Goal: Book appointment/travel/reservation

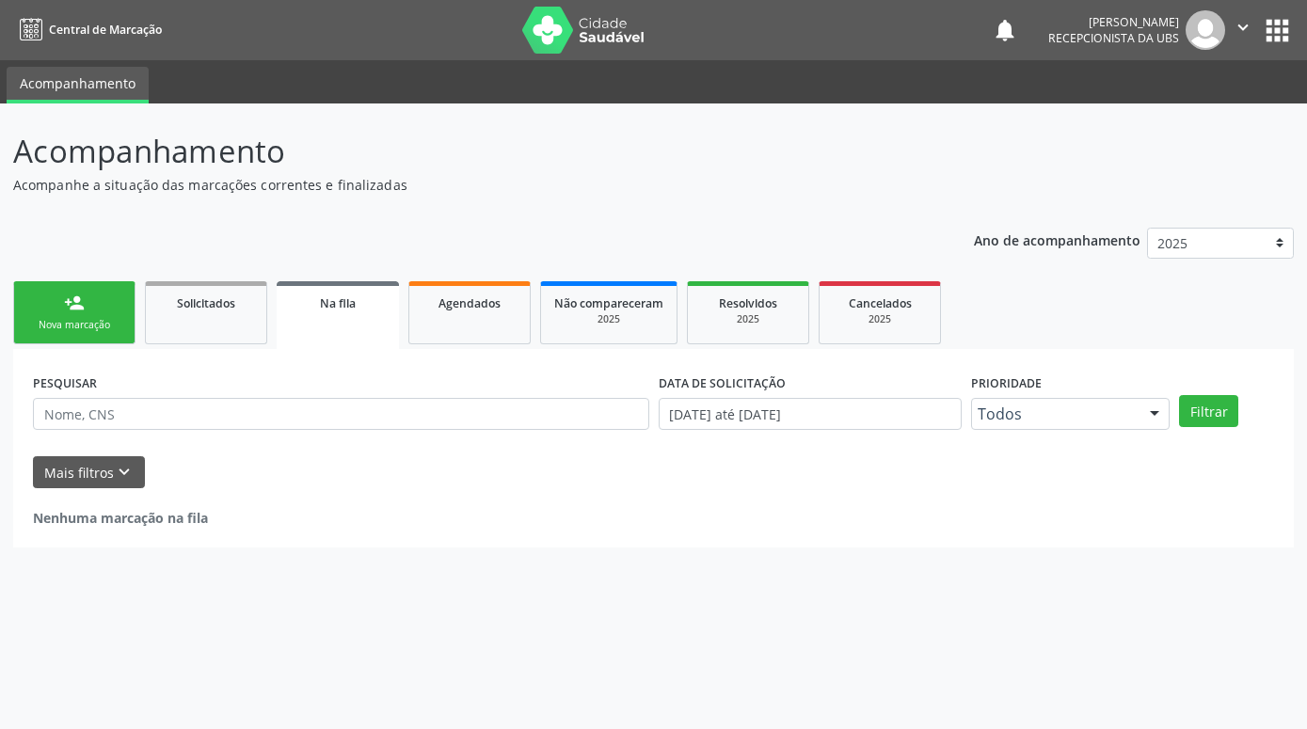
click at [81, 319] on div "Nova marcação" at bounding box center [74, 325] width 94 height 14
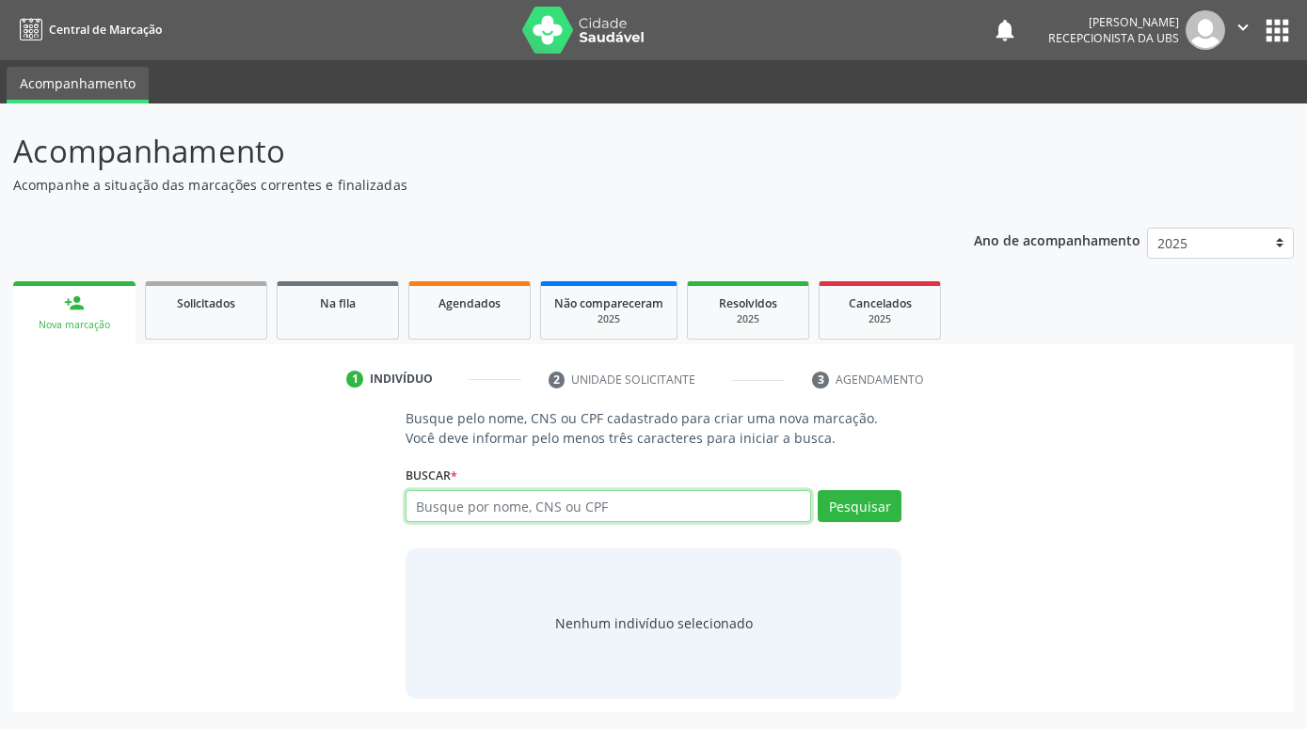
click at [504, 509] on input "text" at bounding box center [607, 506] width 405 height 32
paste input "700306918039840"
type input "700306918039840"
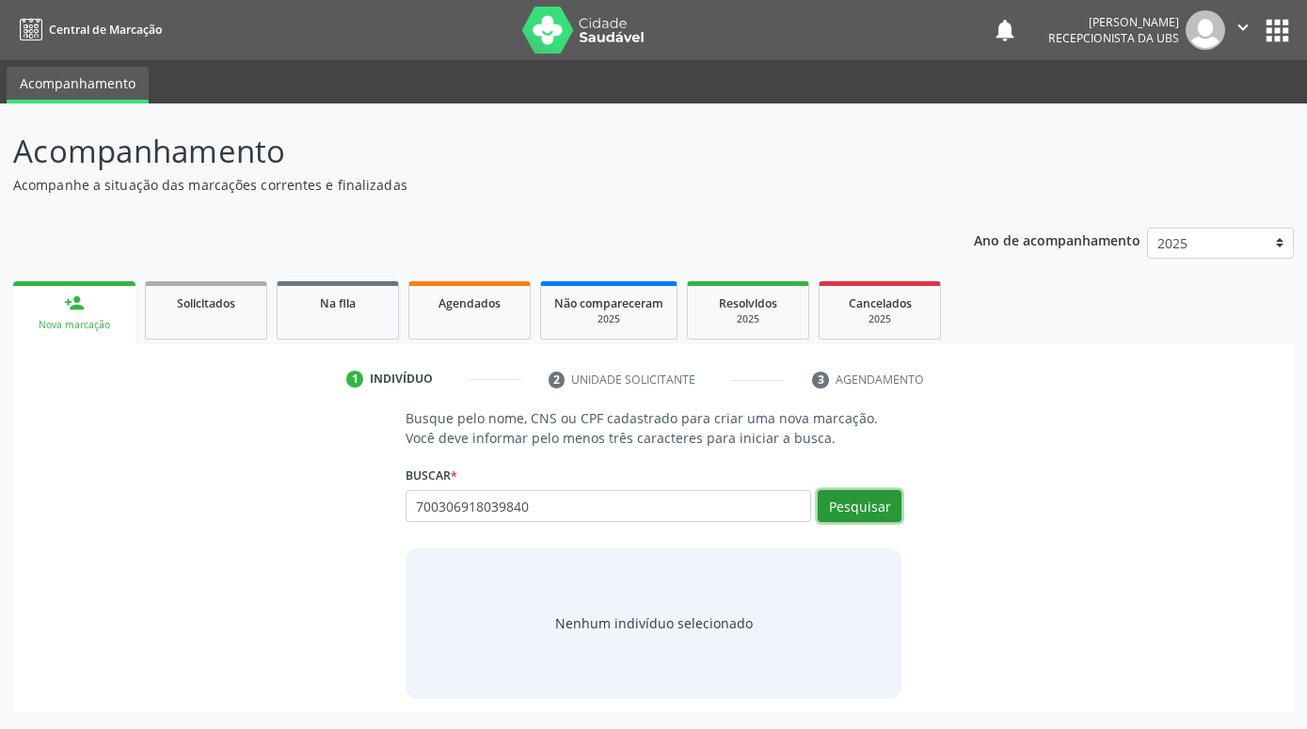
click at [879, 499] on button "Pesquisar" at bounding box center [860, 506] width 84 height 32
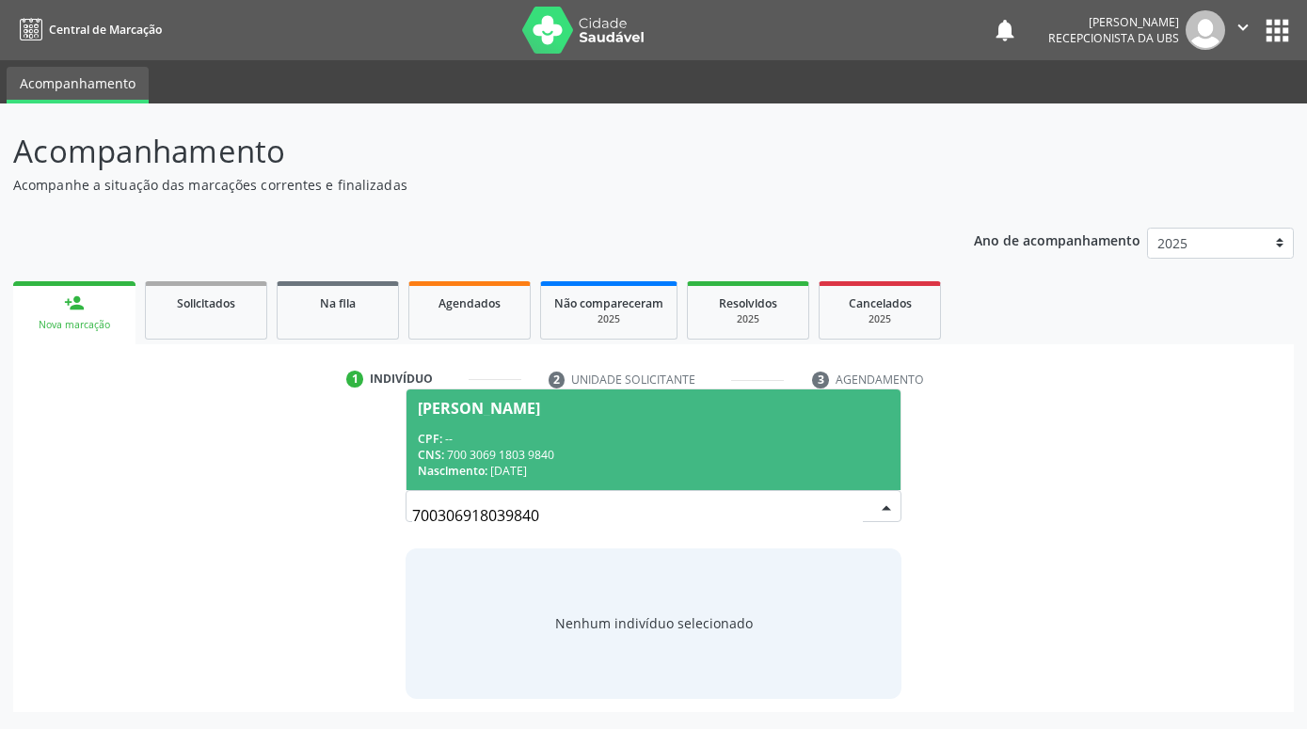
click at [678, 425] on span "[PERSON_NAME] CPF: -- CNS: 700 3069 1803 9840 Nascimento: 07[DATE]" at bounding box center [653, 439] width 494 height 101
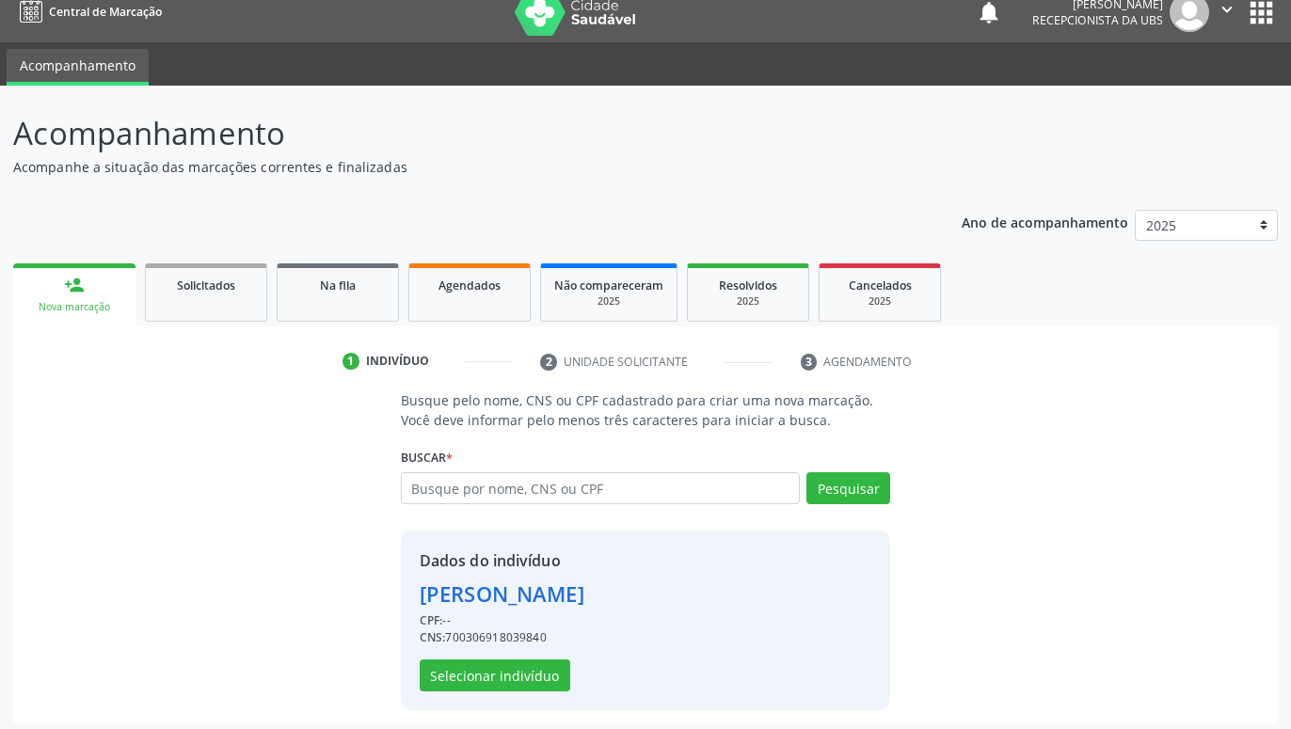
scroll to position [25, 0]
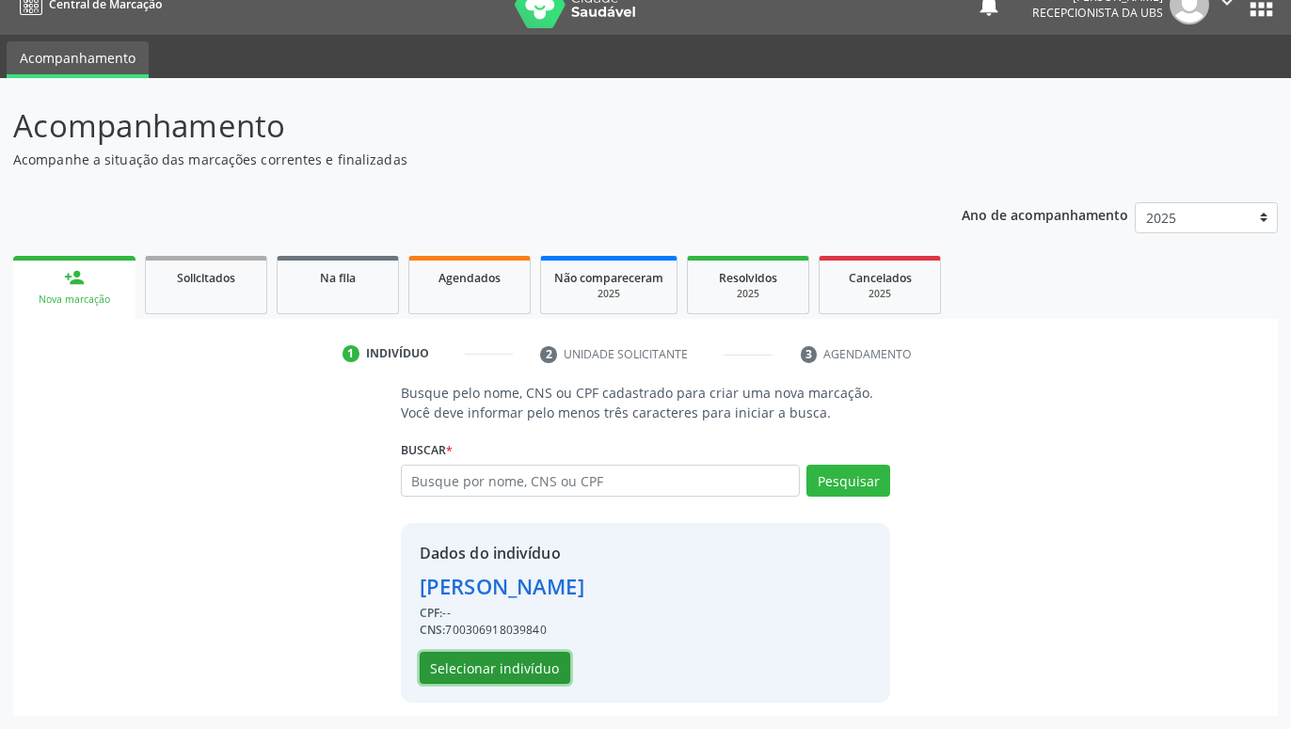
click at [543, 671] on button "Selecionar indivíduo" at bounding box center [495, 668] width 151 height 32
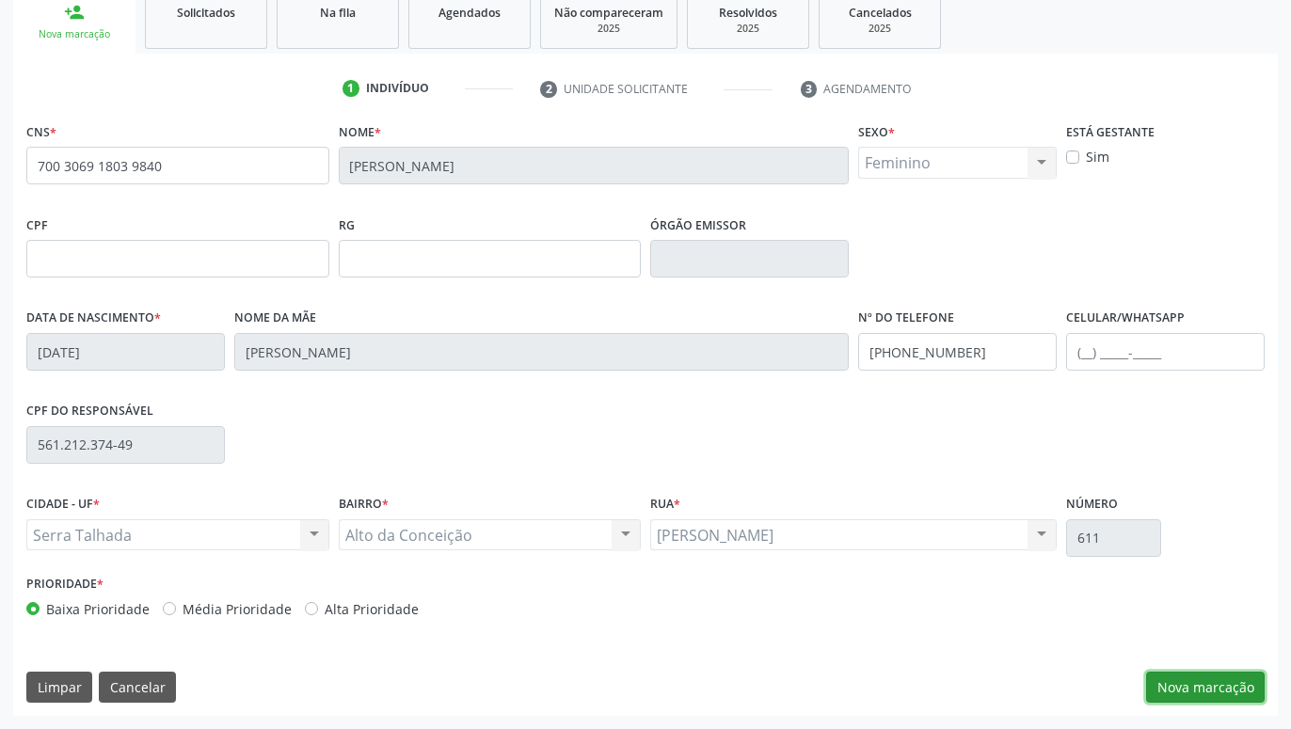
click at [1240, 695] on button "Nova marcação" at bounding box center [1205, 688] width 119 height 32
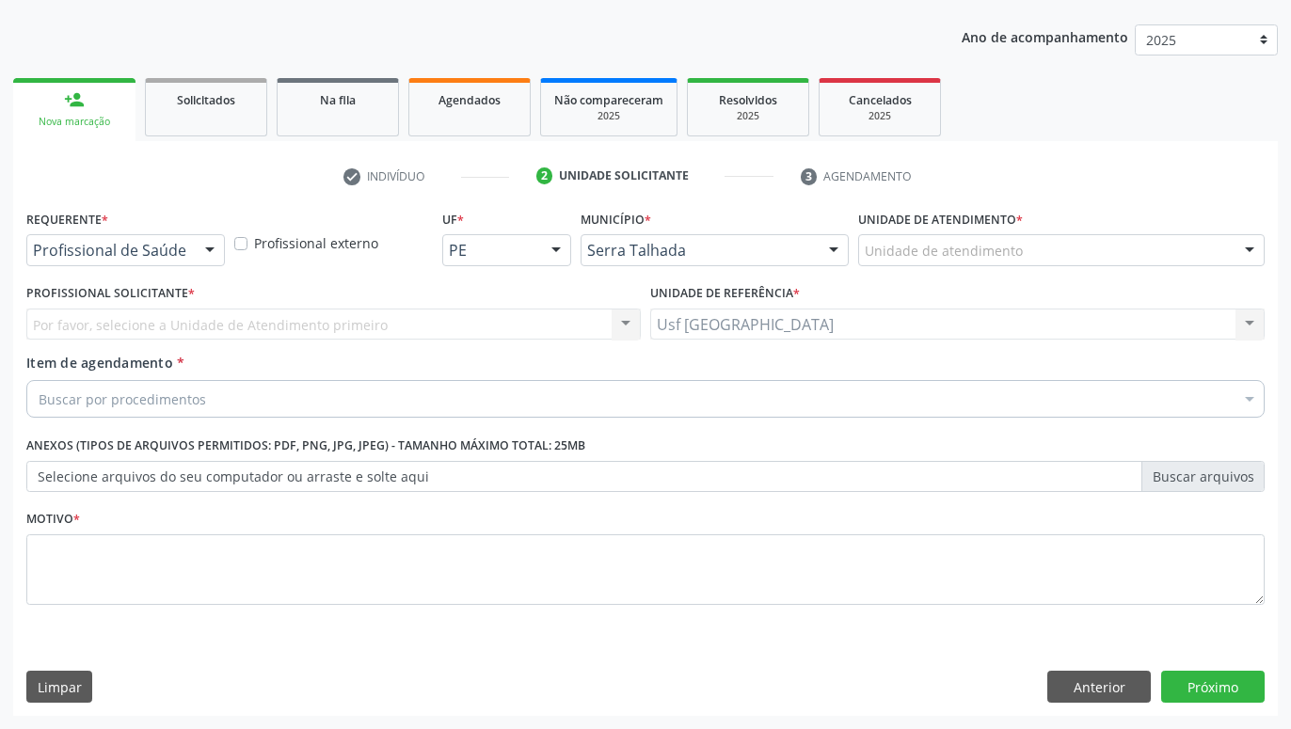
click at [209, 241] on div at bounding box center [210, 251] width 28 height 32
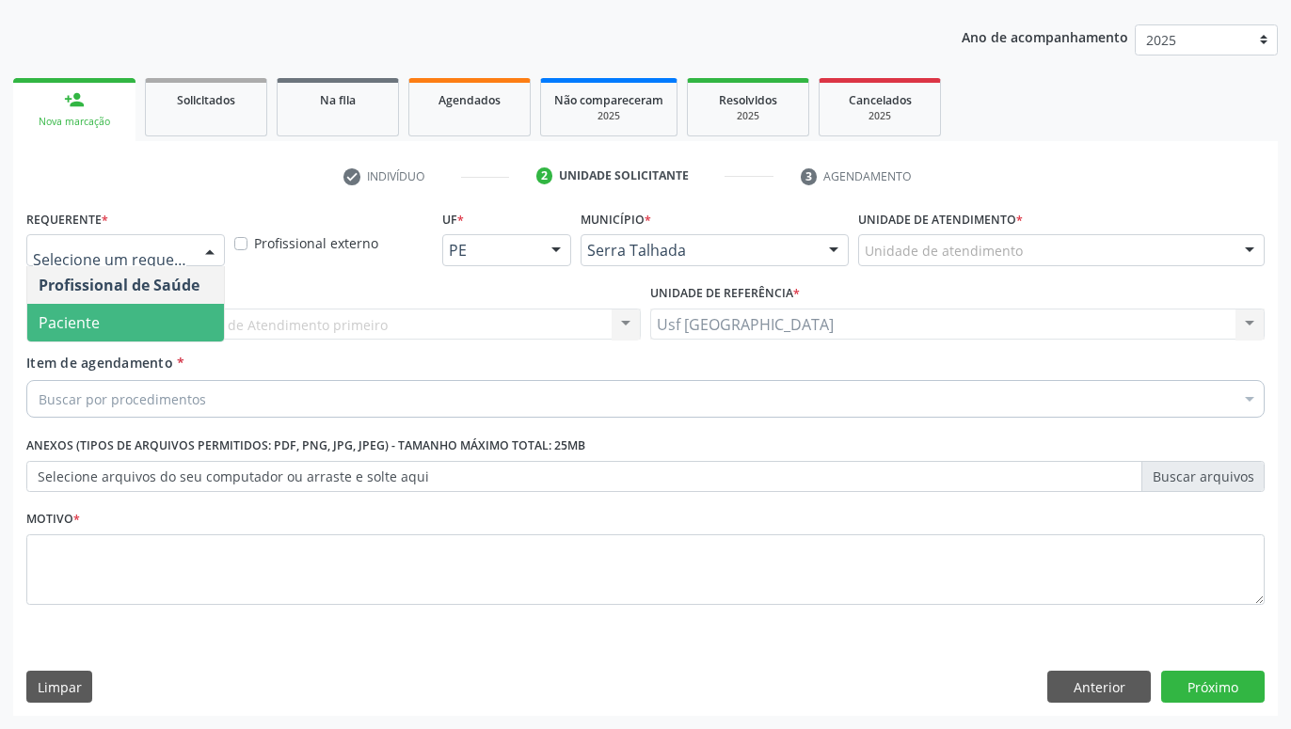
click at [146, 310] on span "Paciente" at bounding box center [125, 323] width 197 height 38
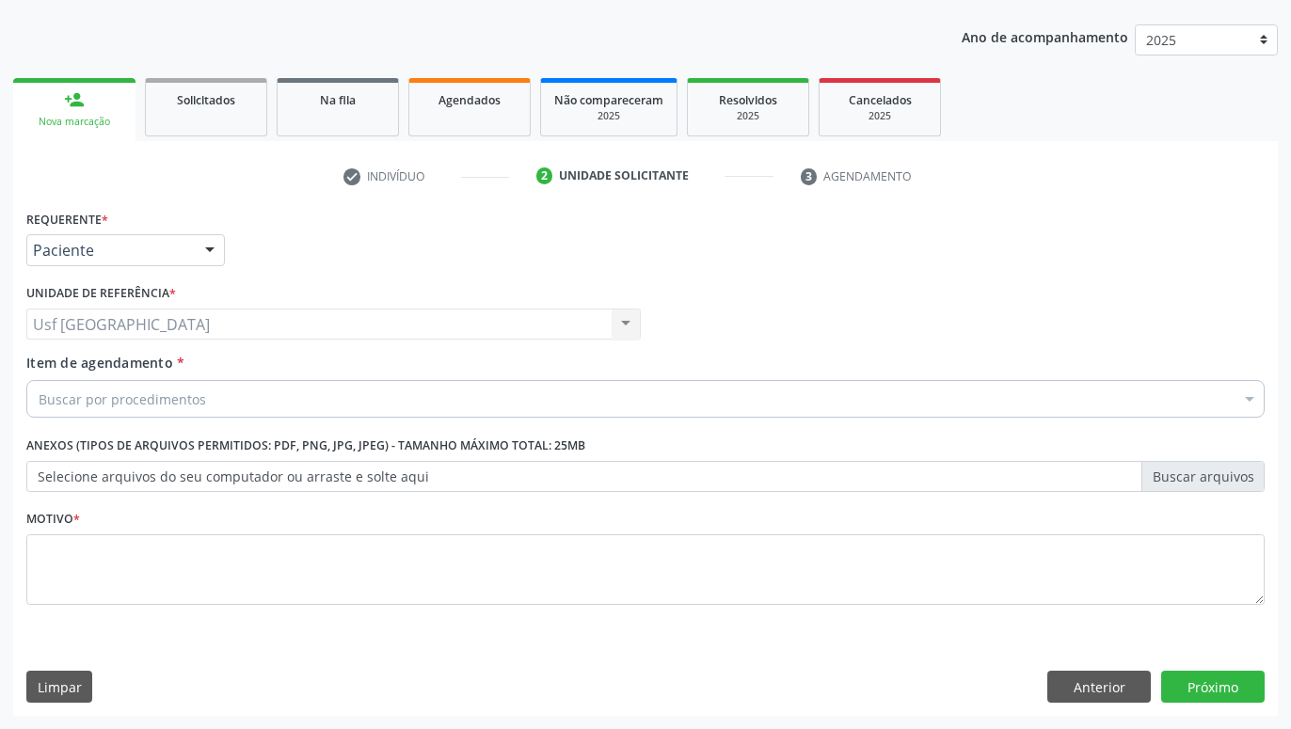
click at [187, 409] on div "Buscar por procedimentos" at bounding box center [645, 399] width 1238 height 38
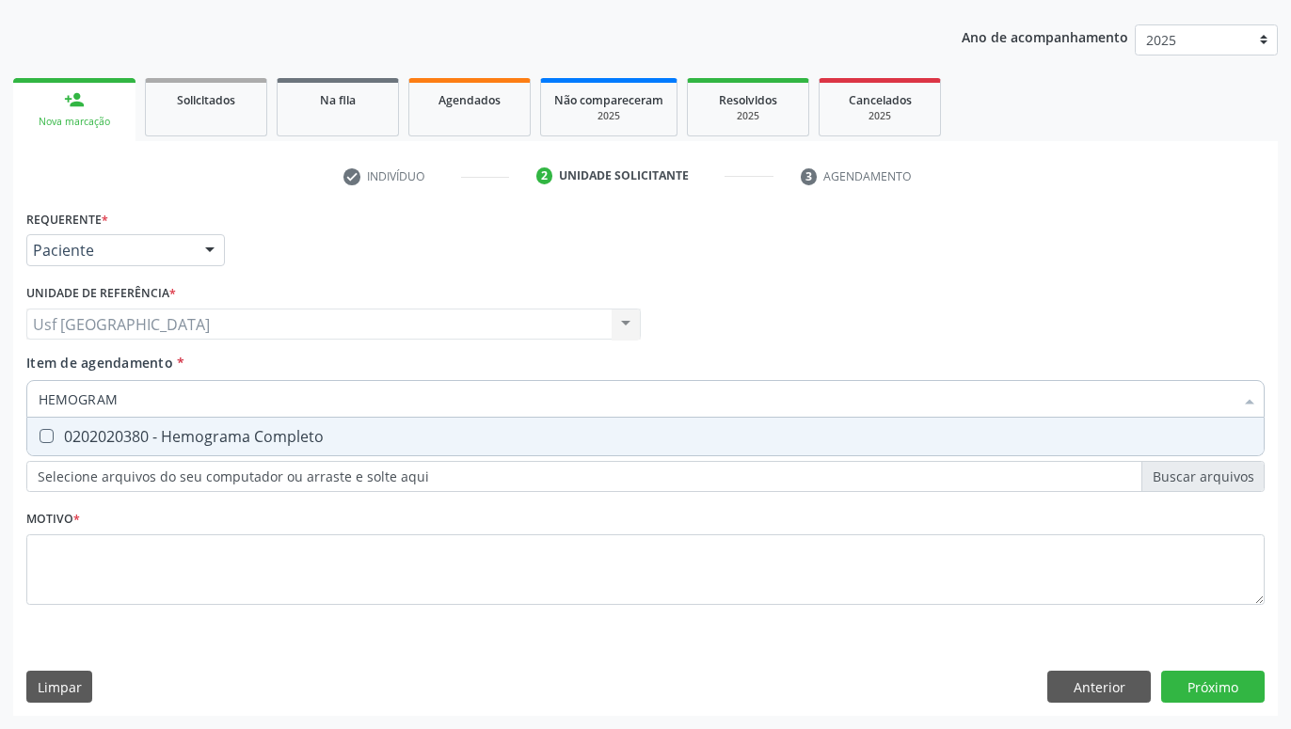
type input "HEMOGRAMA"
click at [70, 440] on div "0202020380 - Hemograma Completo" at bounding box center [646, 436] width 1214 height 15
checkbox Completo "true"
type input "HEMO"
checkbox Completo "false"
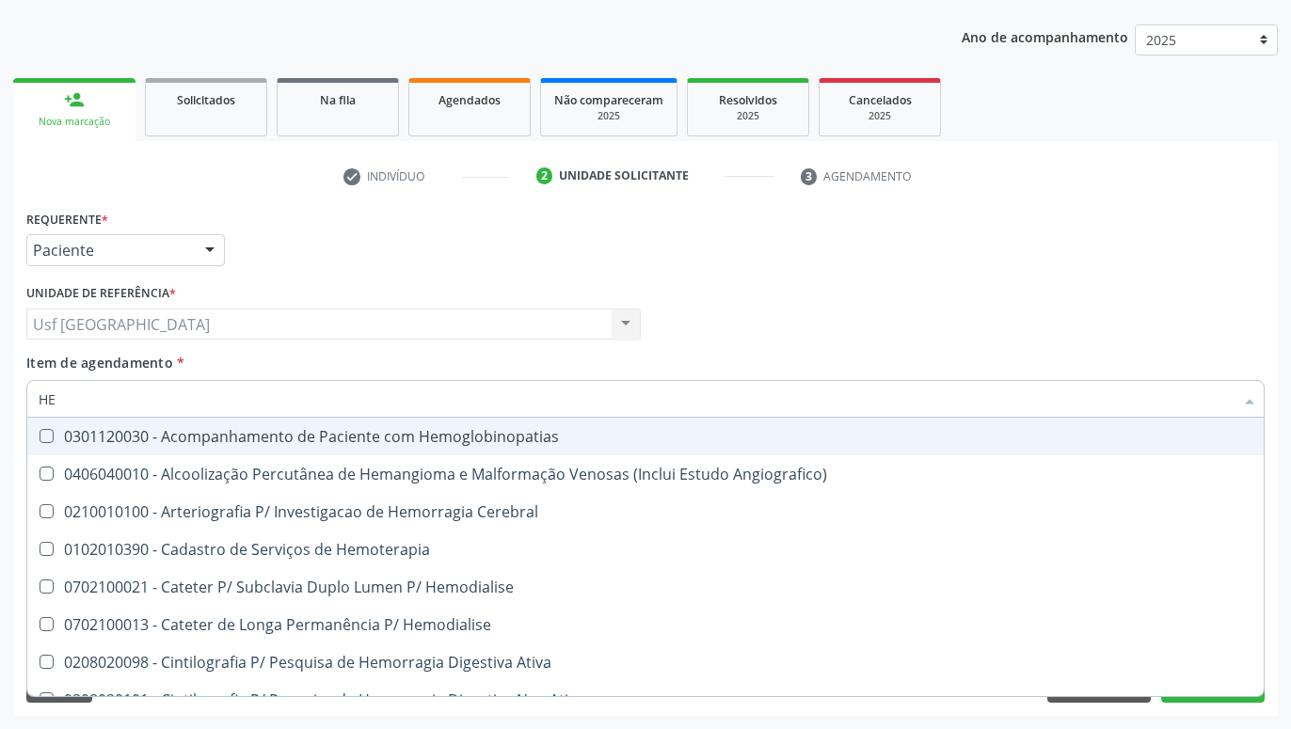
type input "H"
checkbox Completo "false"
checkbox Orgaos "false"
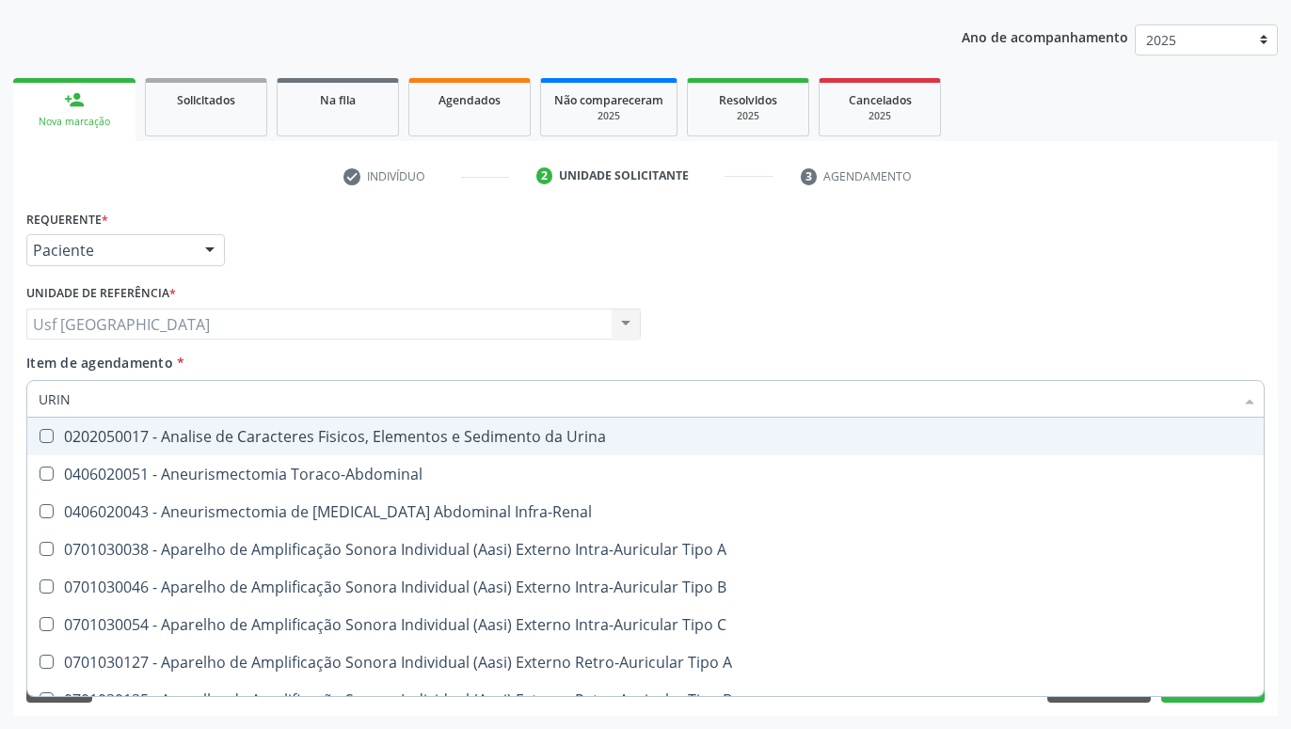
type input "URINA"
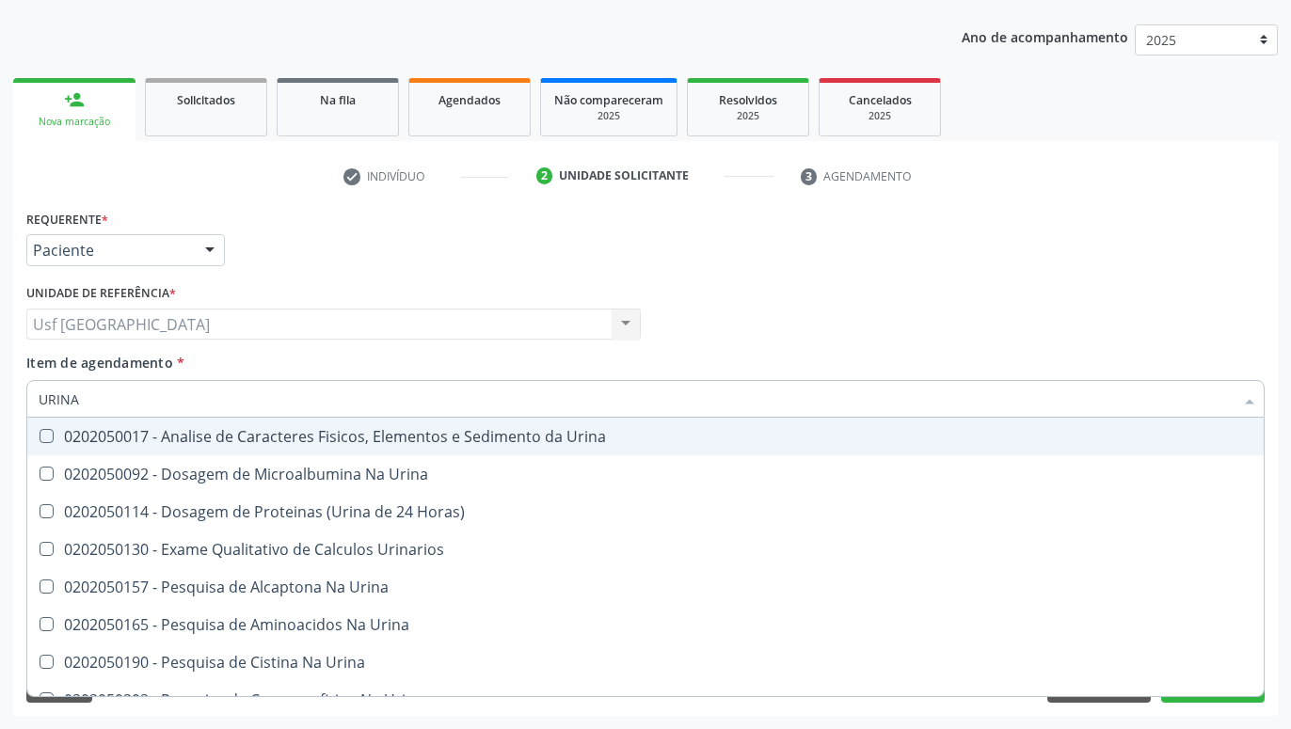
click at [163, 444] on div "0202050017 - Analise de Caracteres Fisicos, Elementos e Sedimento da Urina" at bounding box center [646, 436] width 1214 height 15
checkbox Urina "true"
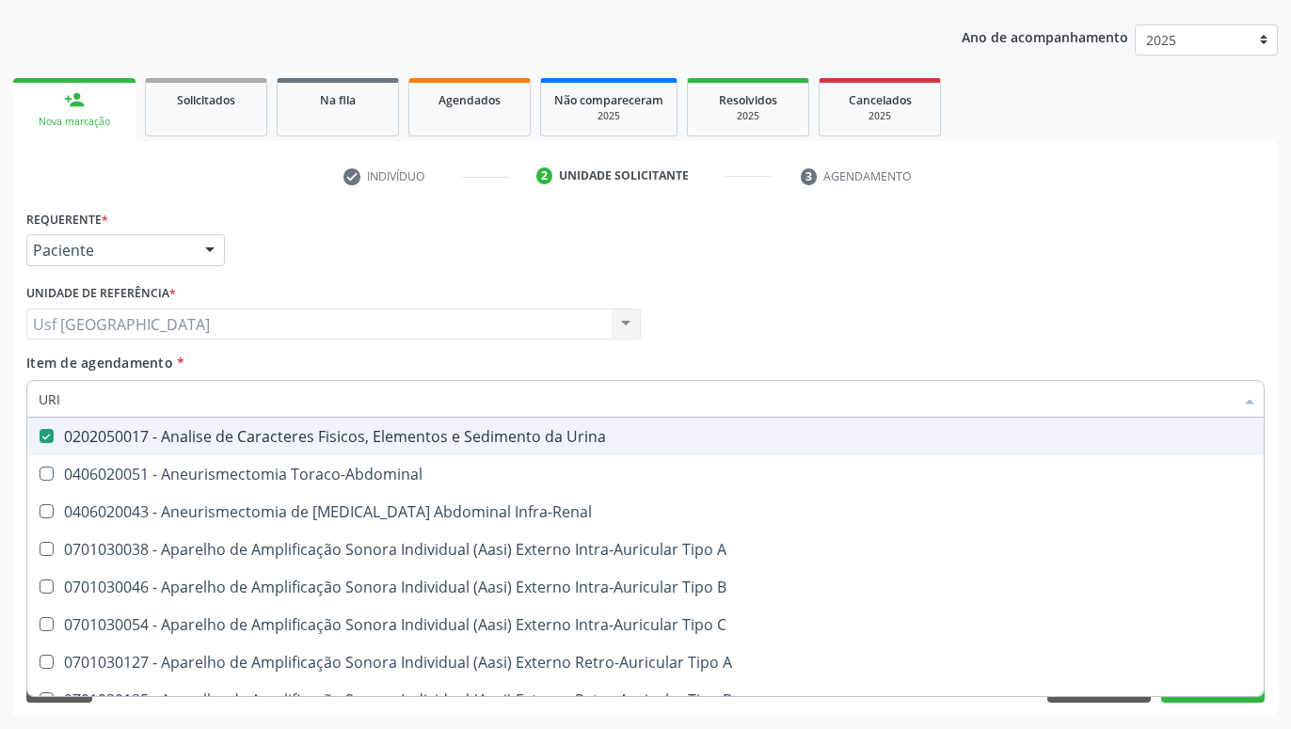
type input "UR"
checkbox Urina "false"
checkbox Cônica "true"
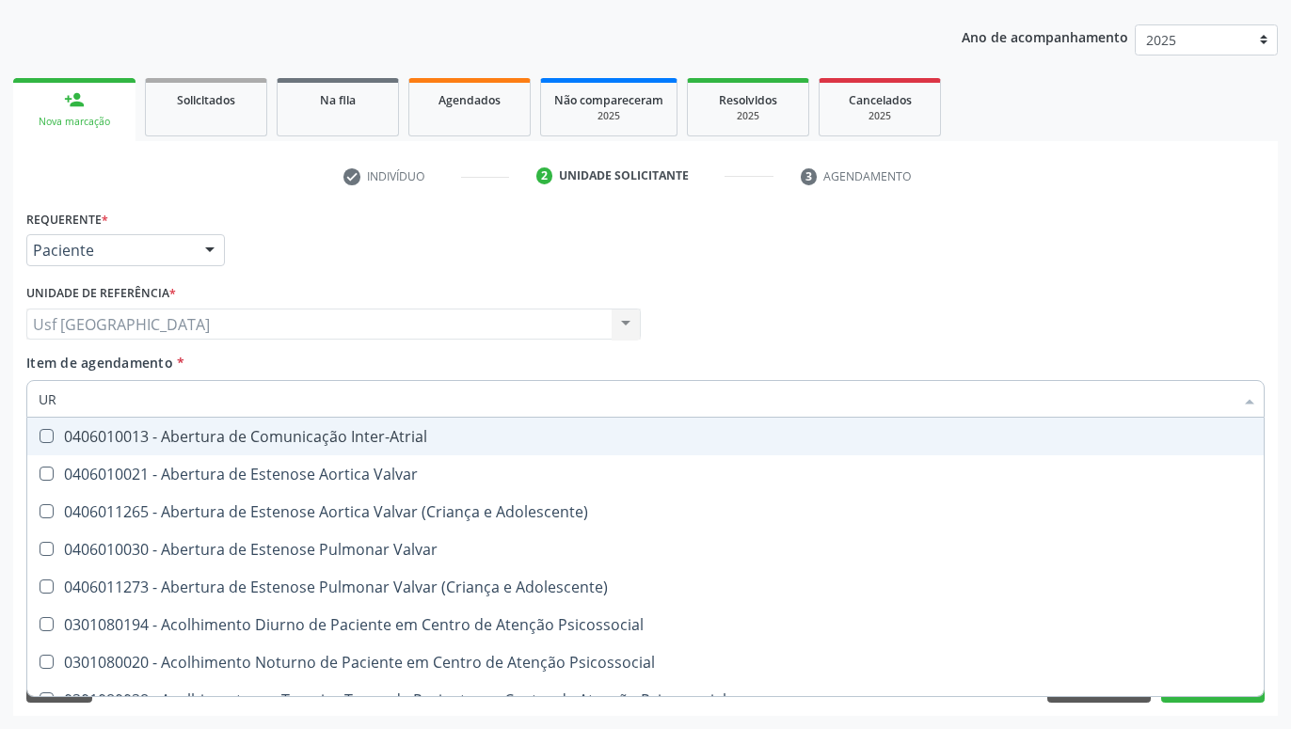
type input "U"
checkbox Urina "false"
checkbox Alimentos "false"
checkbox Segmento\) "true"
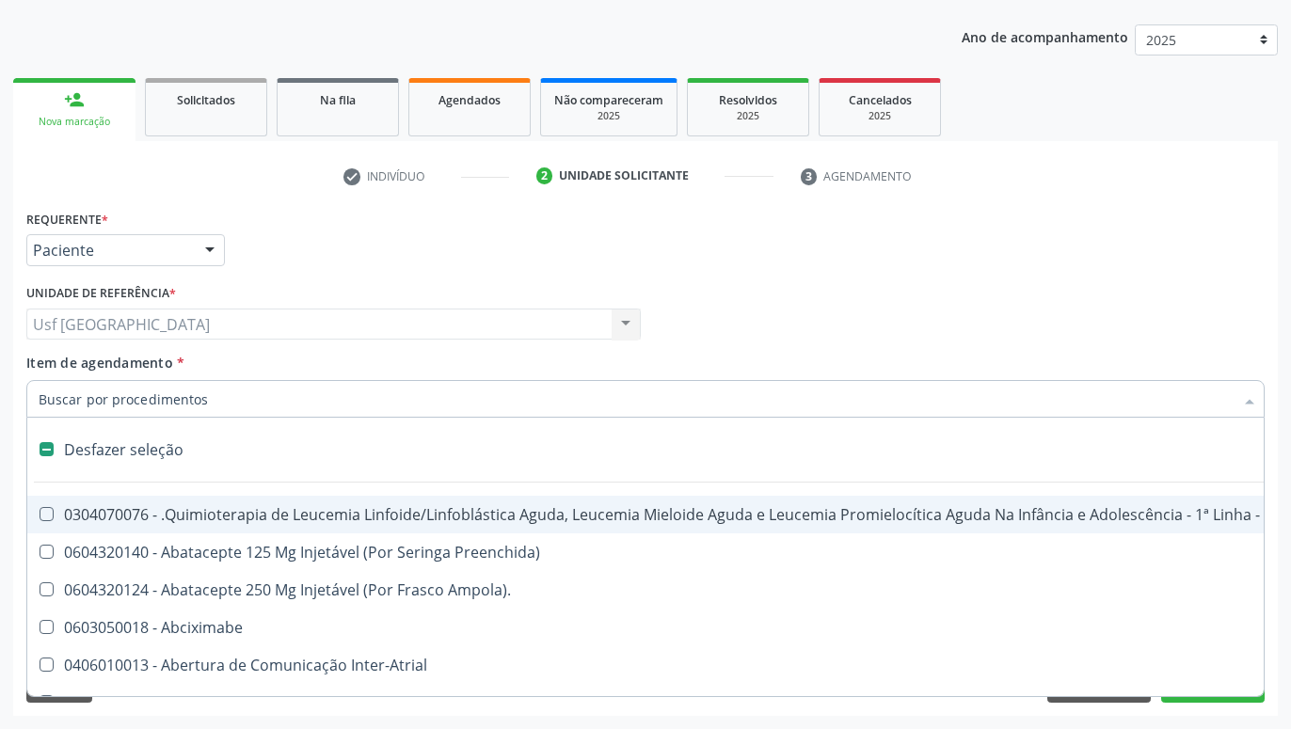
type input "T"
checkbox Reto "true"
checkbox Urina "false"
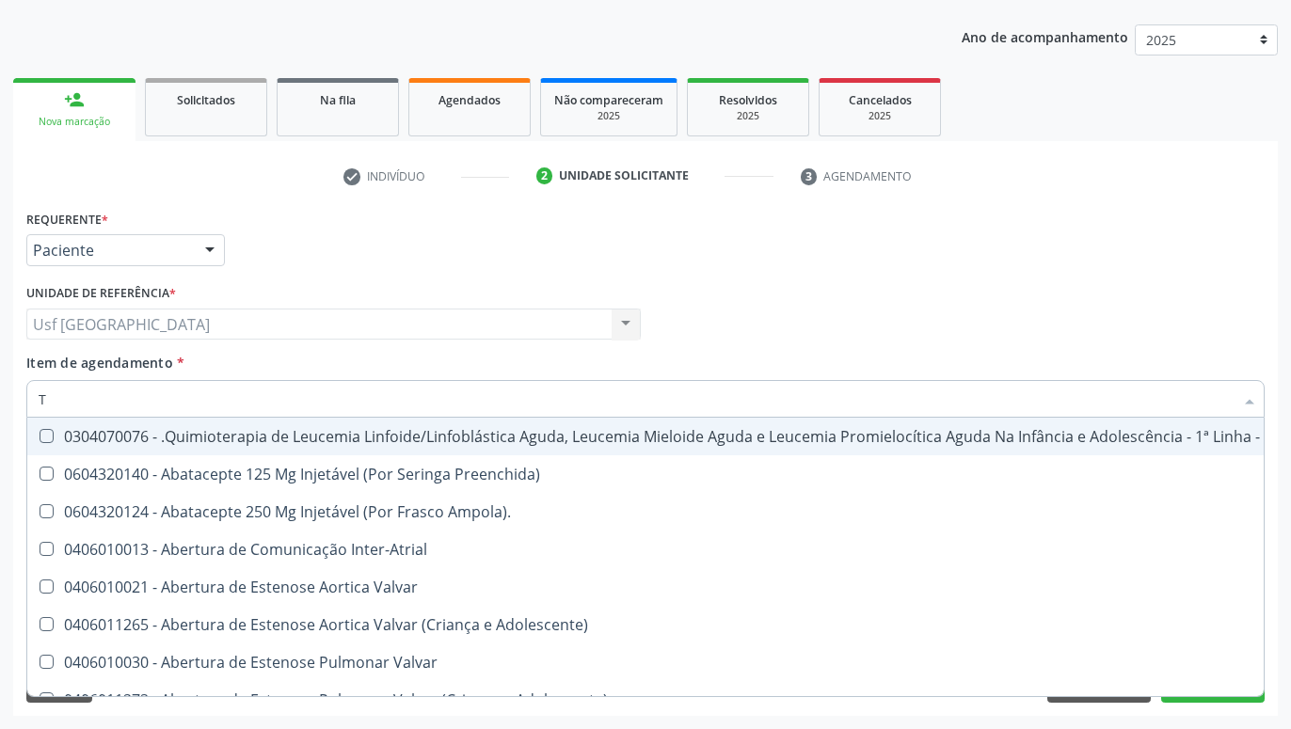
type input "TO"
checkbox Transeptal "true"
checkbox Urina "false"
checkbox Leprae "true"
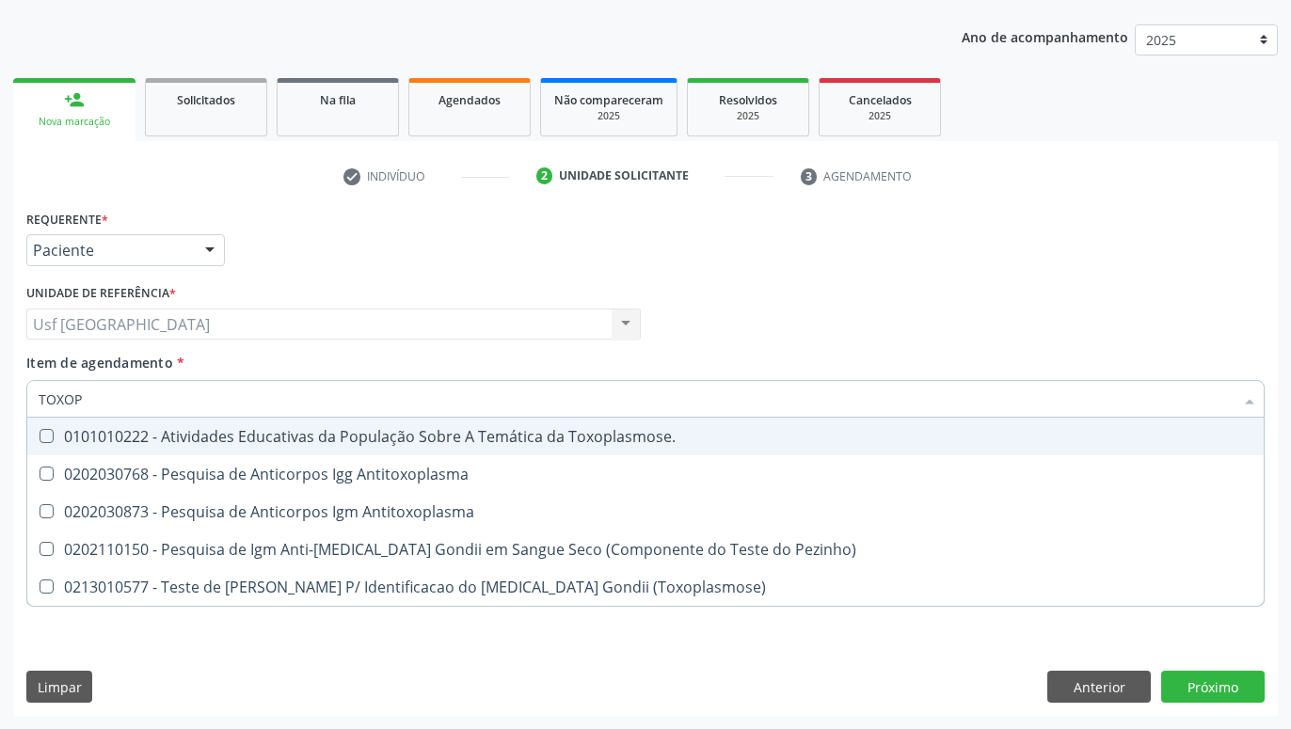
type input "TOXOPL"
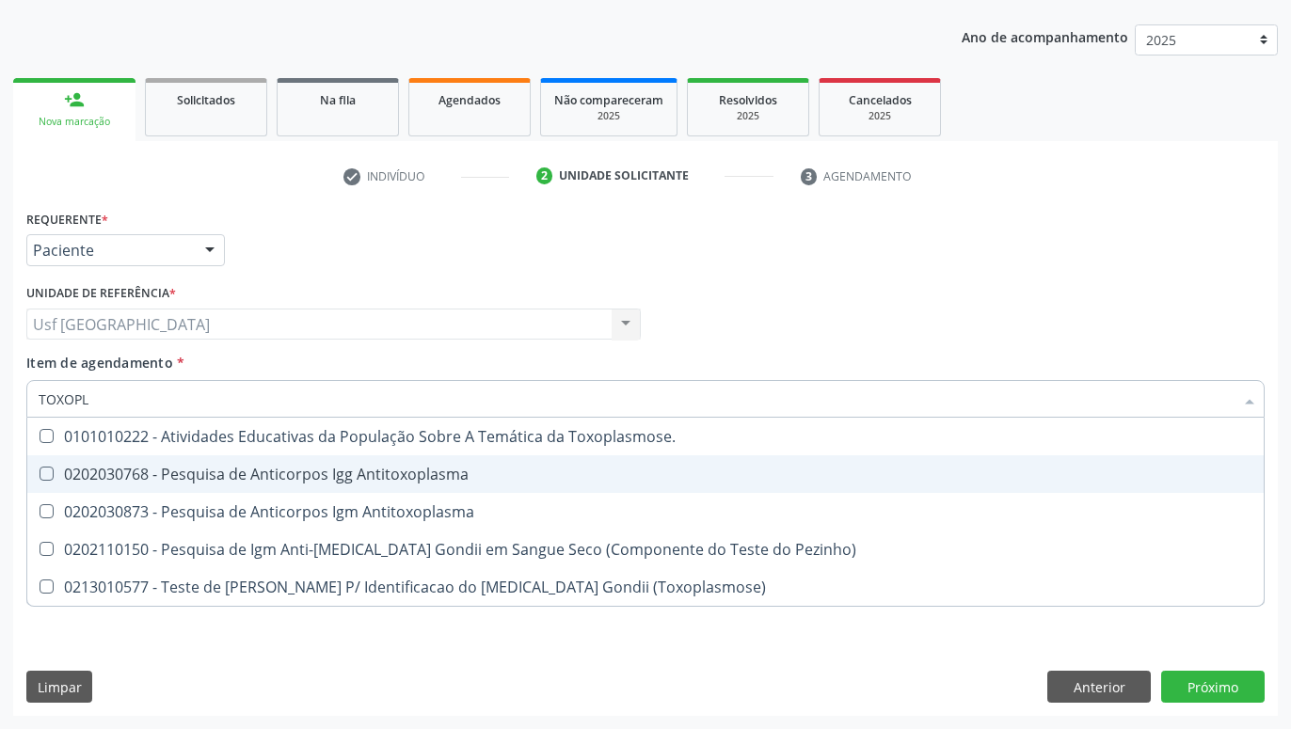
click at [172, 461] on span "0202030768 - Pesquisa de Anticorpos Igg Antitoxoplasma" at bounding box center [645, 474] width 1236 height 38
checkbox Antitoxoplasma "true"
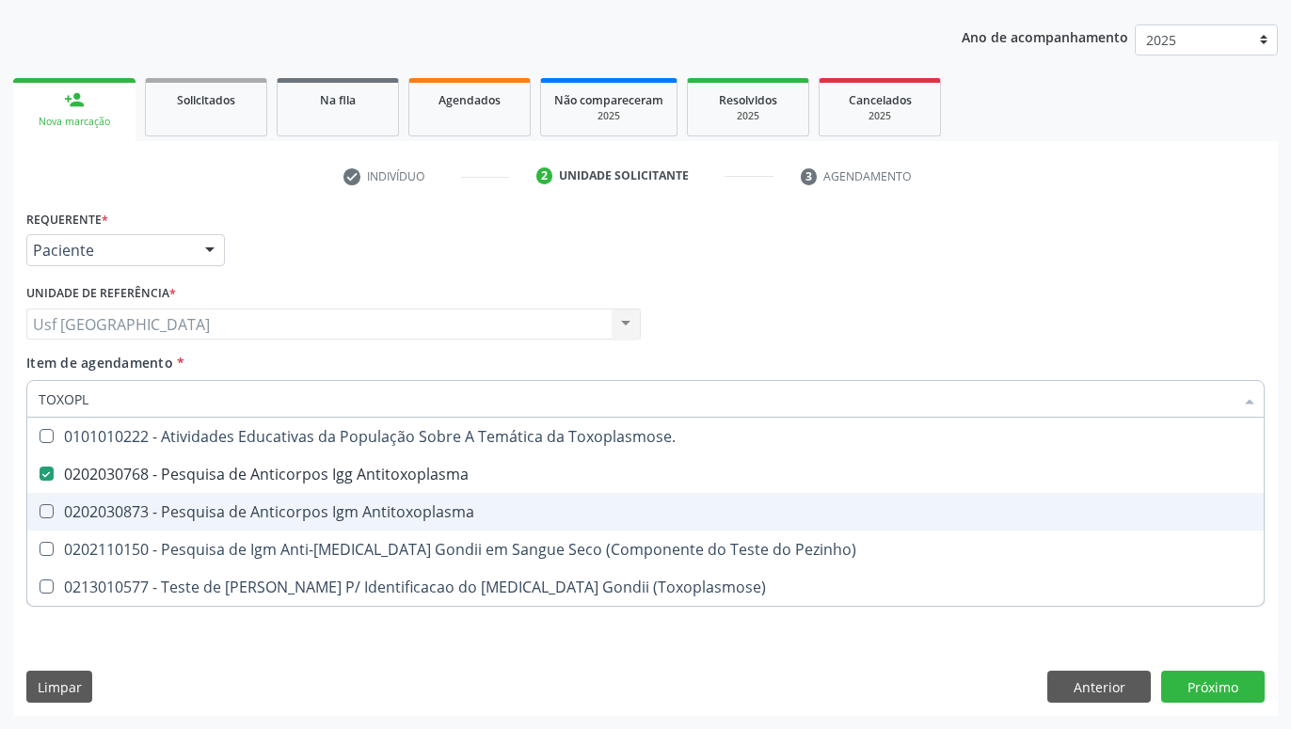
click at [171, 510] on div "0202030873 - Pesquisa de Anticorpos Igm Antitoxoplasma" at bounding box center [646, 511] width 1214 height 15
checkbox Antitoxoplasma "true"
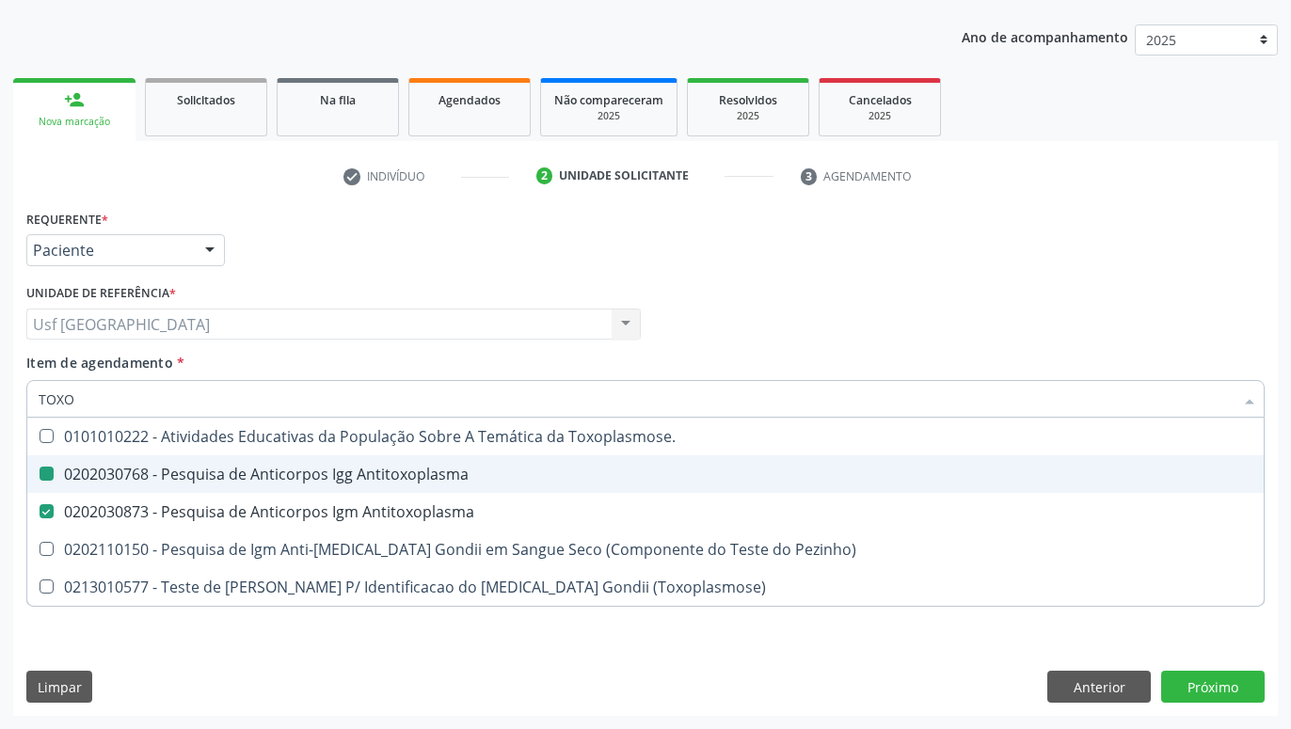
type input "TOX"
checkbox Antitoxoplasma "false"
checkbox Pezinho\) "true"
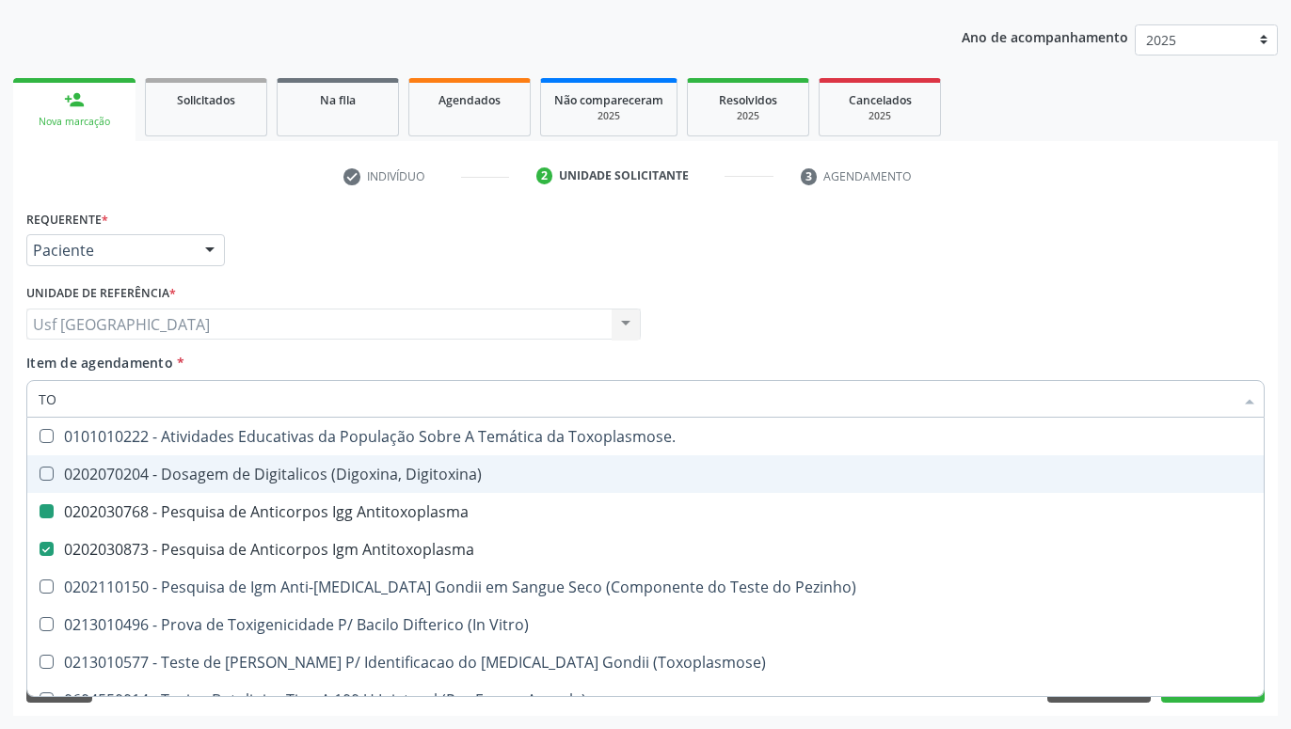
type input "T"
checkbox Antitoxoplasma "false"
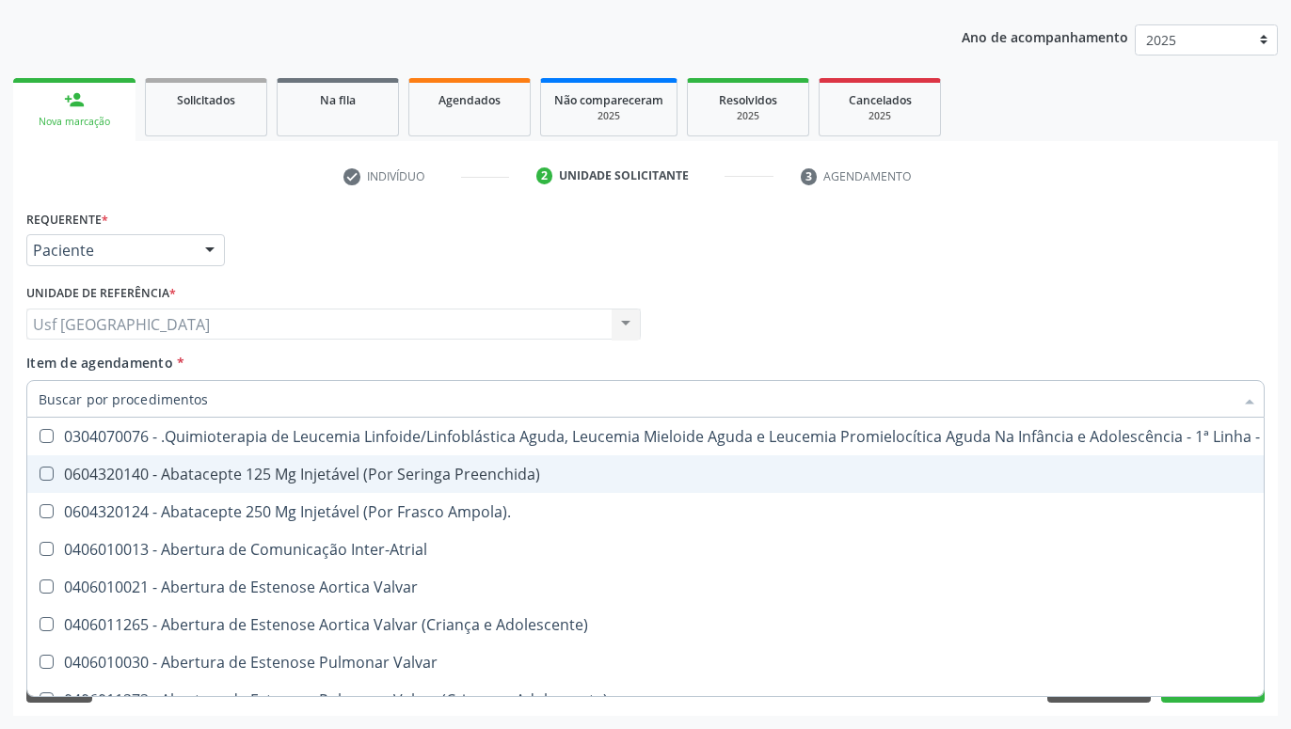
checkbox Urina "false"
checkbox Central "true"
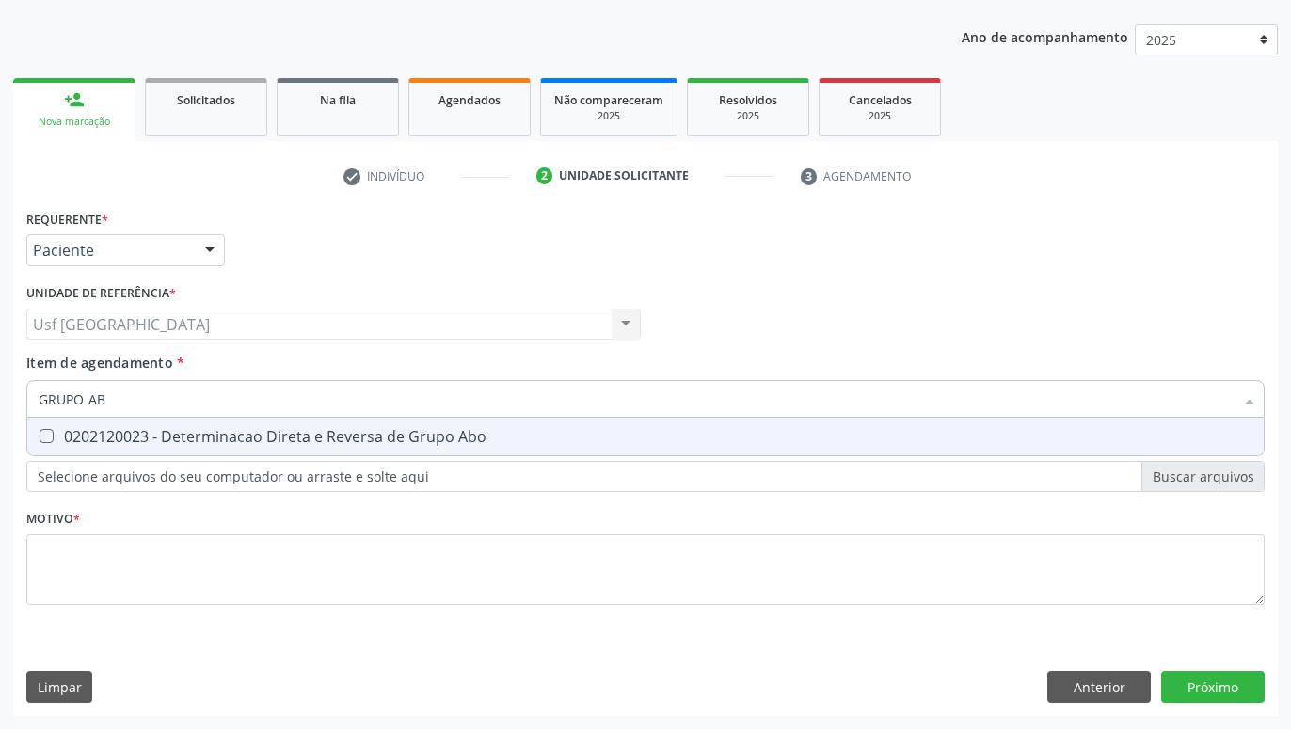
type input "GRUPO ABO"
click at [183, 452] on span "0202120023 - Determinacao Direta e Reversa de Grupo Abo" at bounding box center [645, 437] width 1236 height 38
checkbox Abo "true"
type input "GRUPO"
checkbox Abo "false"
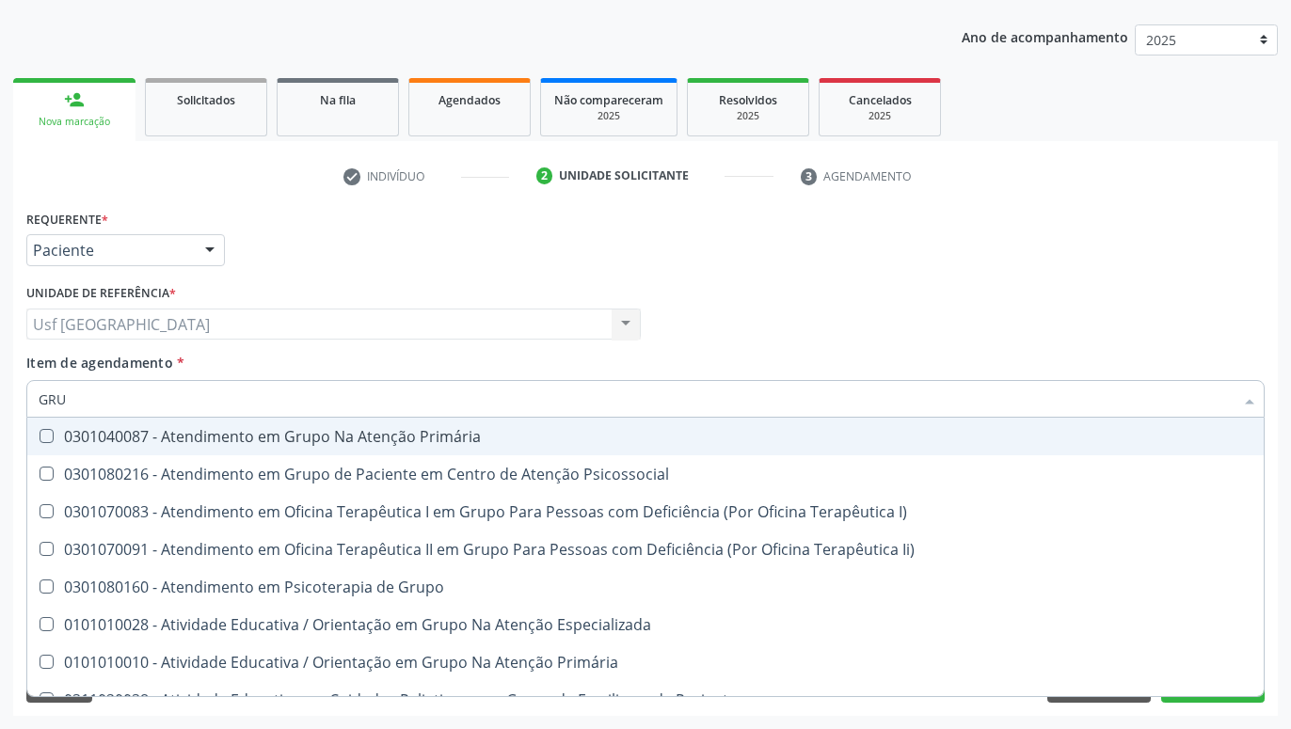
type input "GR"
checkbox Abo "false"
type input "G"
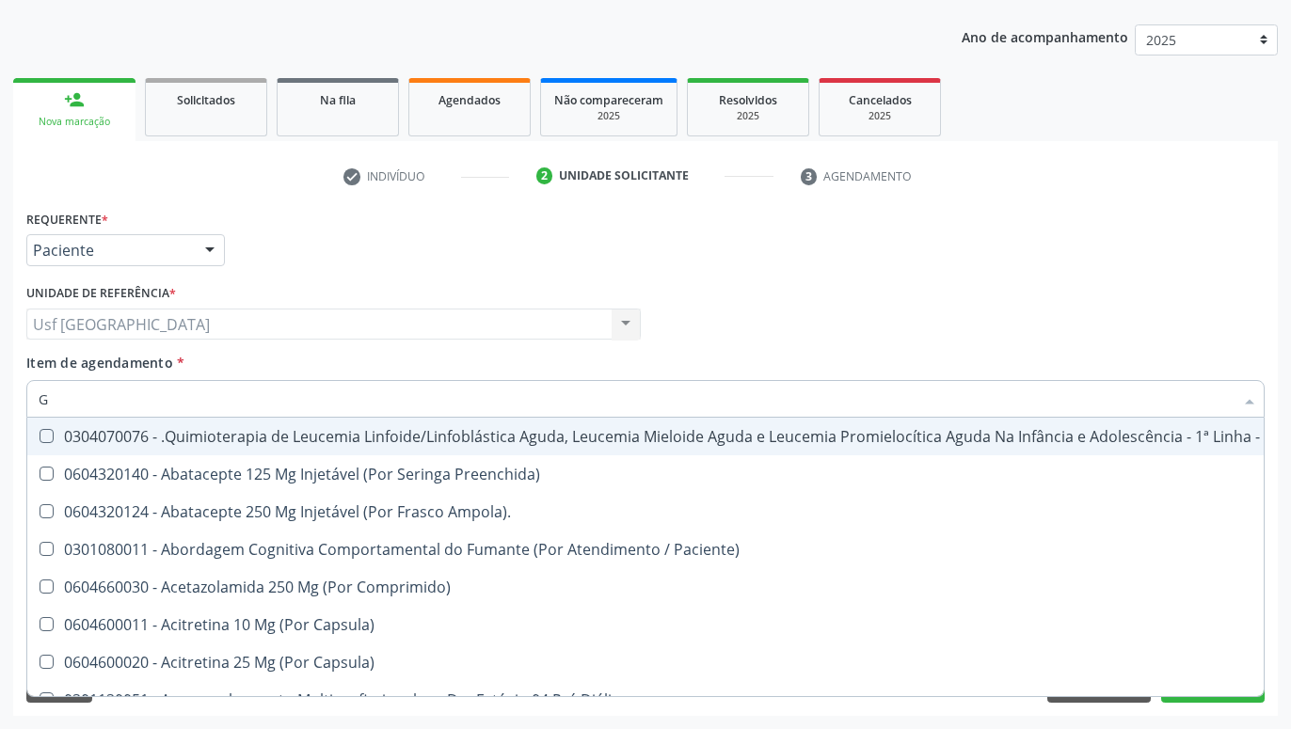
checkbox Geo-Helmintíases "true"
checkbox Abo "false"
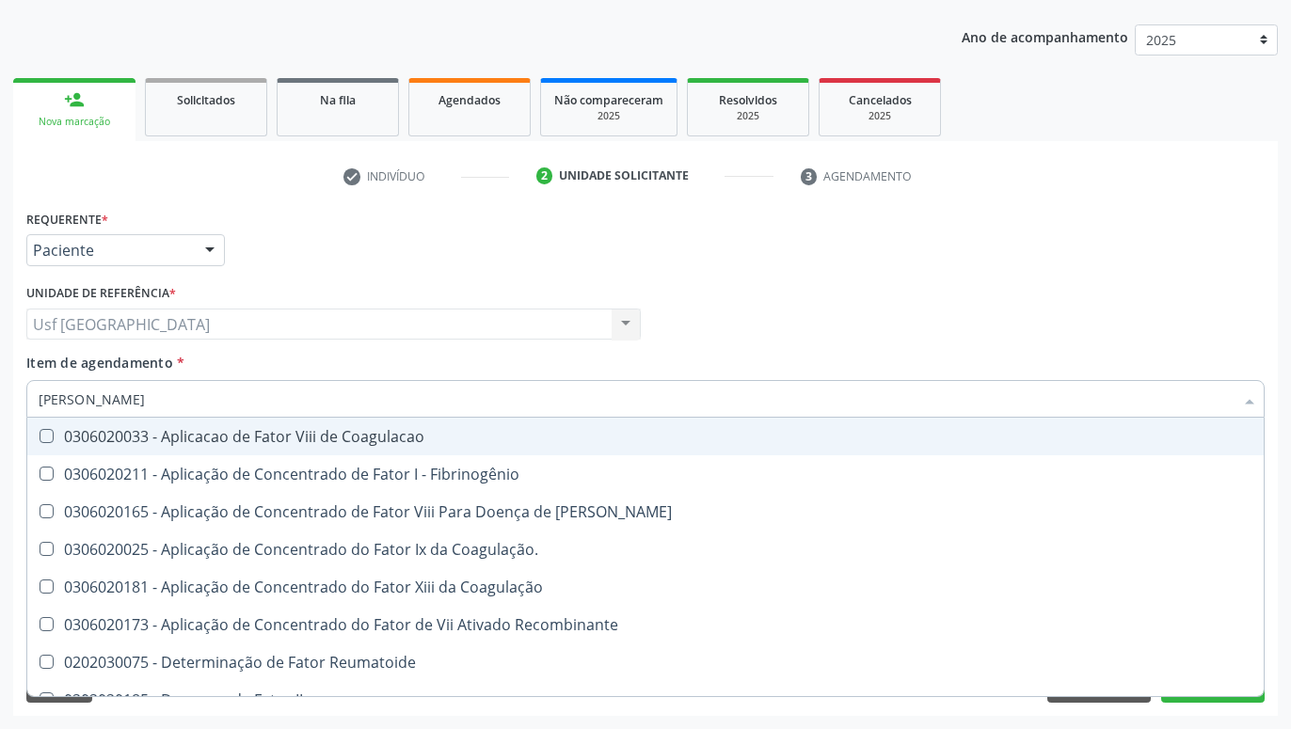
type input "FATOR RH"
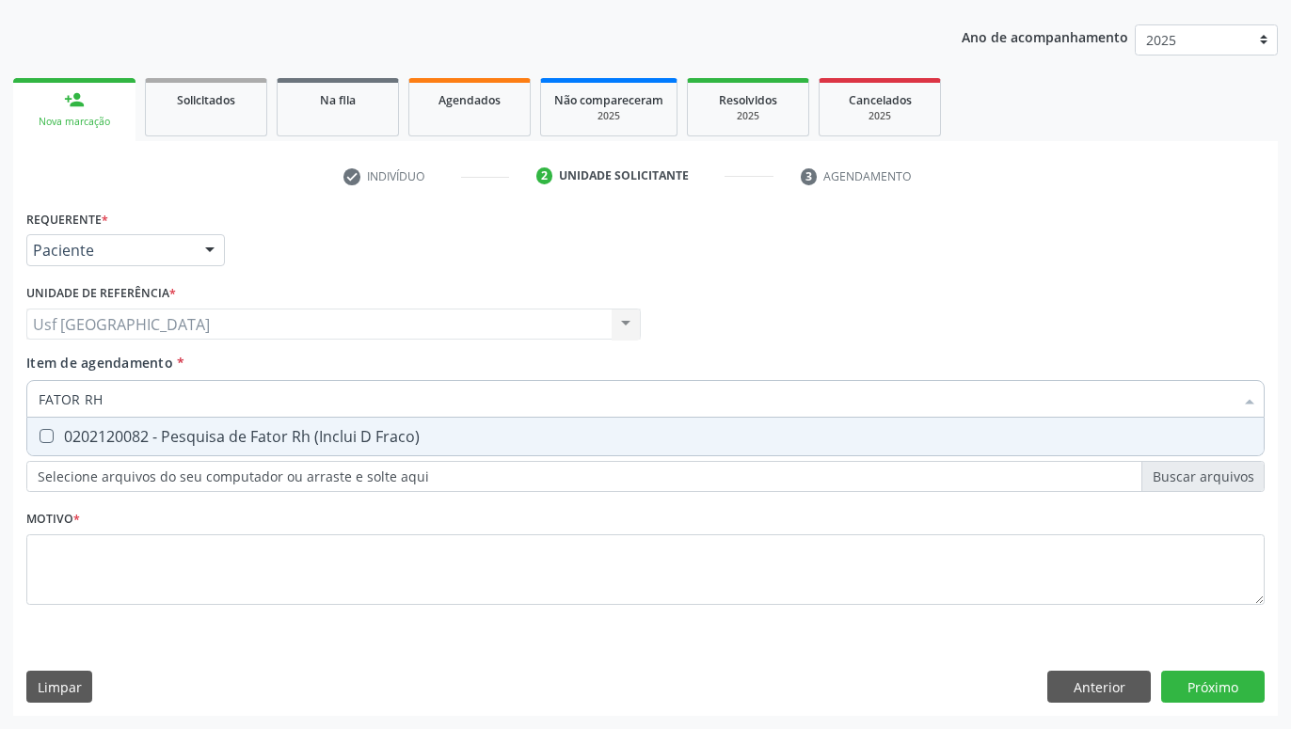
click at [182, 441] on div "0202120082 - Pesquisa de Fator Rh (Inclui D Fraco)" at bounding box center [646, 436] width 1214 height 15
checkbox Fraco\) "true"
type input "[PERSON_NAME]"
checkbox Fraco\) "false"
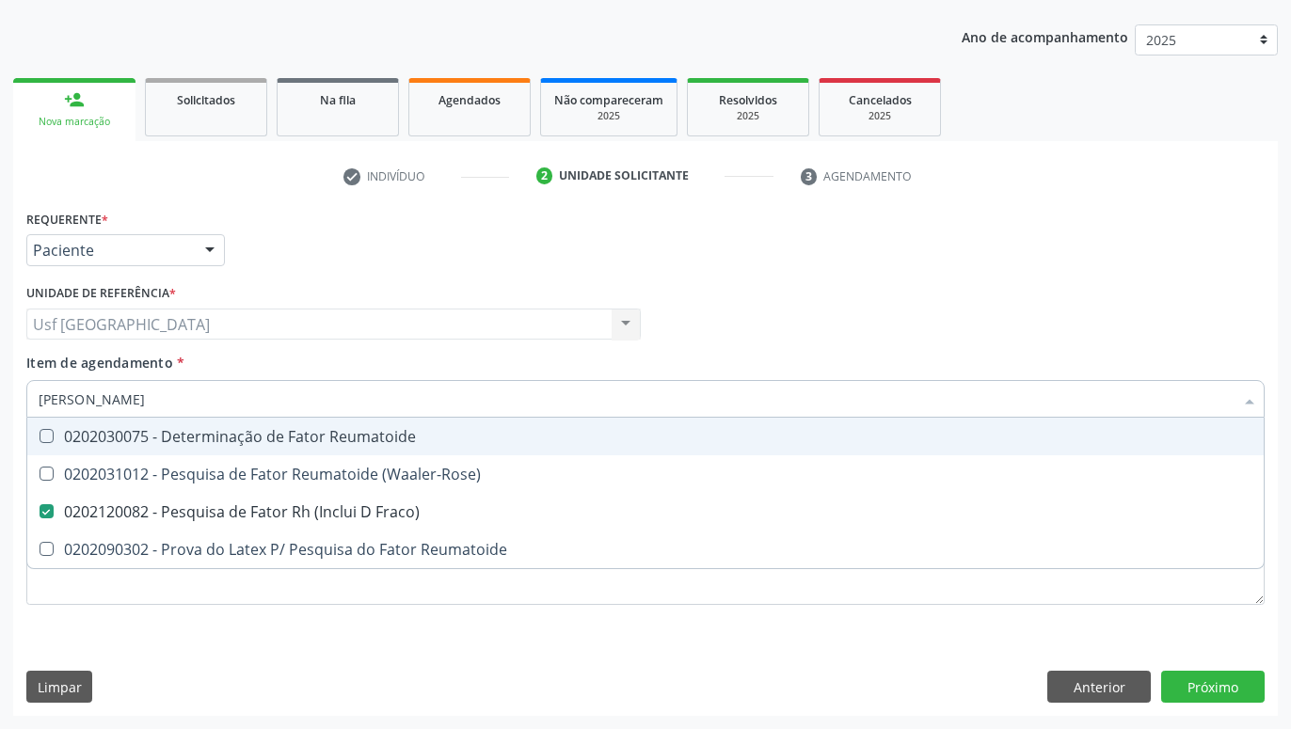
type input "FATOR"
checkbox Fraco\) "false"
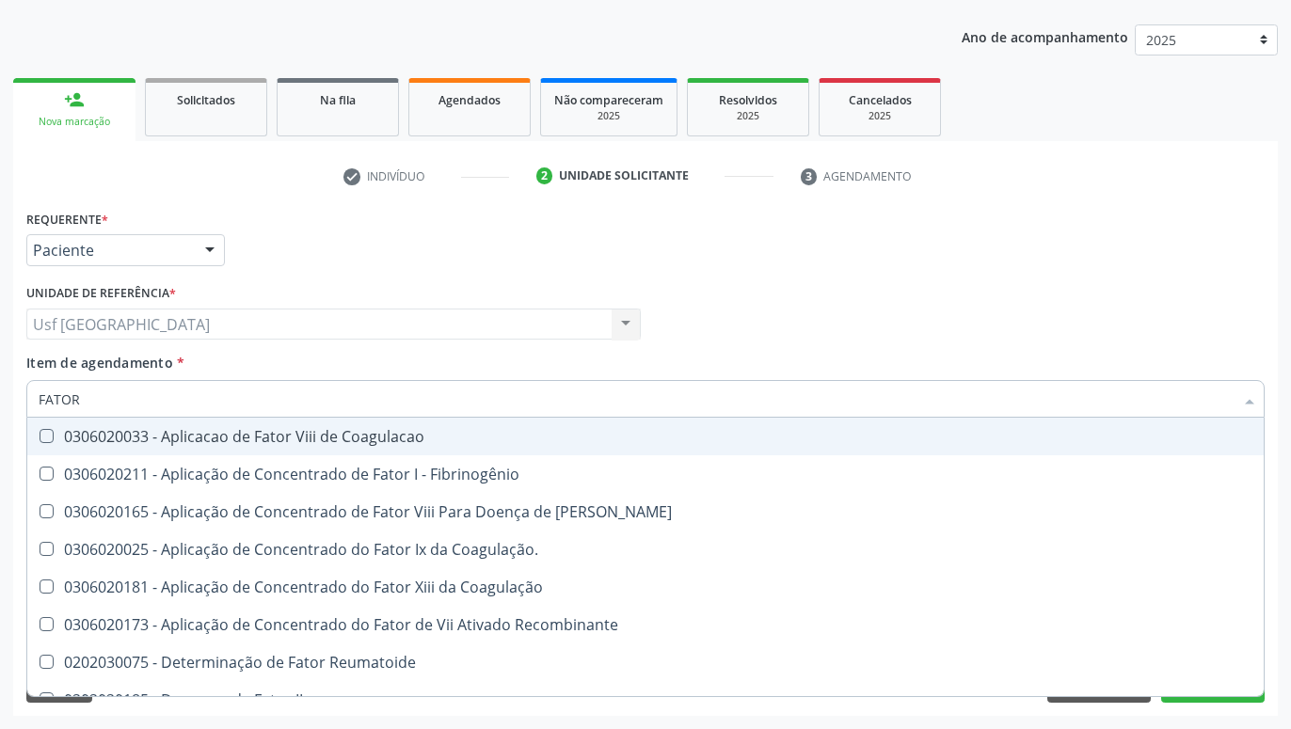
type input "FATO"
checkbox Fraco\) "false"
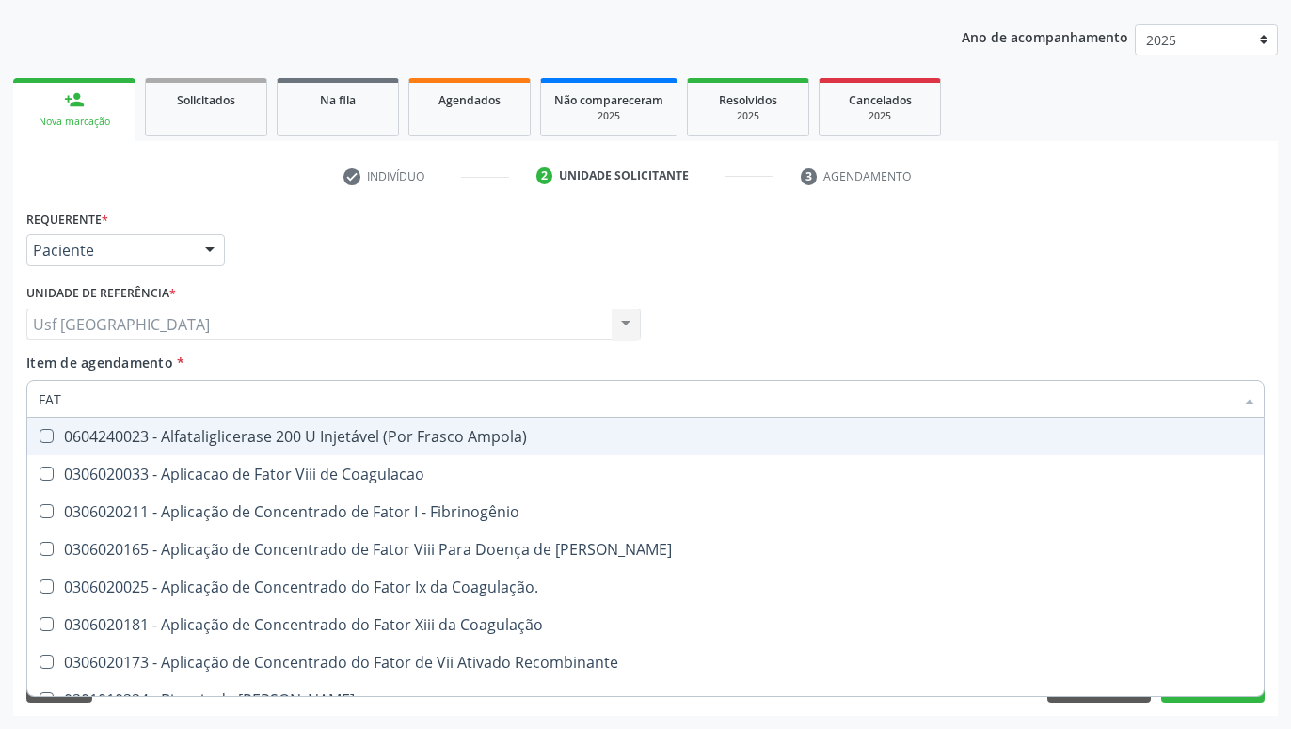
type input "FA"
checkbox Fraco\) "false"
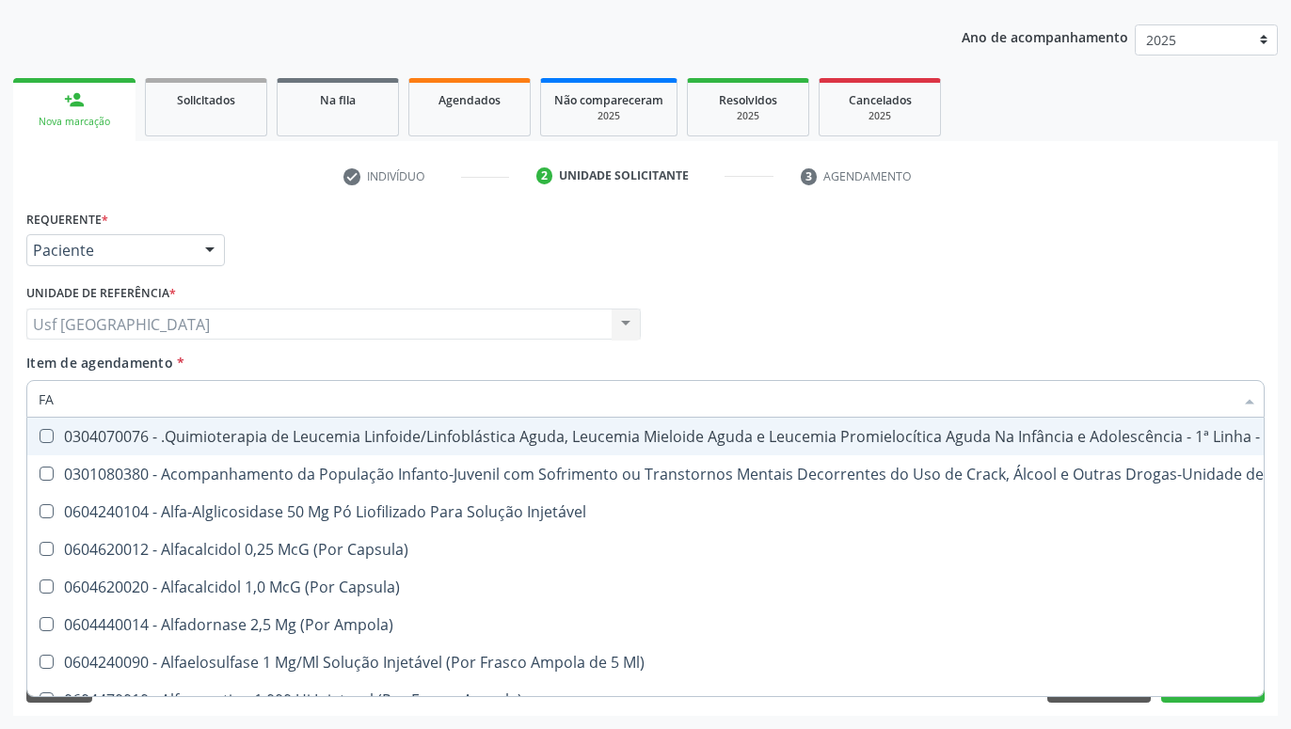
type input "F"
checkbox Coclear "false"
checkbox Pélvica "true"
checkbox Fraco\) "false"
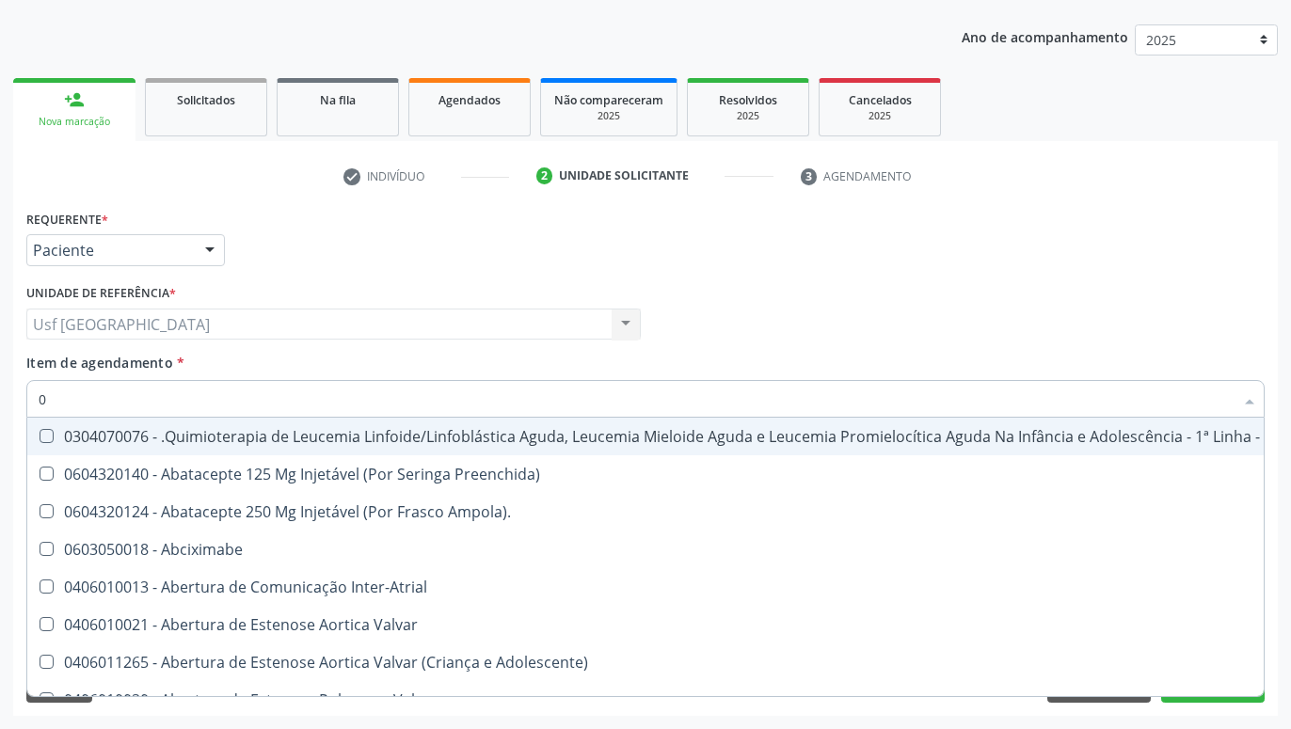
type input "02"
checkbox Coração "true"
checkbox Urina "false"
checkbox Vulva "true"
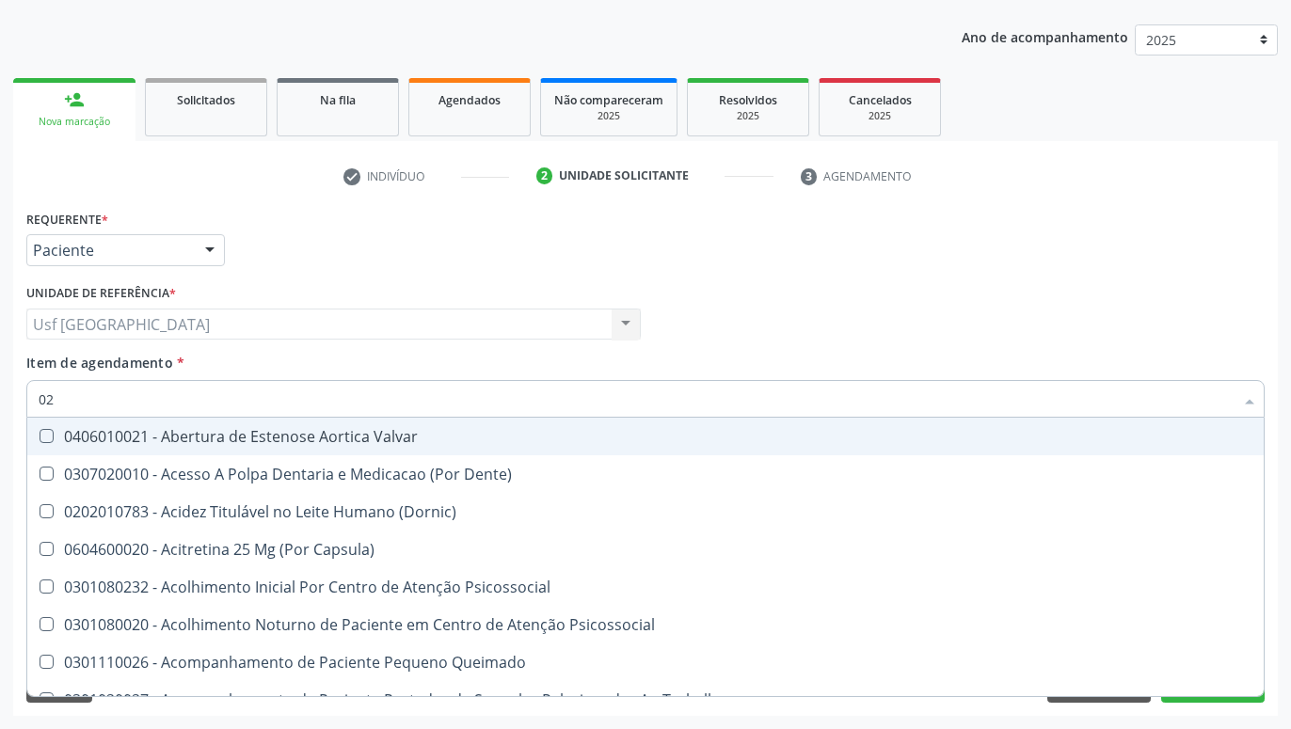
type input "020"
checkbox Terapeutica "true"
checkbox Urina "false"
checkbox Projecoes\) "true"
checkbox Abo "false"
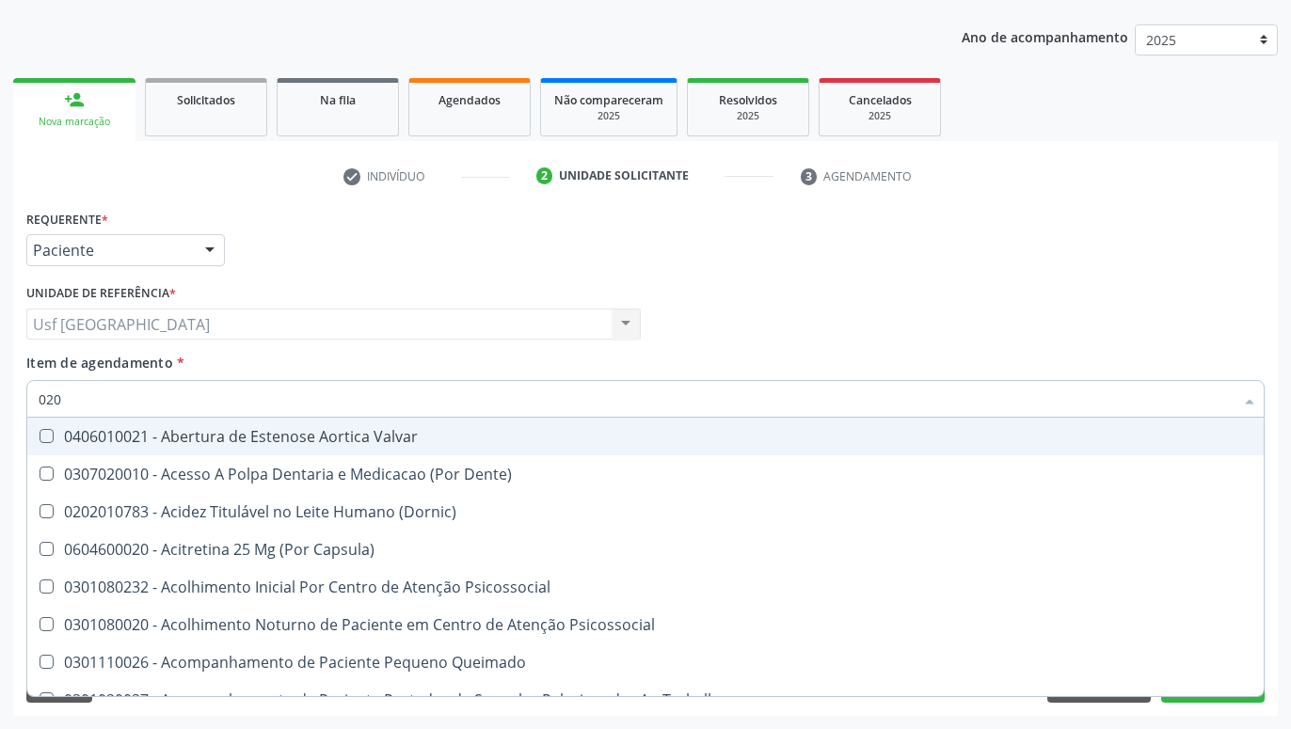
checkbox \(T3\) "true"
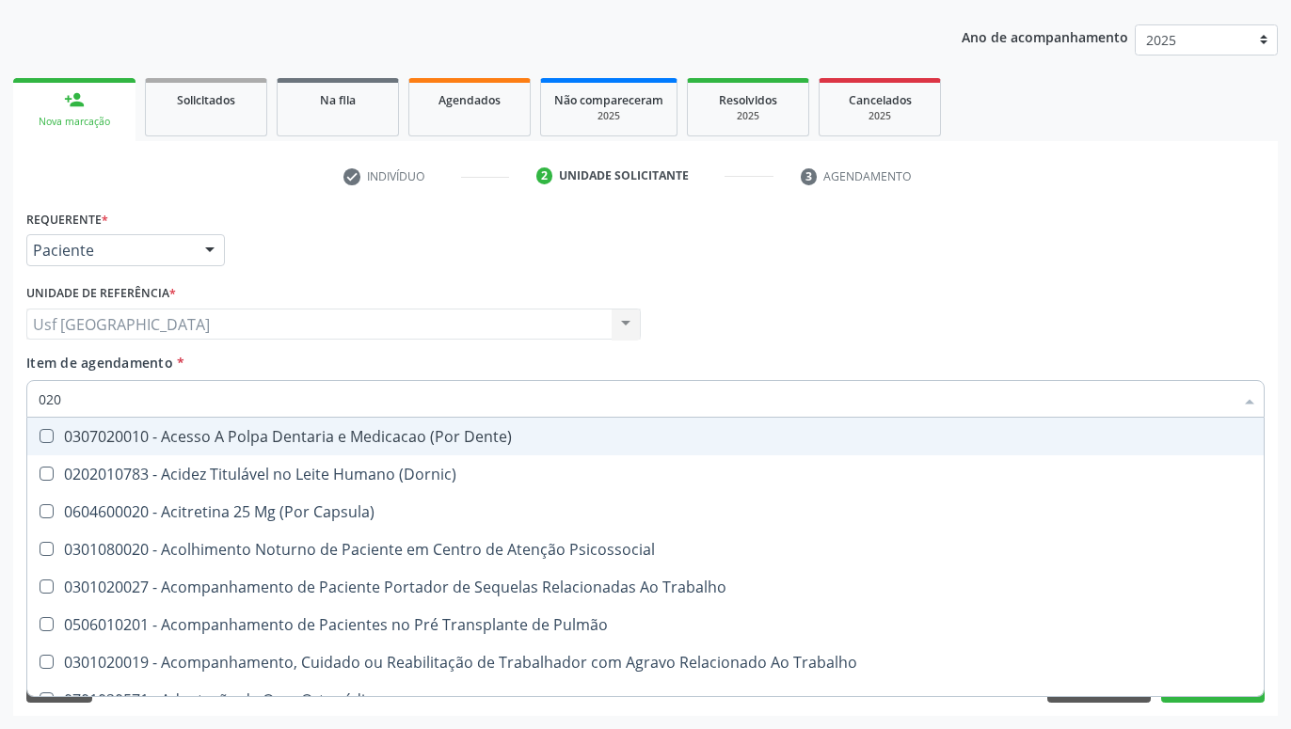
type input "0202"
checkbox Capsula\) "true"
checkbox Urina "false"
checkbox Coagulação\ "true"
checkbox Biologica "true"
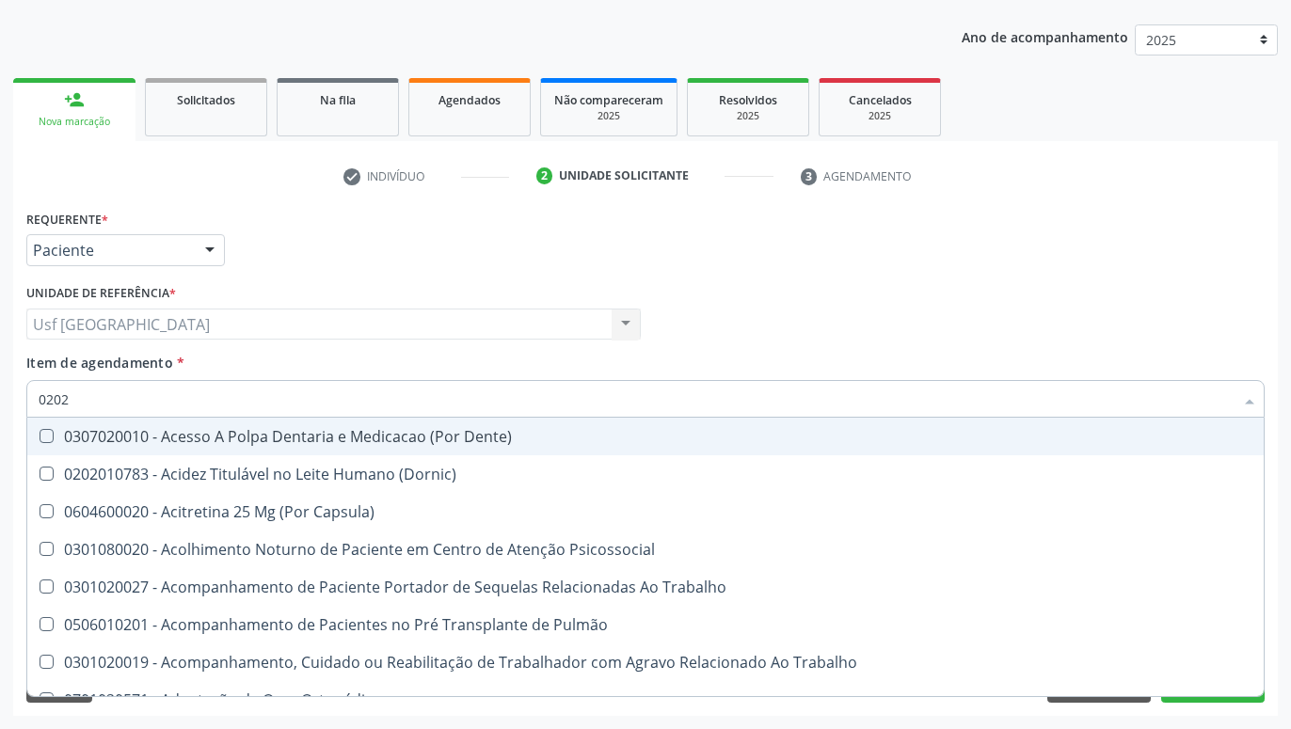
checkbox Abo "false"
checkbox Dosagens\) "true"
checkbox Euglobulina "true"
checkbox Bloqueio "true"
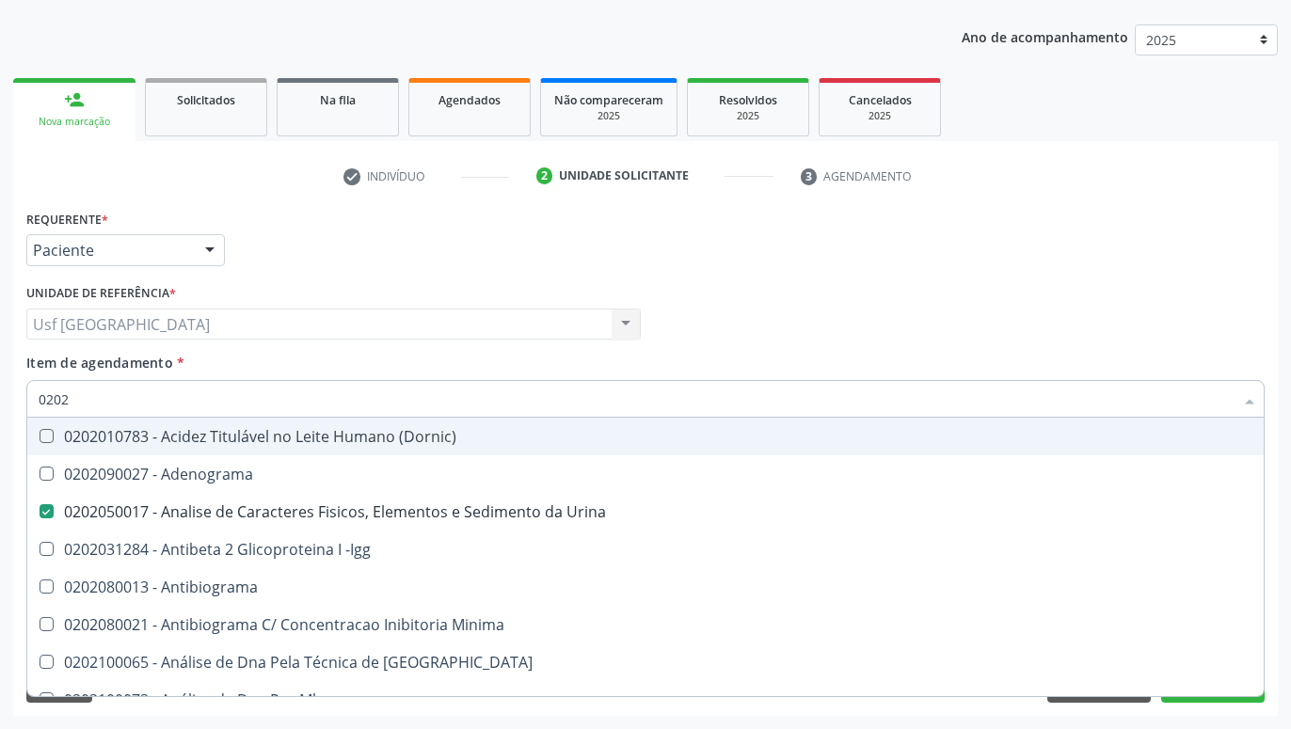
type input "02020"
checkbox Abo "false"
checkbox Zinco "true"
checkbox Completo "false"
checkbox Carini "true"
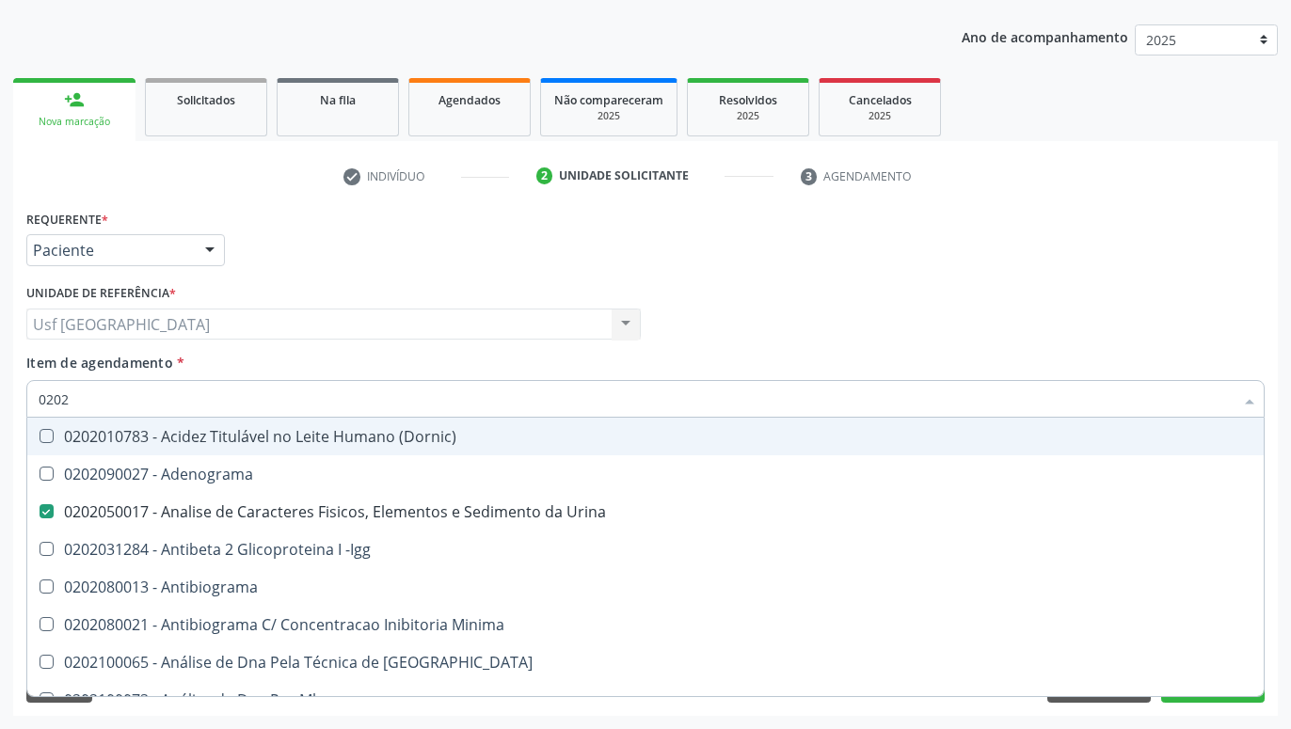
checkbox Parceria\) "true"
checkbox Antitoxoplasma "false"
checkbox Fraco\) "false"
type input "020208"
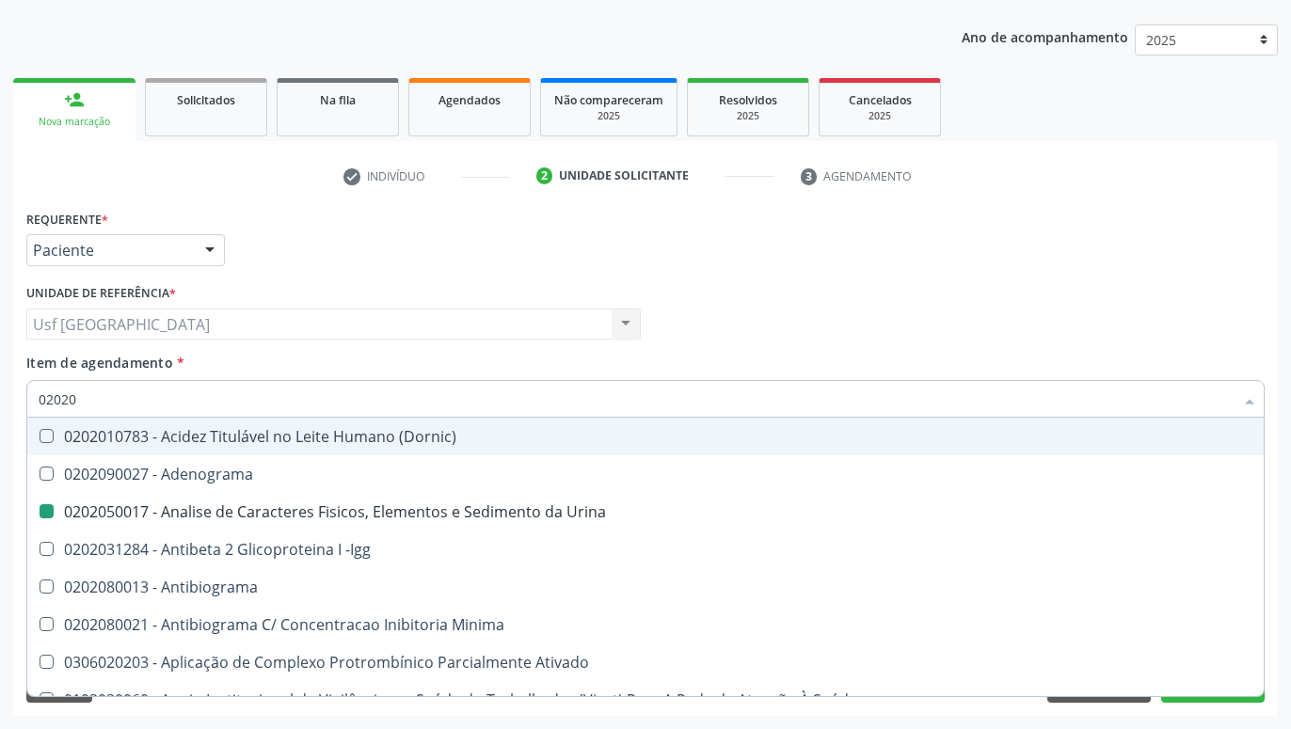
checkbox Urina "false"
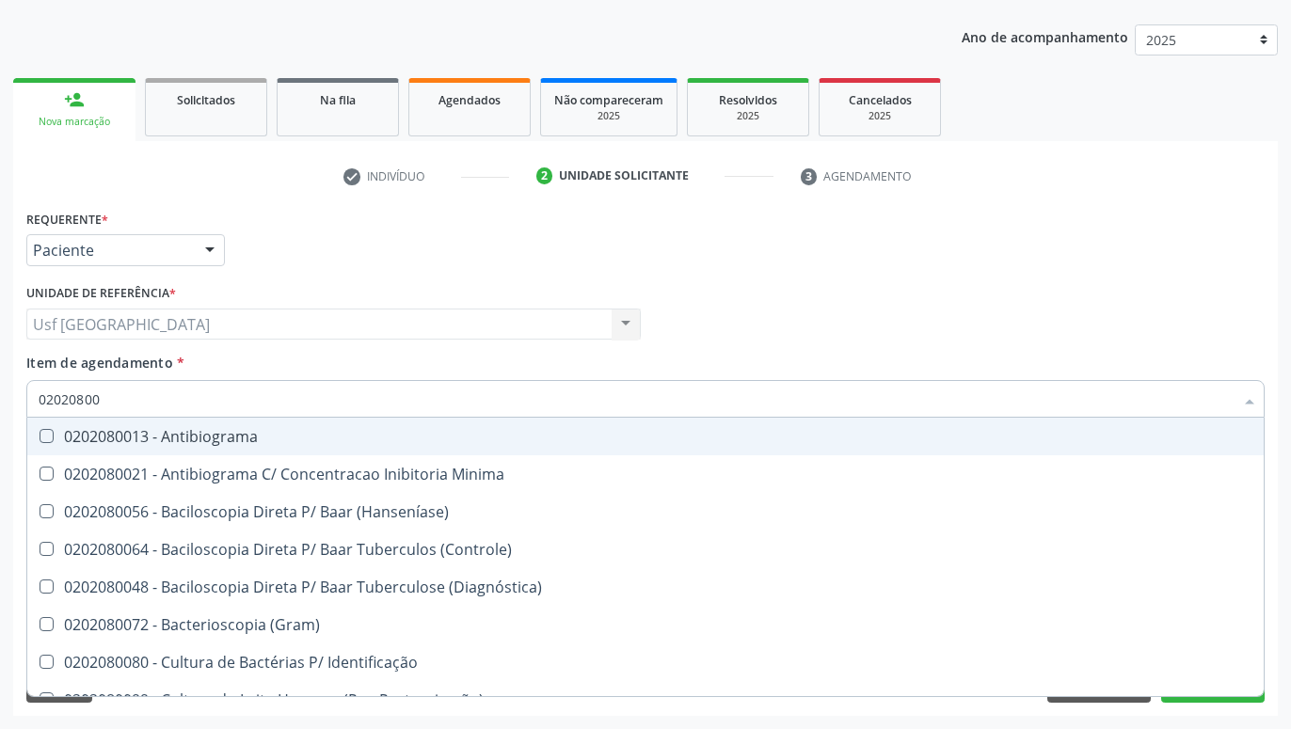
type input "020208008"
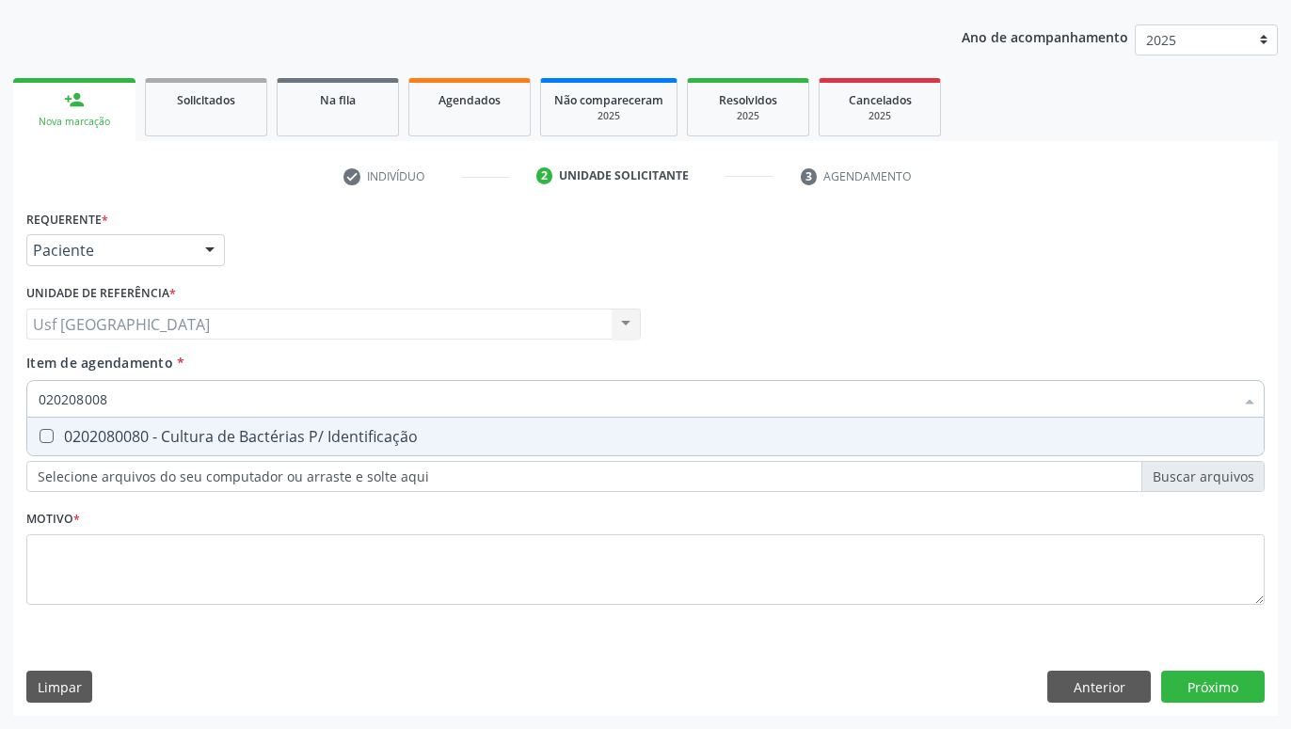
click at [179, 429] on div "0202080080 - Cultura de Bactérias P/ Identificação" at bounding box center [646, 436] width 1214 height 15
checkbox Identificação "true"
type input "02020800"
checkbox Identificação "false"
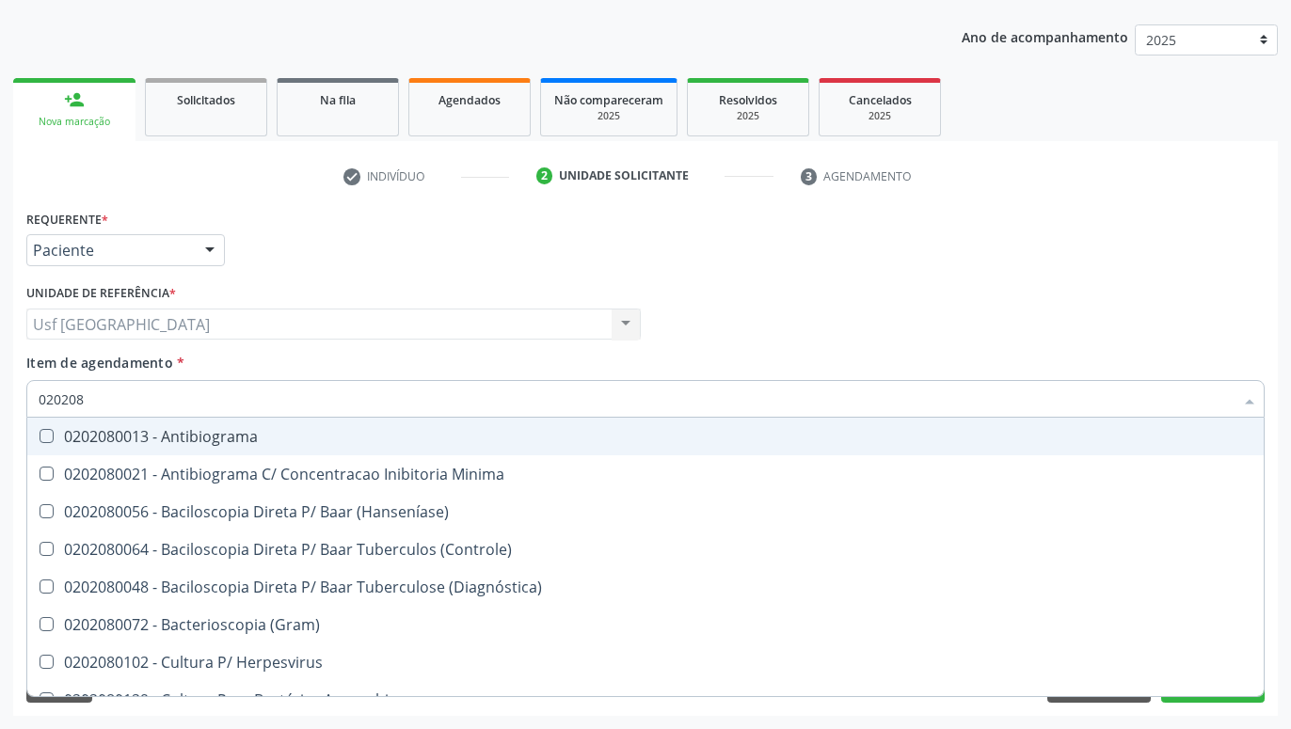
type input "02020"
checkbox \(Hanseníase\) "true"
checkbox Identificação "false"
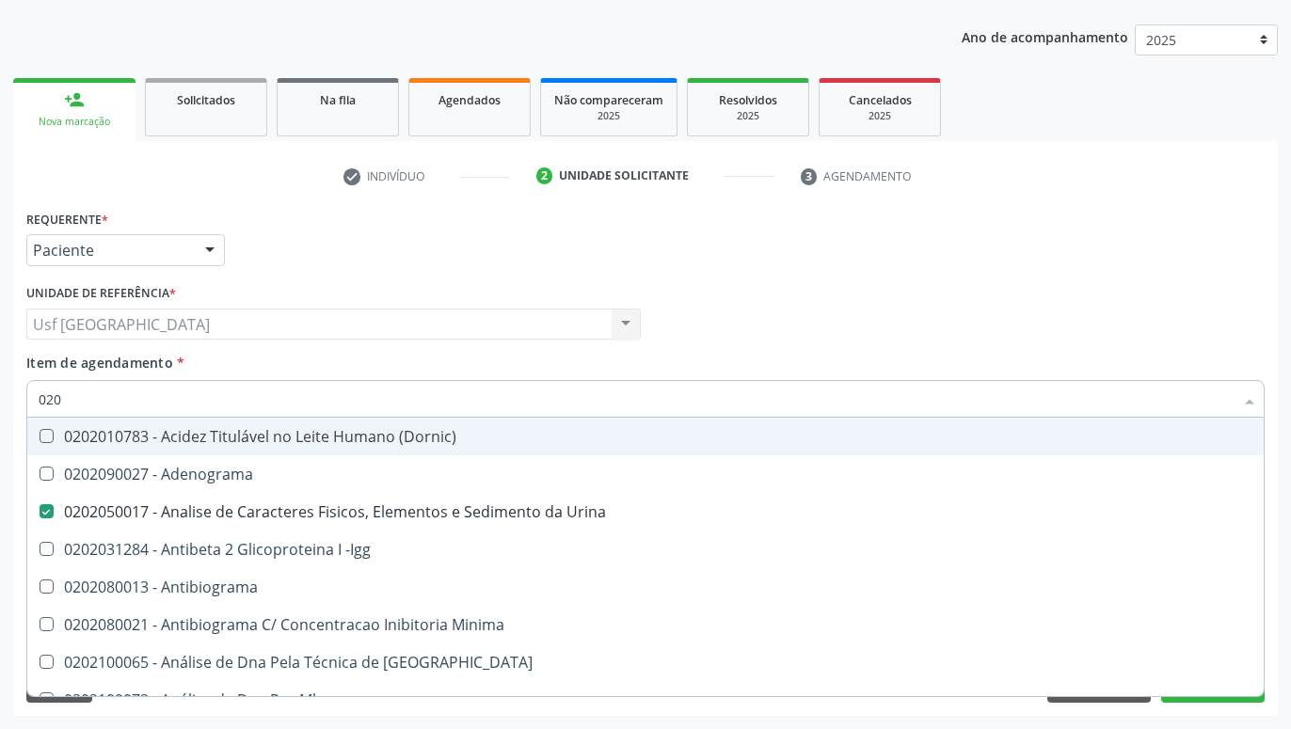
type input "02"
checkbox Urina "false"
checkbox Creatinina "false"
checkbox Identificação "false"
checkbox Abo "false"
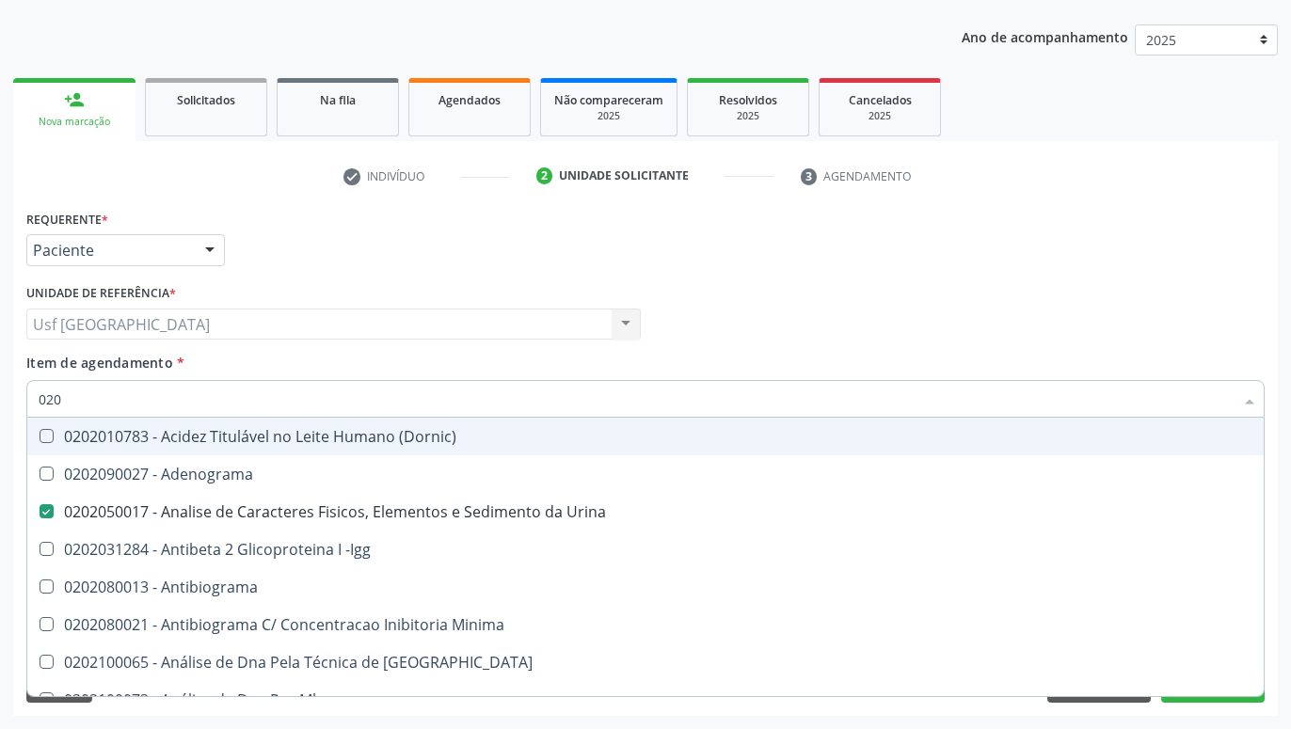
checkbox Ferro "true"
checkbox Completo "false"
checkbox Blot\/Imunoblot\) "false"
checkbox Estriado "false"
checkbox Antitoxoplasma "false"
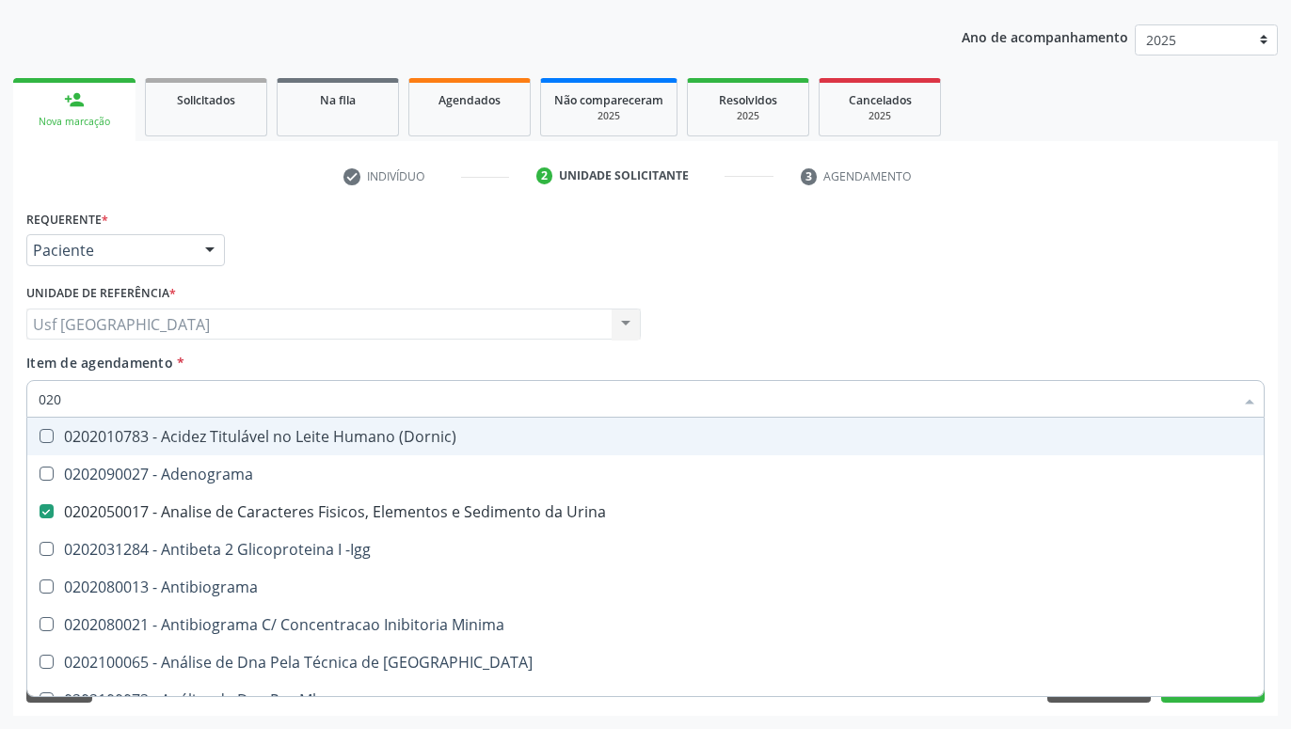
checkbox Antitoxoplasma "false"
checkbox Fraco\) "false"
checkbox Gestante "true"
checkbox Jewett "true"
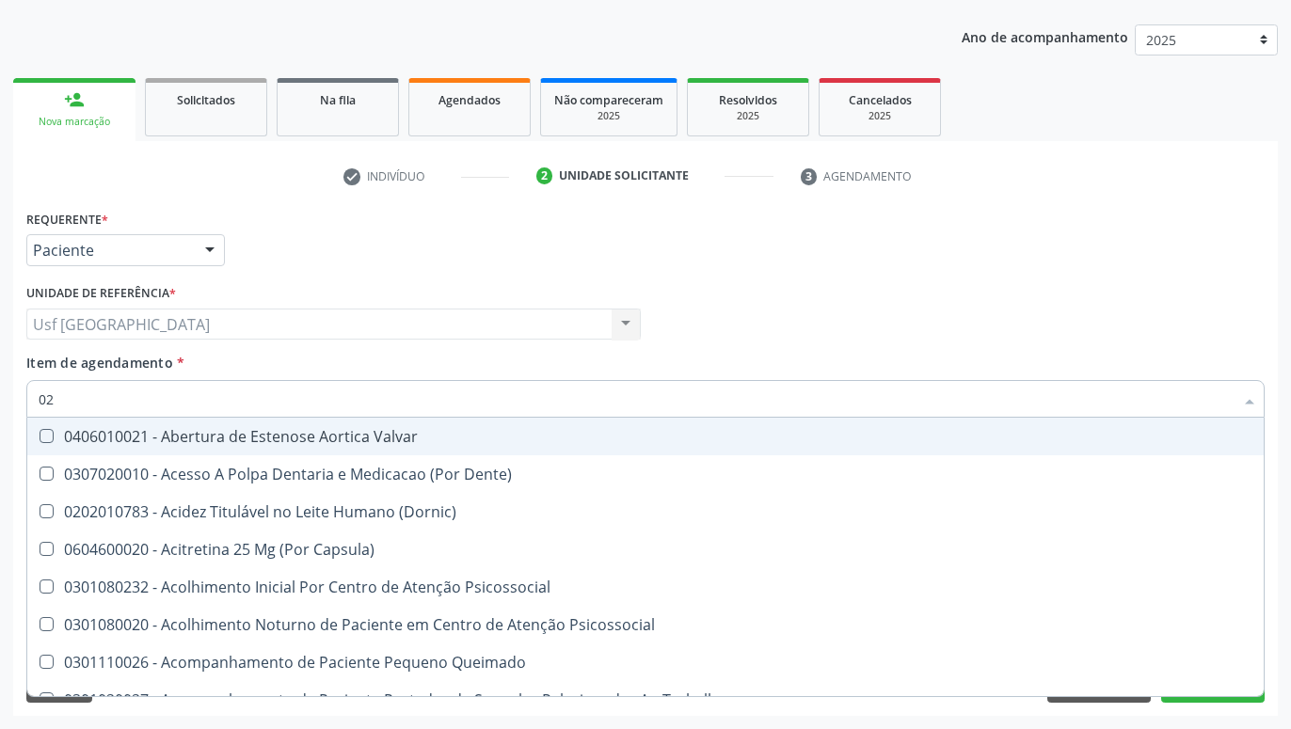
type input "0"
checkbox Urina "false"
checkbox Especializada "true"
checkbox Identificação "false"
checkbox Abo "false"
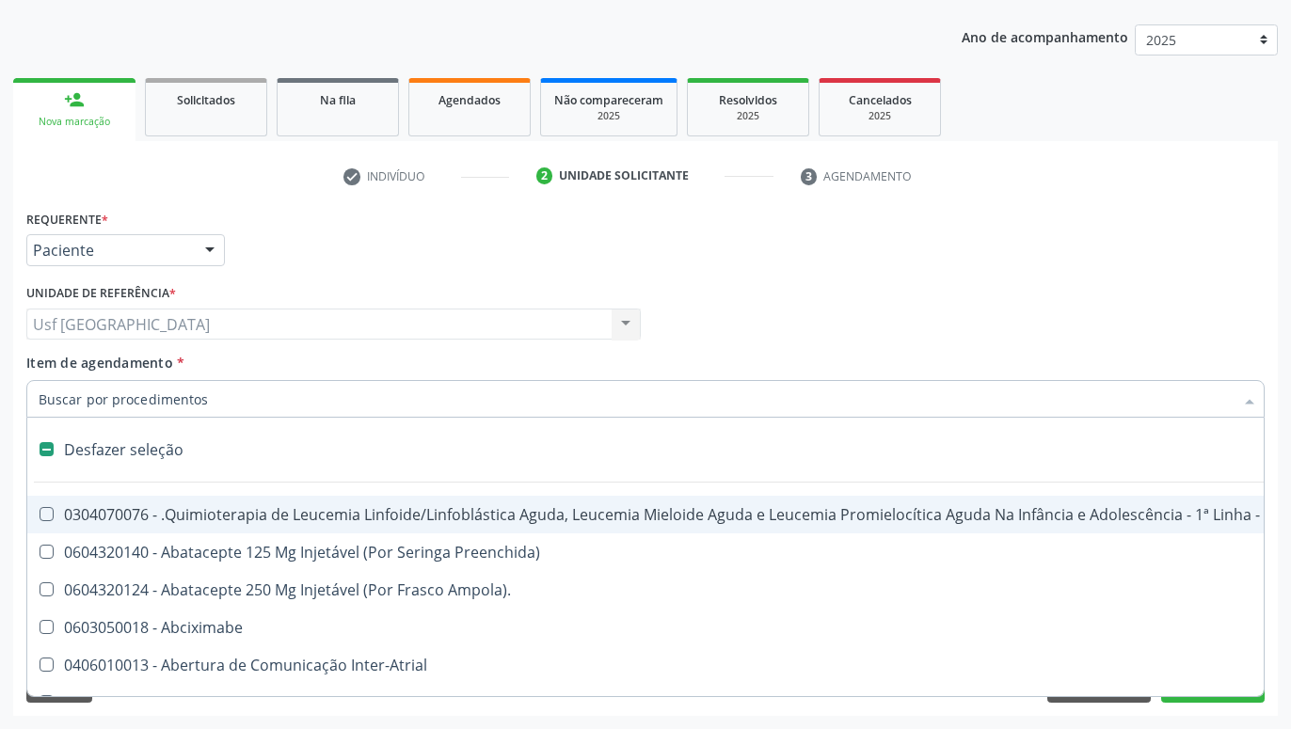
type input "R"
checkbox Dedo "true"
checkbox Urina "false"
type input "RU"
checkbox Bloco "true"
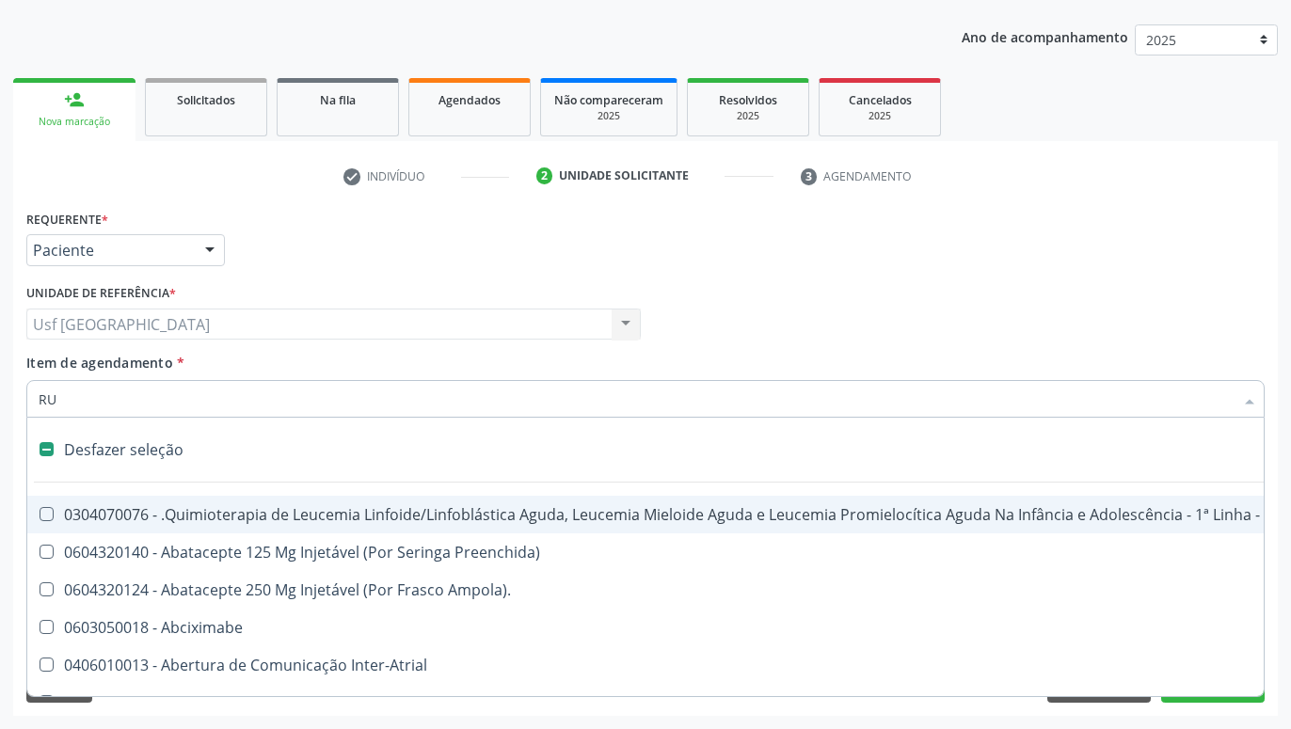
checkbox Dedo "false"
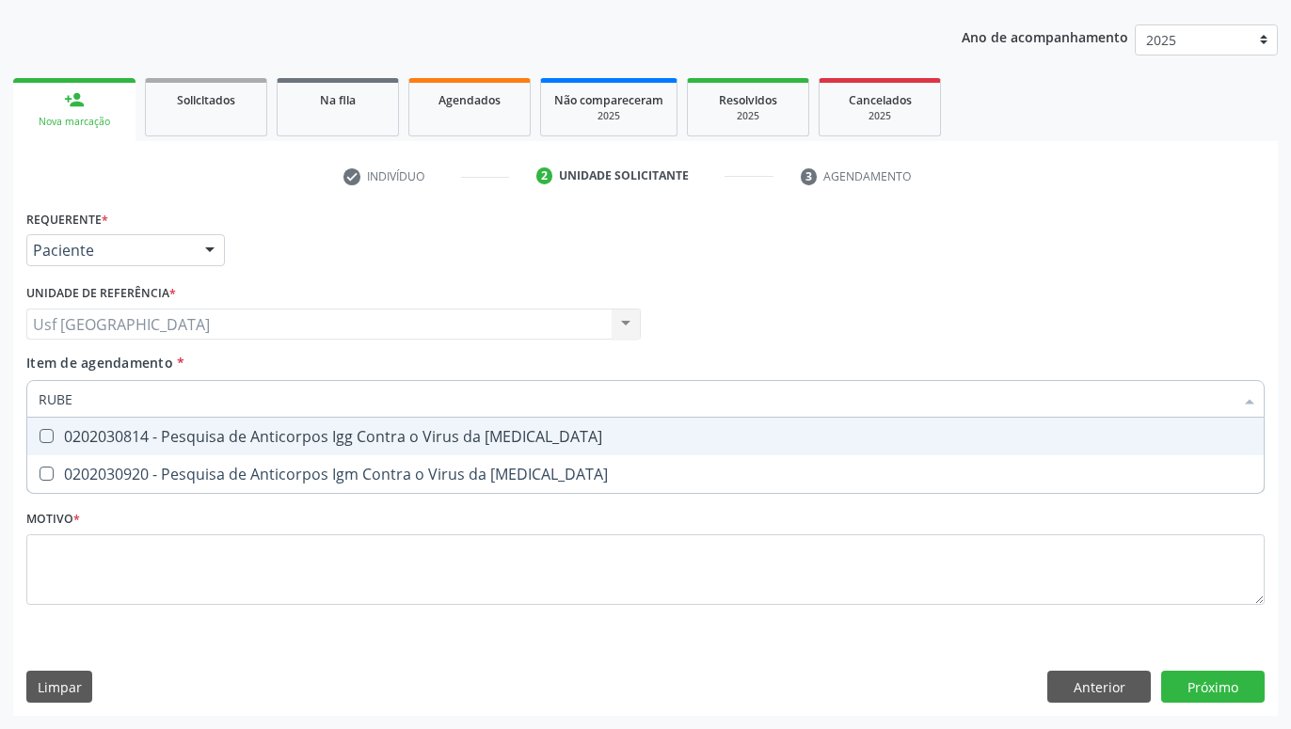
type input "RUBEO"
click at [190, 429] on div "0202030814 - Pesquisa de Anticorpos Igg Contra o Virus da [MEDICAL_DATA]" at bounding box center [646, 436] width 1214 height 15
checkbox Rubeola "true"
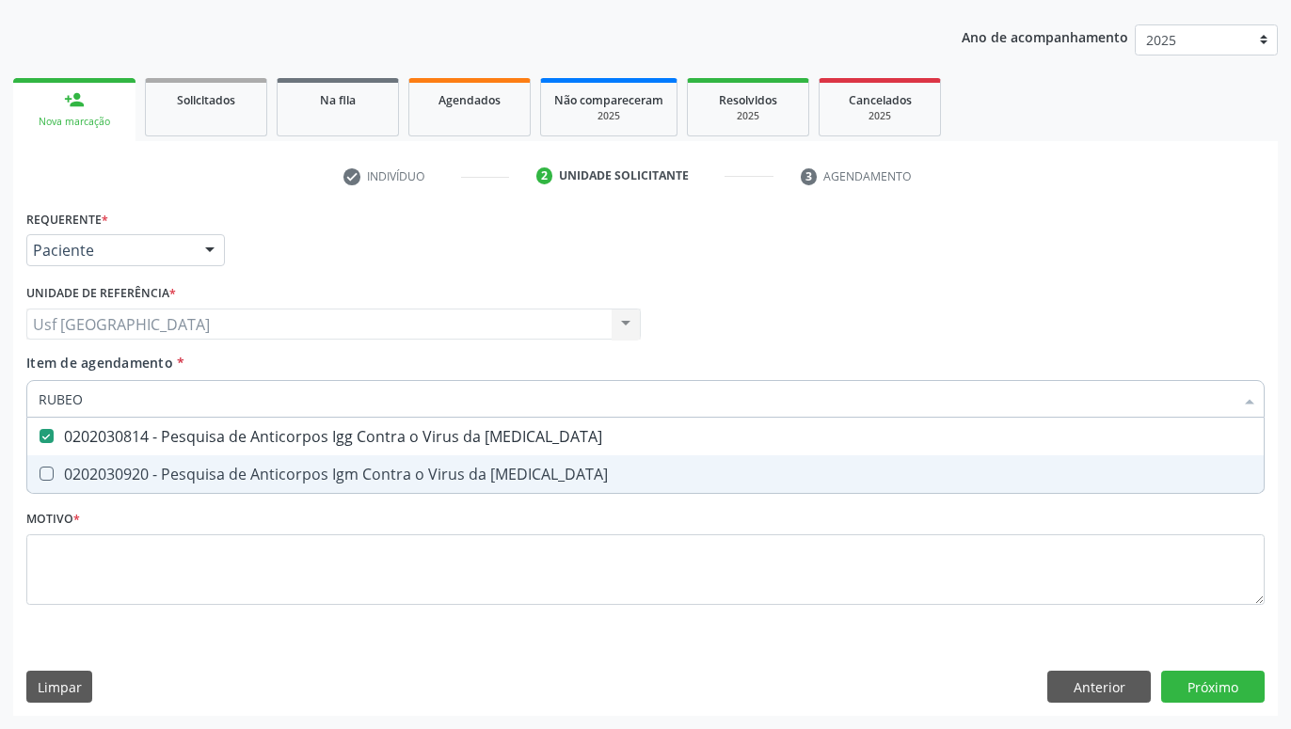
click at [190, 467] on div "0202030920 - Pesquisa de Anticorpos Igm Contra o Virus da [MEDICAL_DATA]" at bounding box center [646, 474] width 1214 height 15
checkbox Rubeola "true"
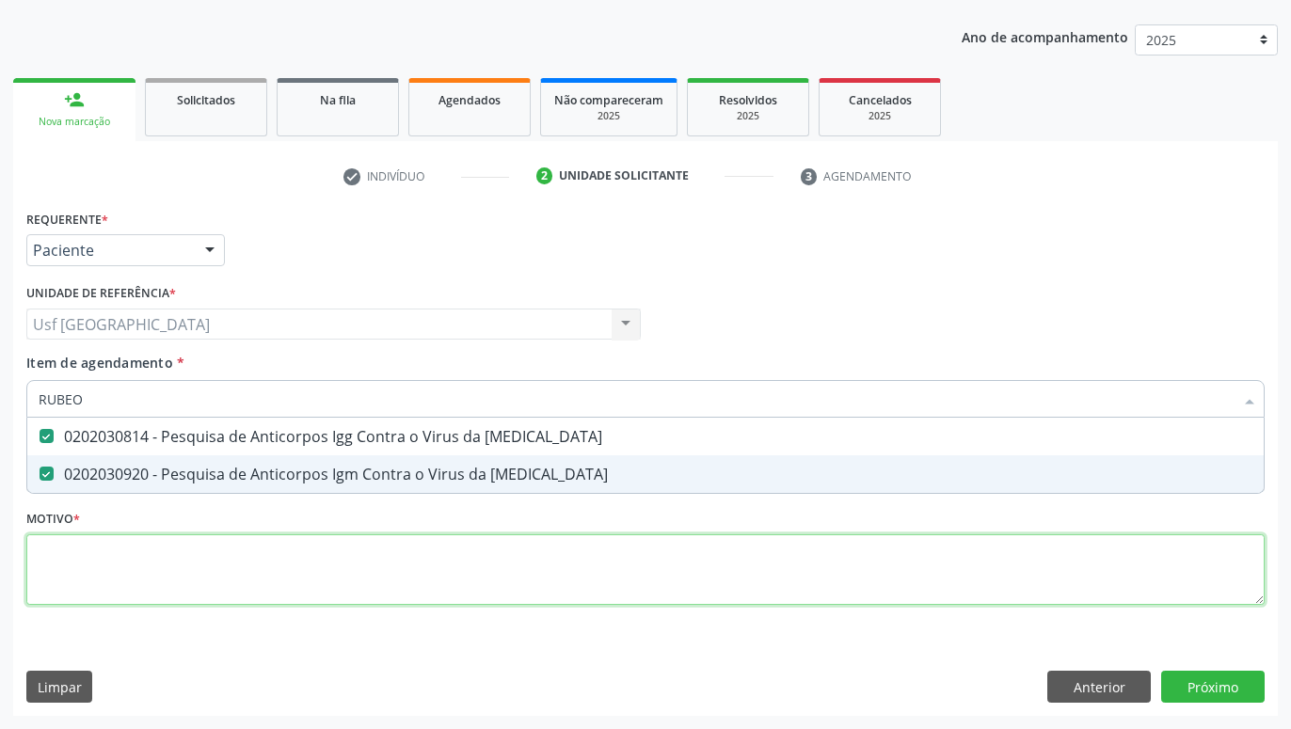
click at [222, 587] on textarea at bounding box center [645, 570] width 1238 height 72
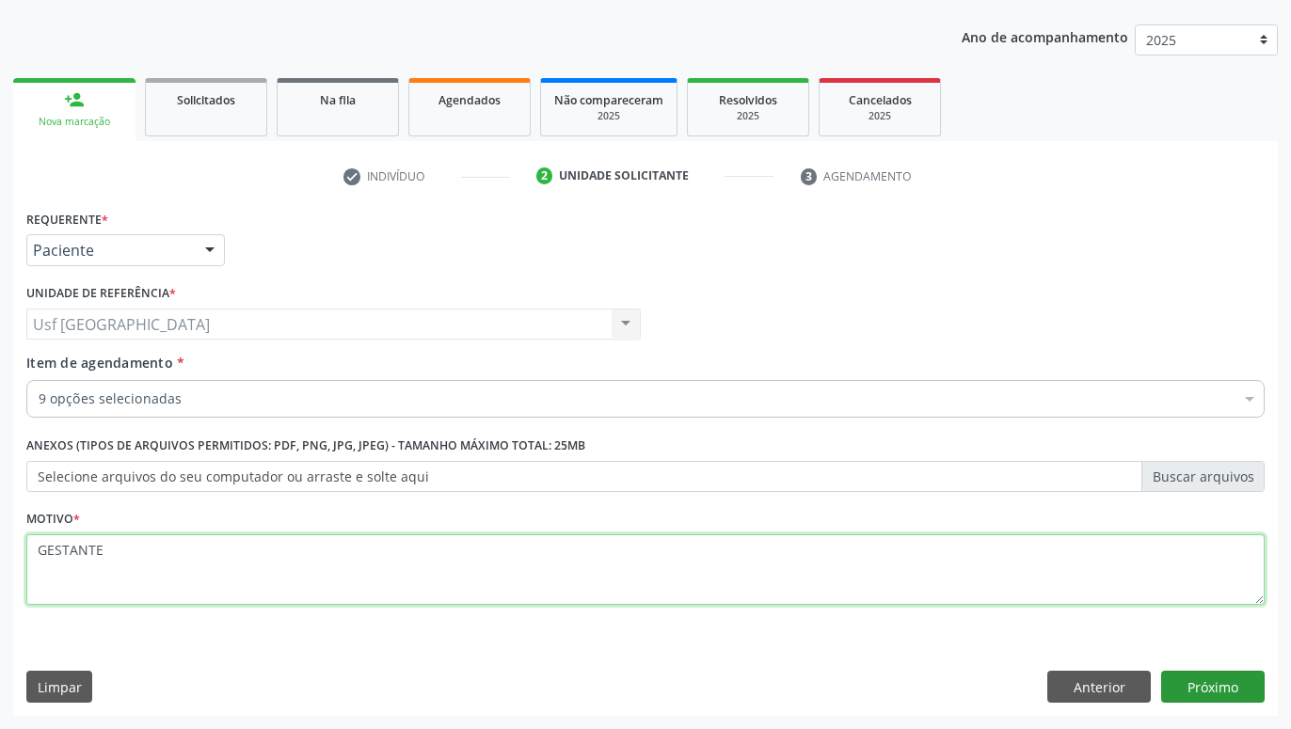
type textarea "GESTANTE"
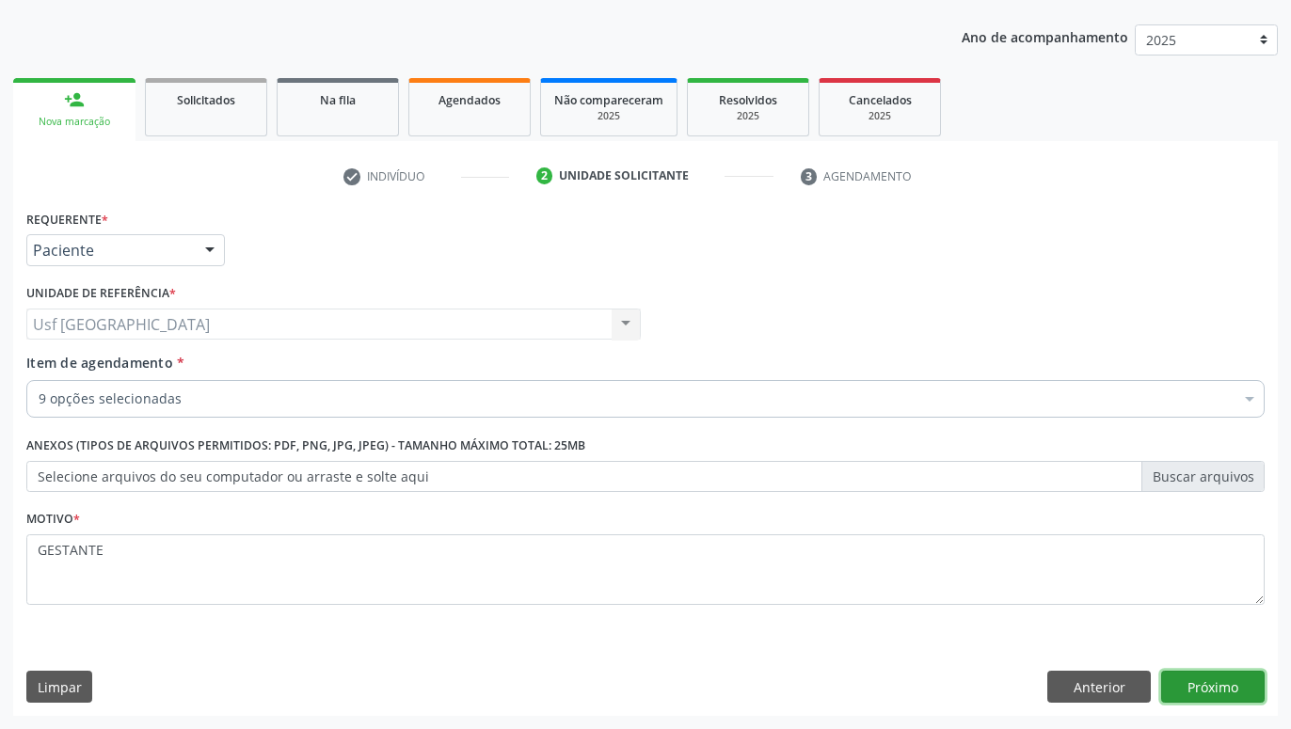
click at [1222, 686] on button "Próximo" at bounding box center [1212, 687] width 103 height 32
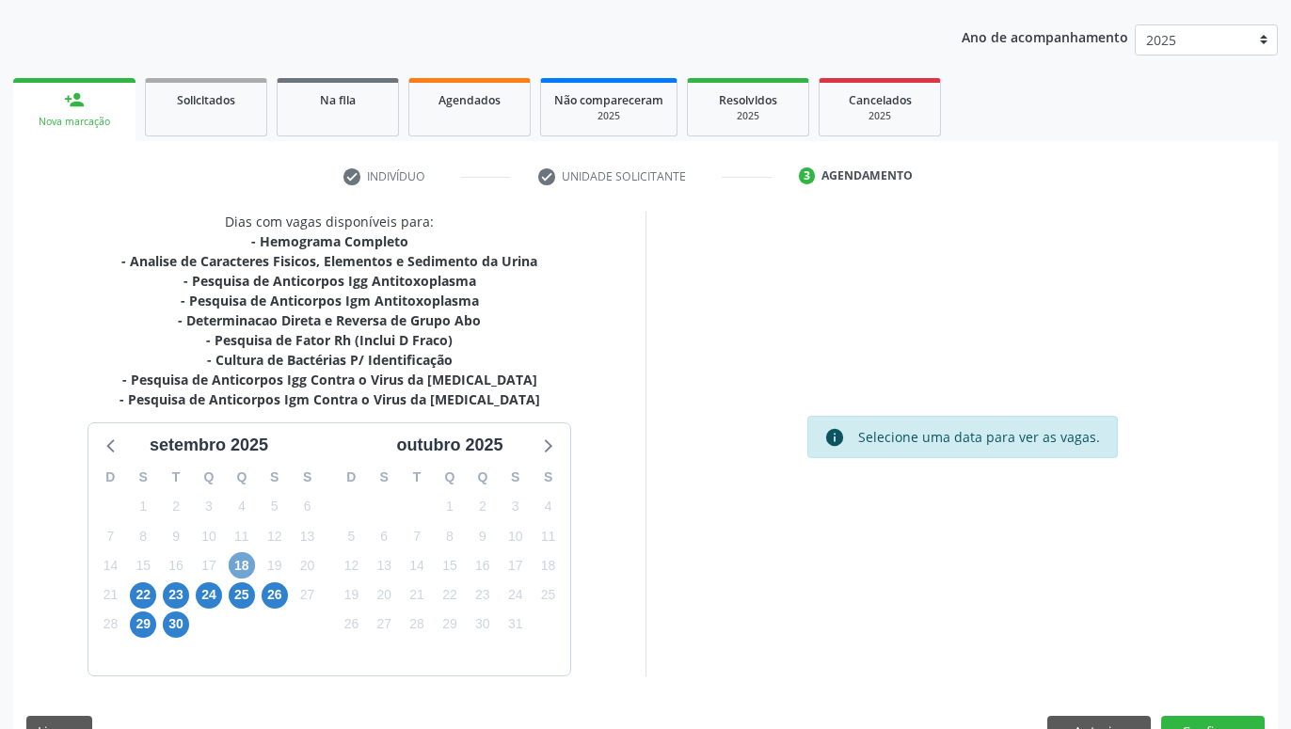
click at [243, 571] on span "18" at bounding box center [242, 565] width 26 height 26
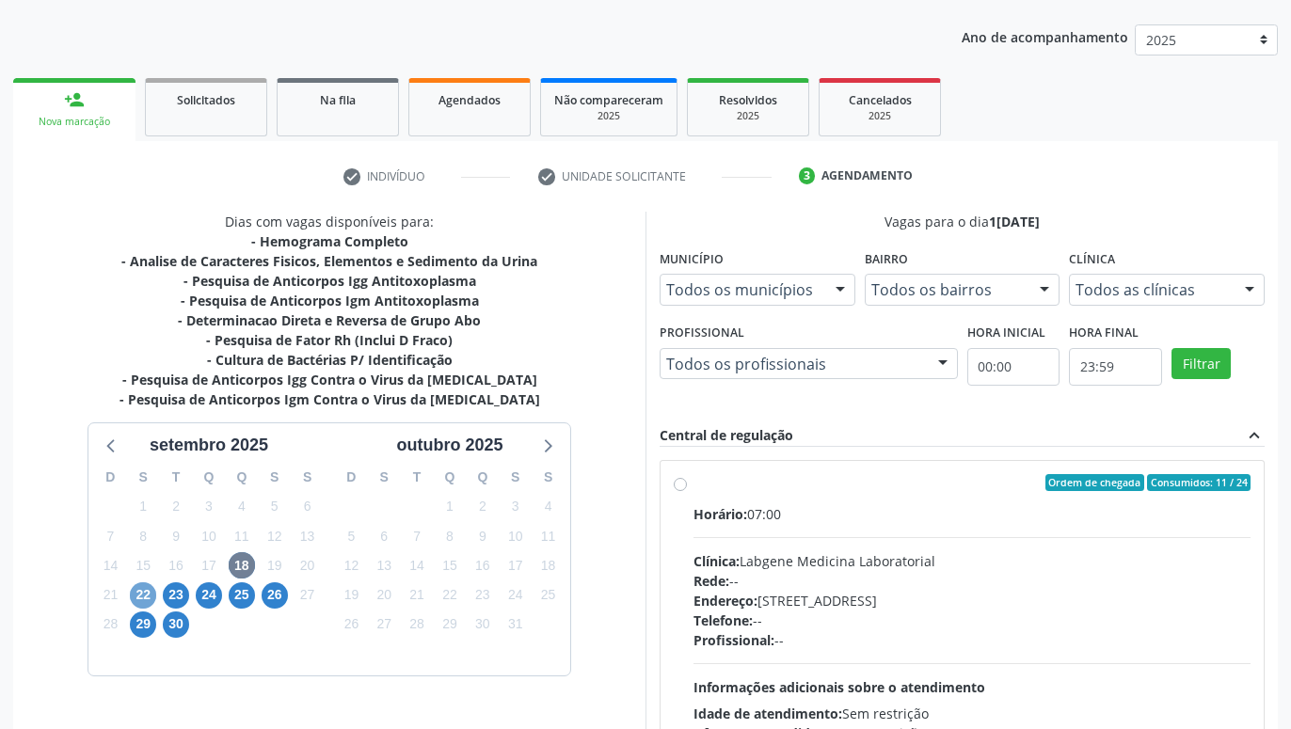
click at [151, 596] on span "22" at bounding box center [143, 595] width 26 height 26
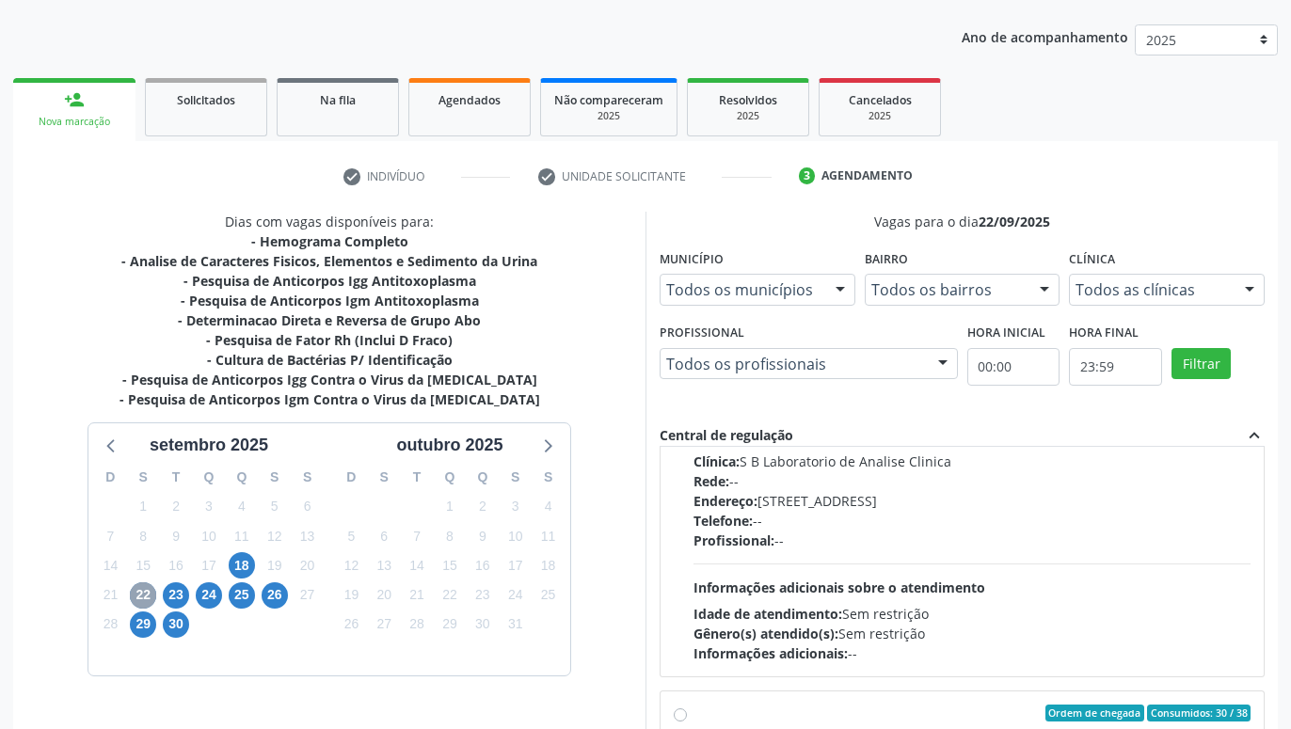
scroll to position [322, 0]
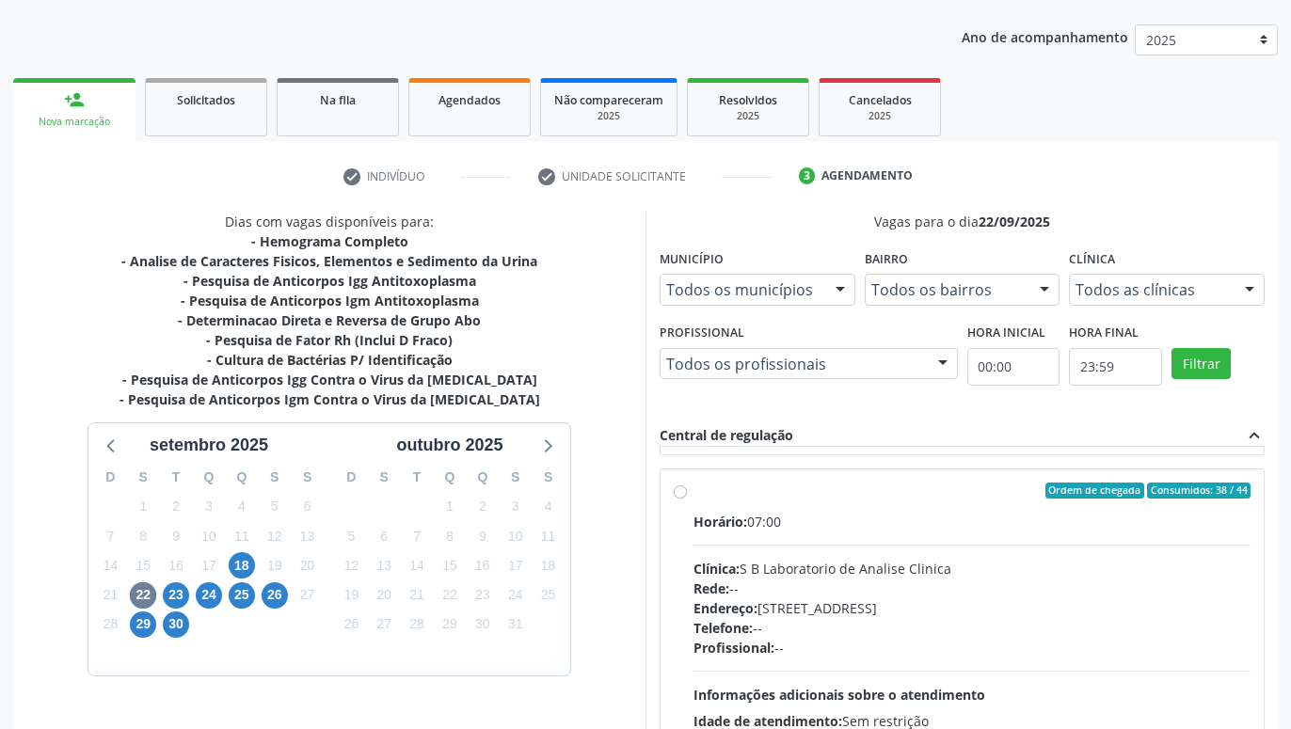
click at [687, 494] on div "Ordem de chegada Consumidos: 38 / 44 Horário: 07:00 Clínica: S B Laboratorio de…" at bounding box center [962, 627] width 577 height 289
radio input "true"
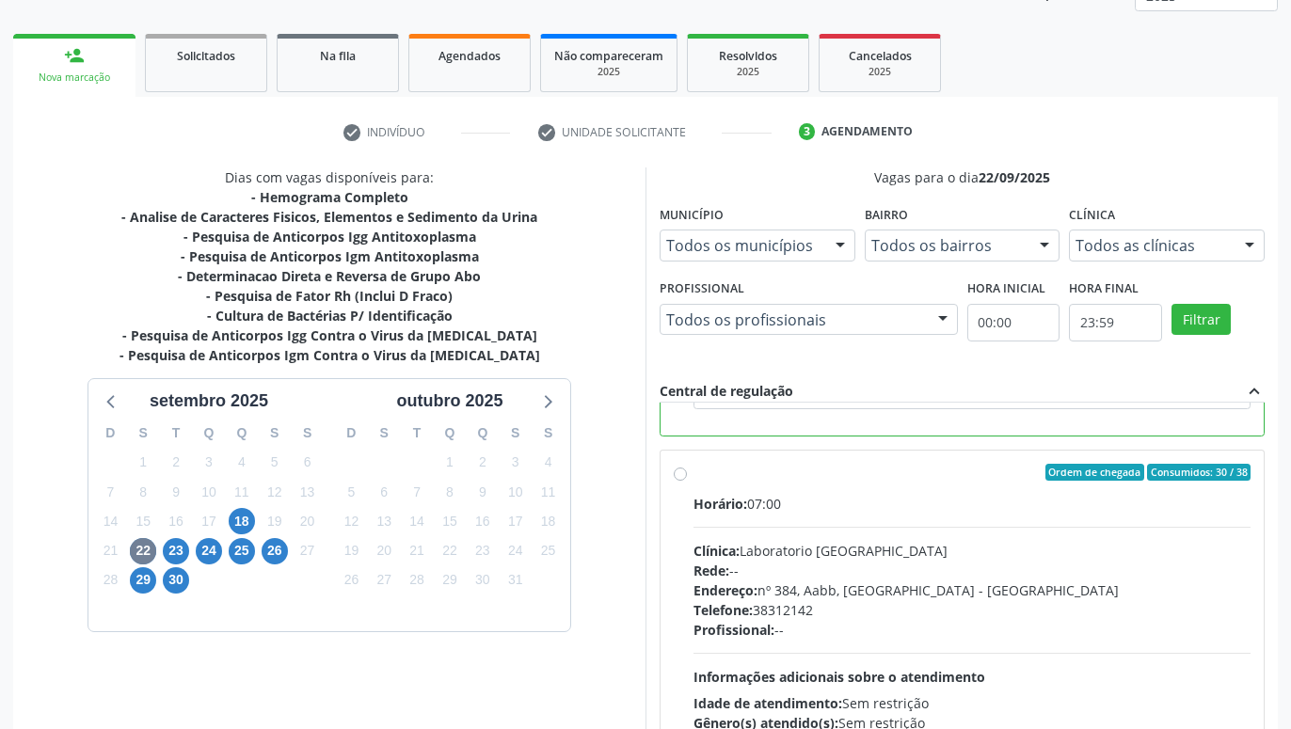
scroll to position [395, 0]
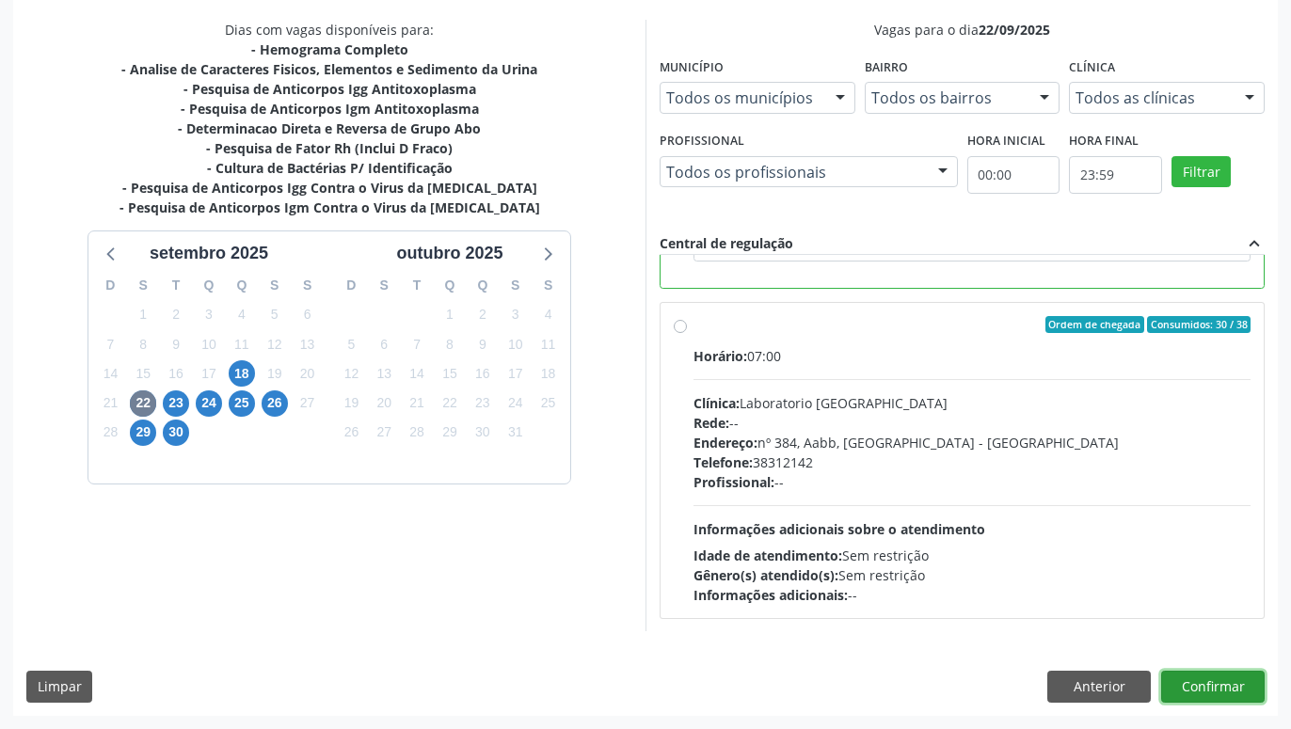
click at [1264, 692] on button "Confirmar" at bounding box center [1212, 687] width 103 height 32
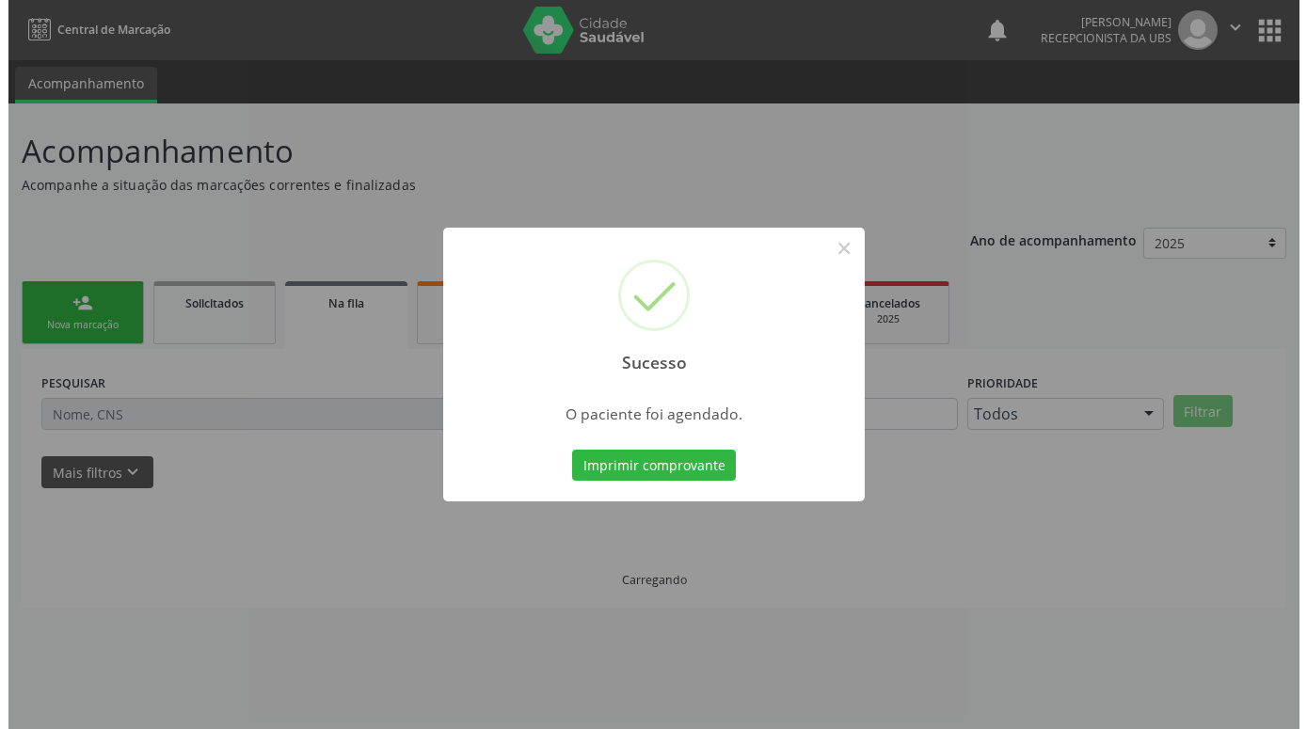
scroll to position [0, 0]
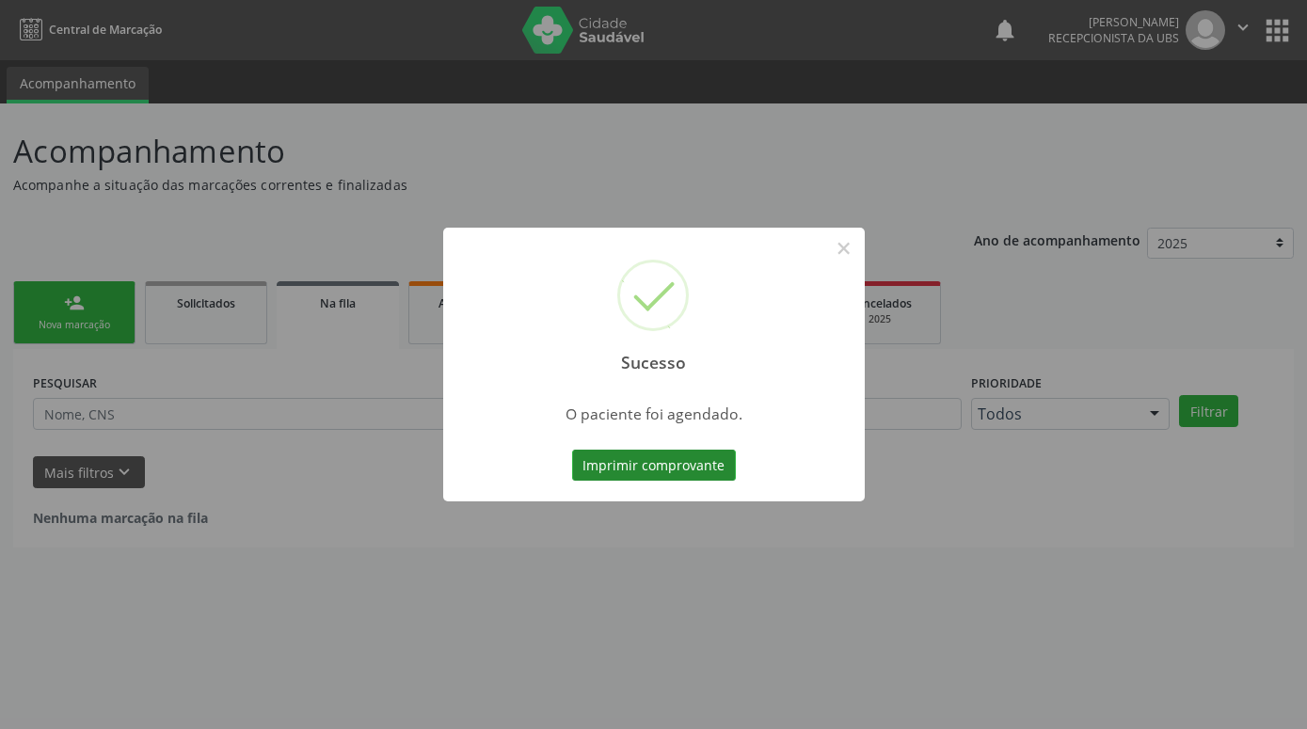
click at [596, 453] on button "Imprimir comprovante" at bounding box center [654, 466] width 164 height 32
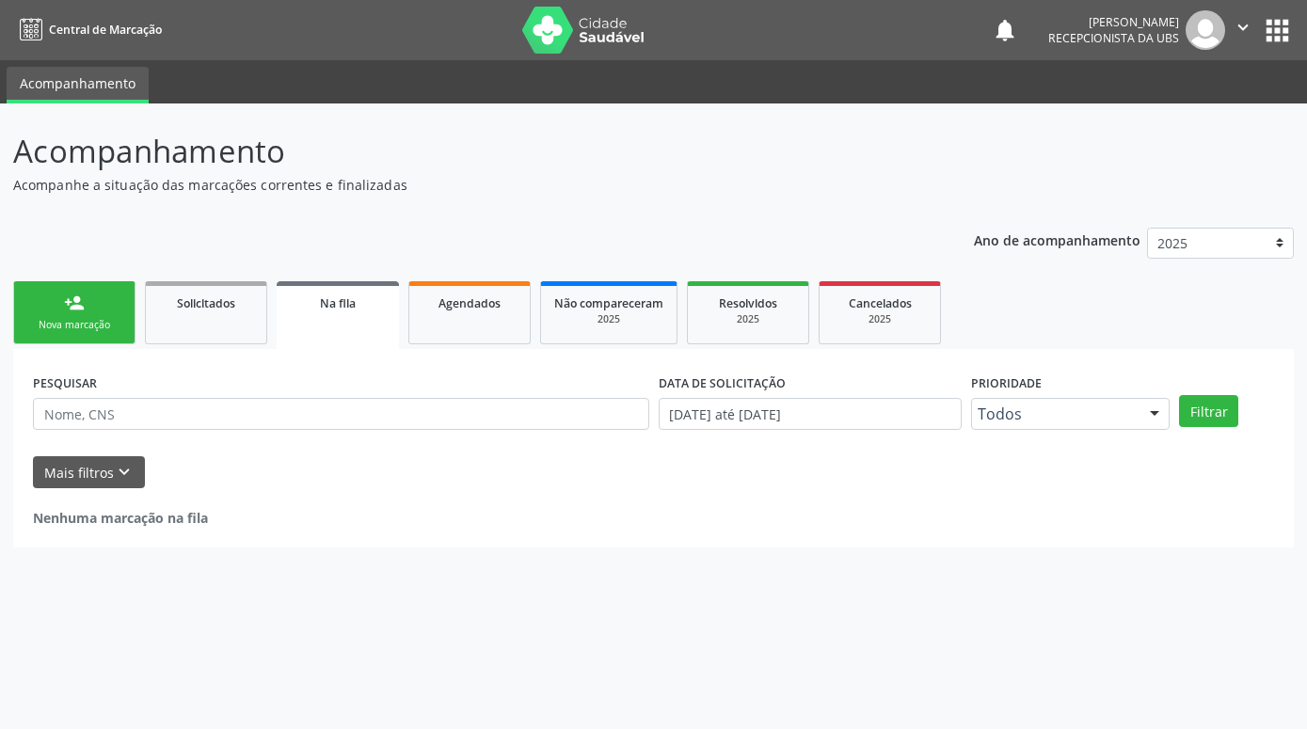
click at [95, 306] on link "person_add Nova marcação" at bounding box center [74, 312] width 122 height 63
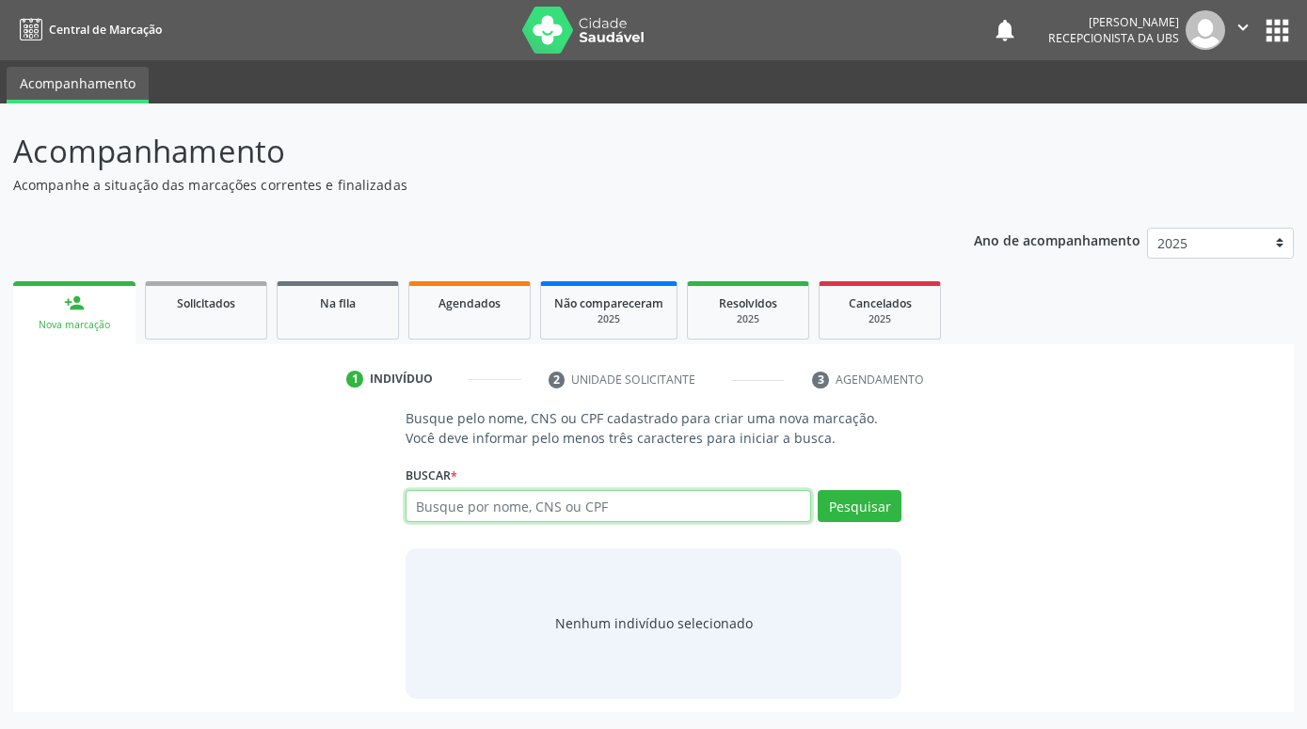
click at [485, 511] on input "text" at bounding box center [607, 506] width 405 height 32
paste input "700306918039840"
type input "700306918039840"
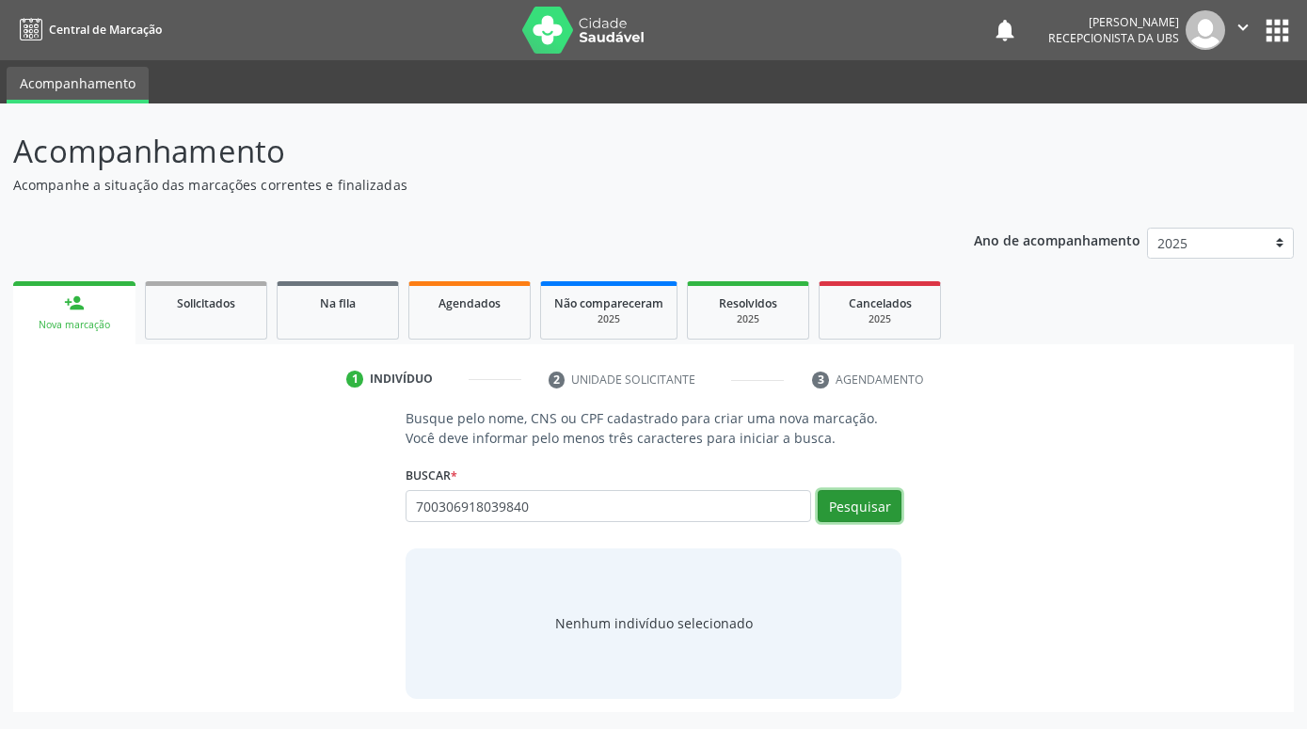
click at [882, 505] on button "Pesquisar" at bounding box center [860, 506] width 84 height 32
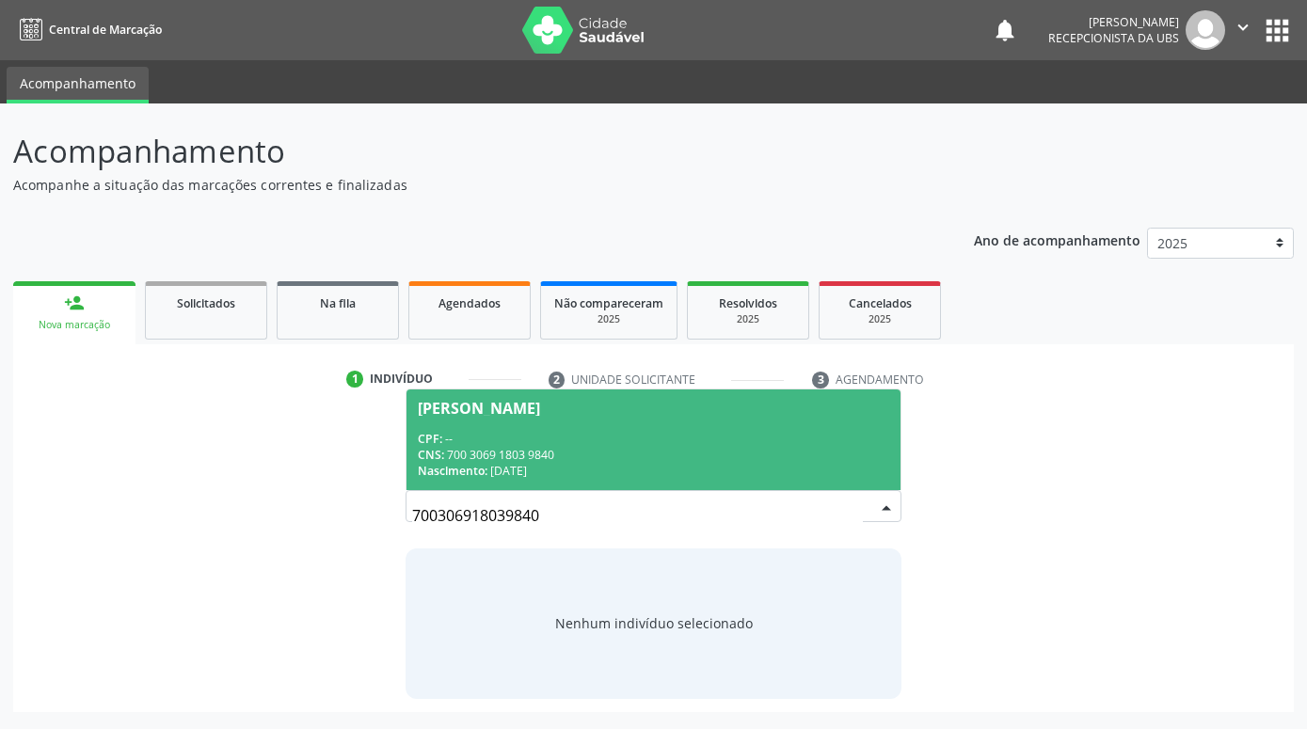
click at [562, 439] on div "CPF: --" at bounding box center [653, 439] width 471 height 16
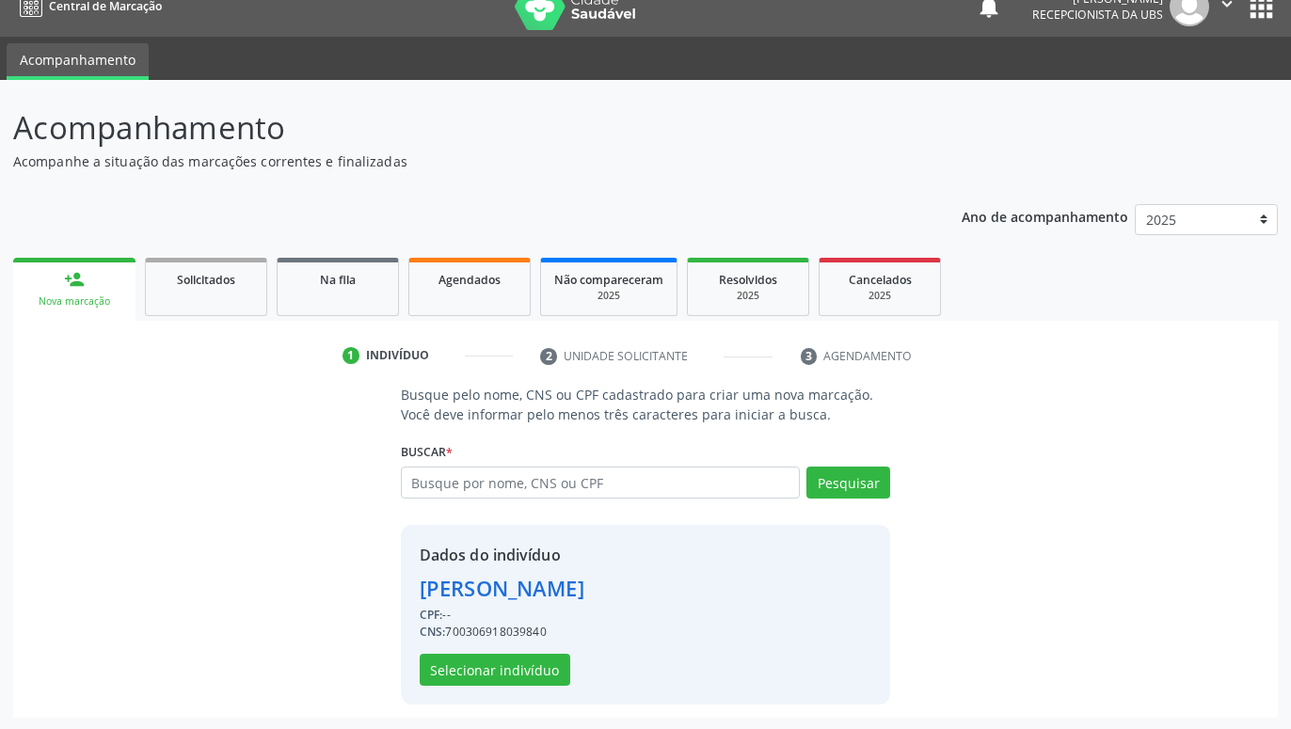
scroll to position [25, 0]
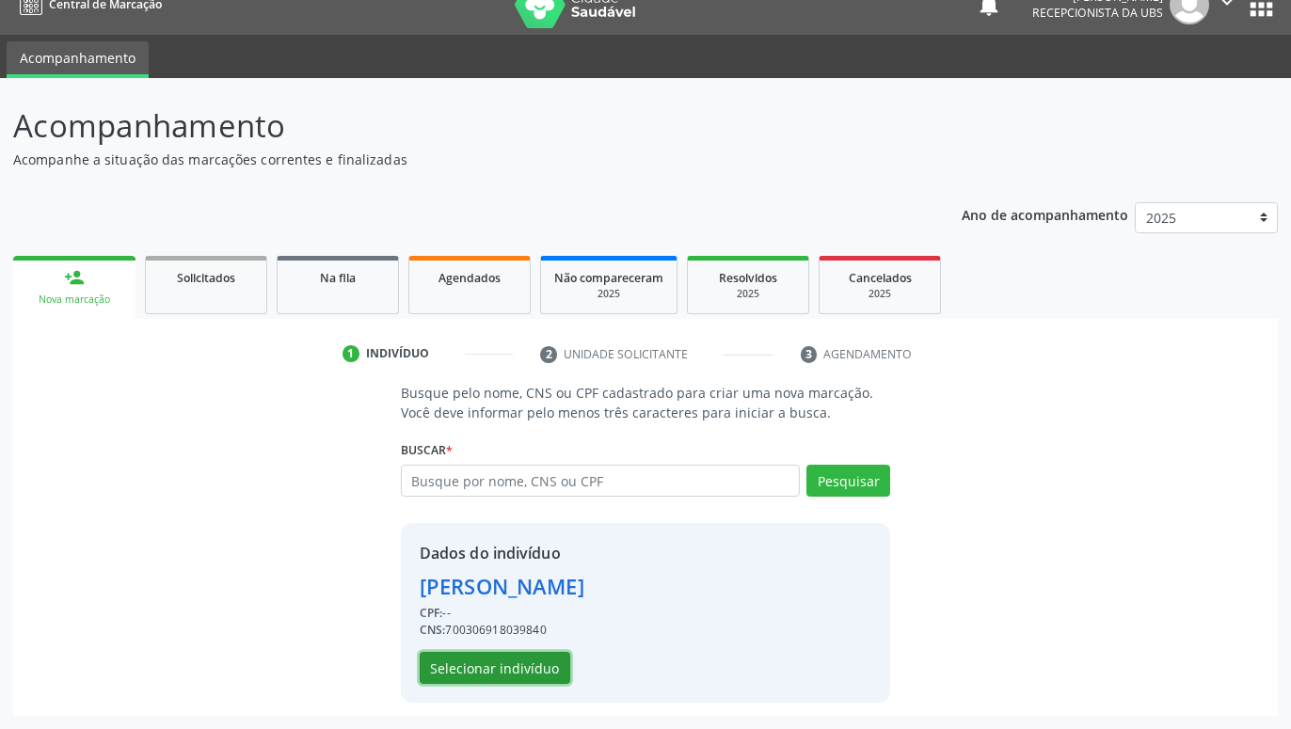
click at [522, 670] on button "Selecionar indivíduo" at bounding box center [495, 668] width 151 height 32
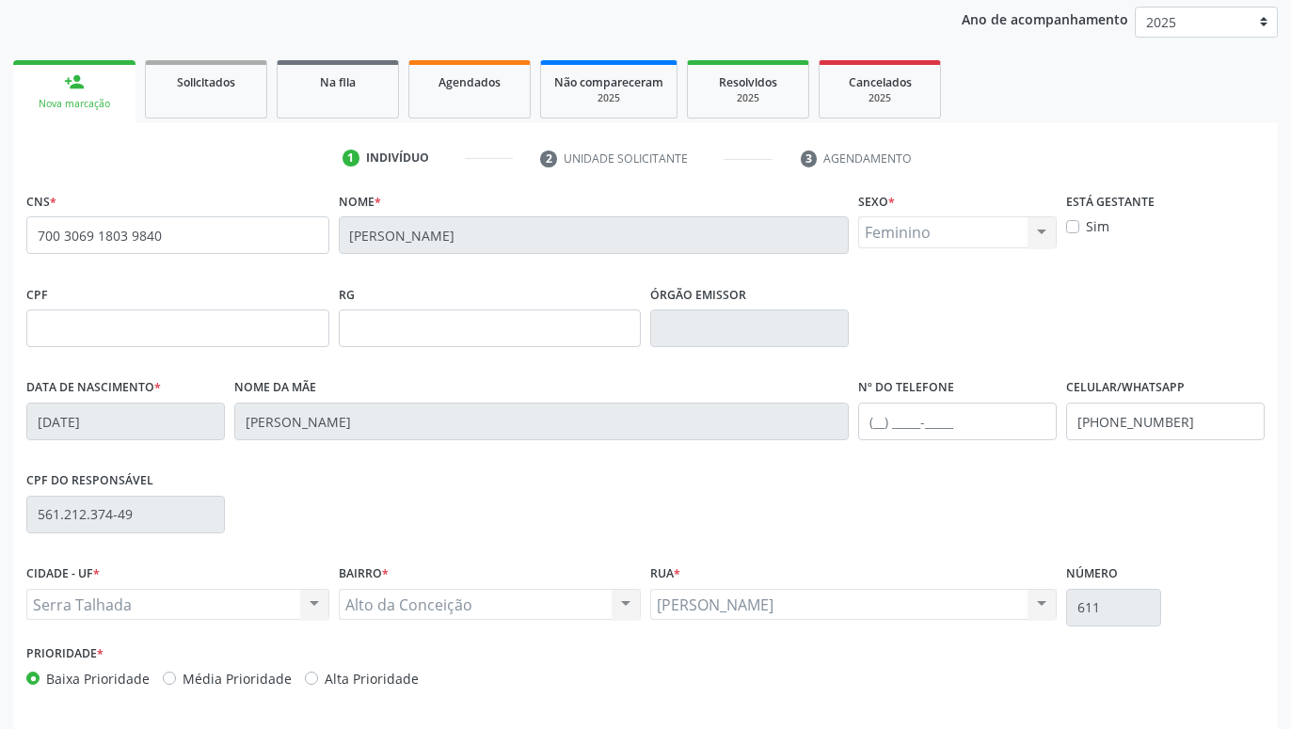
scroll to position [291, 0]
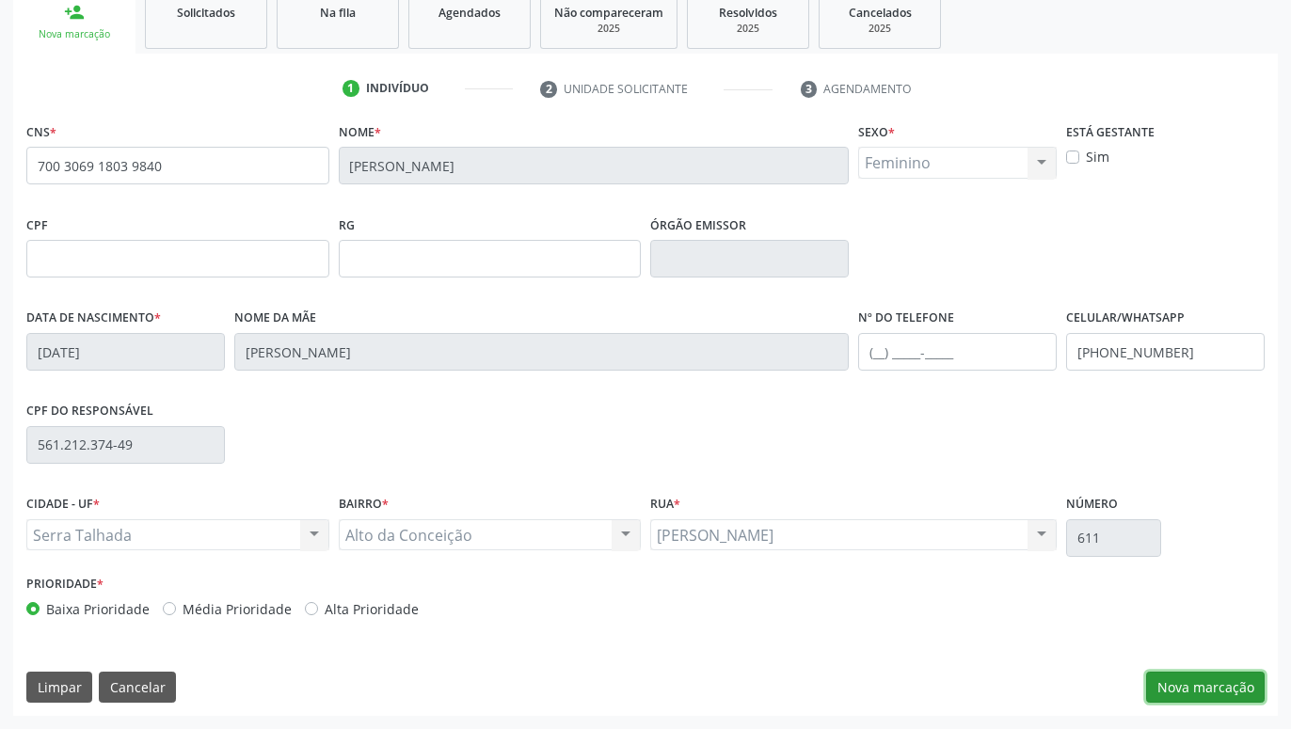
click at [1231, 681] on button "Nova marcação" at bounding box center [1205, 688] width 119 height 32
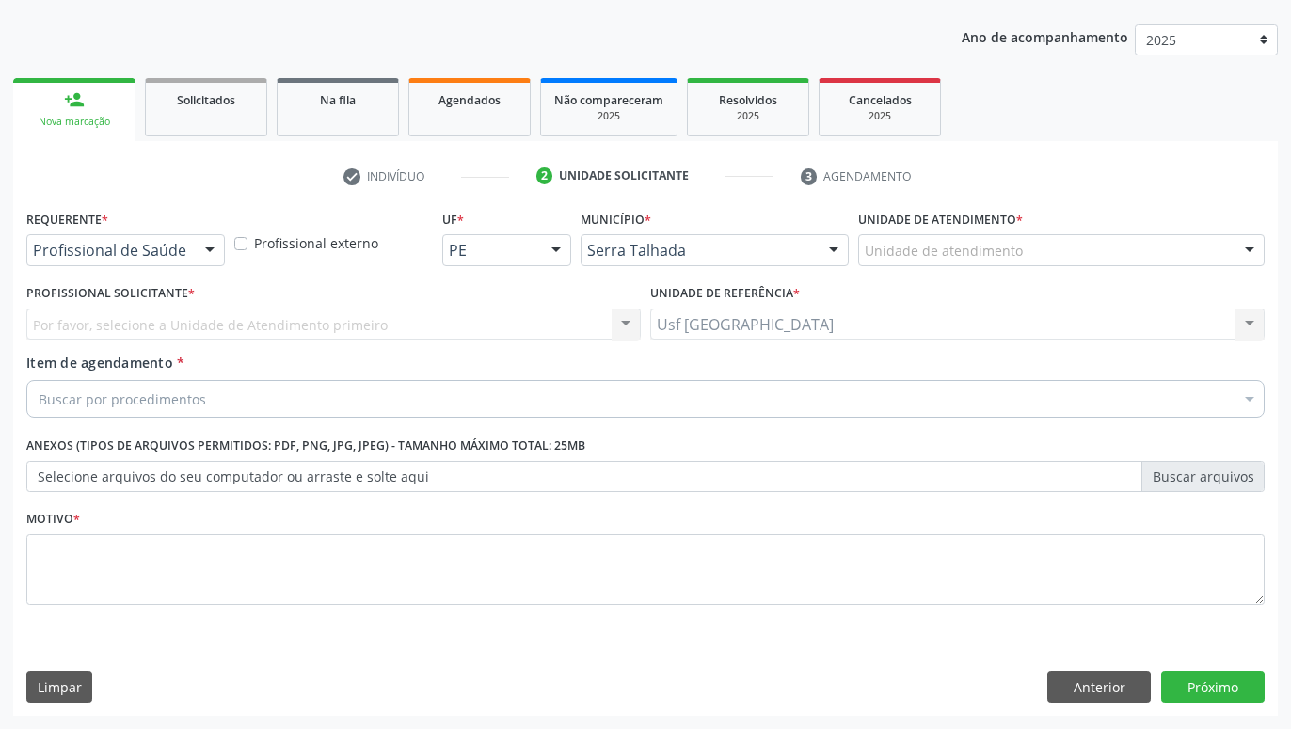
click at [198, 257] on div at bounding box center [210, 251] width 28 height 32
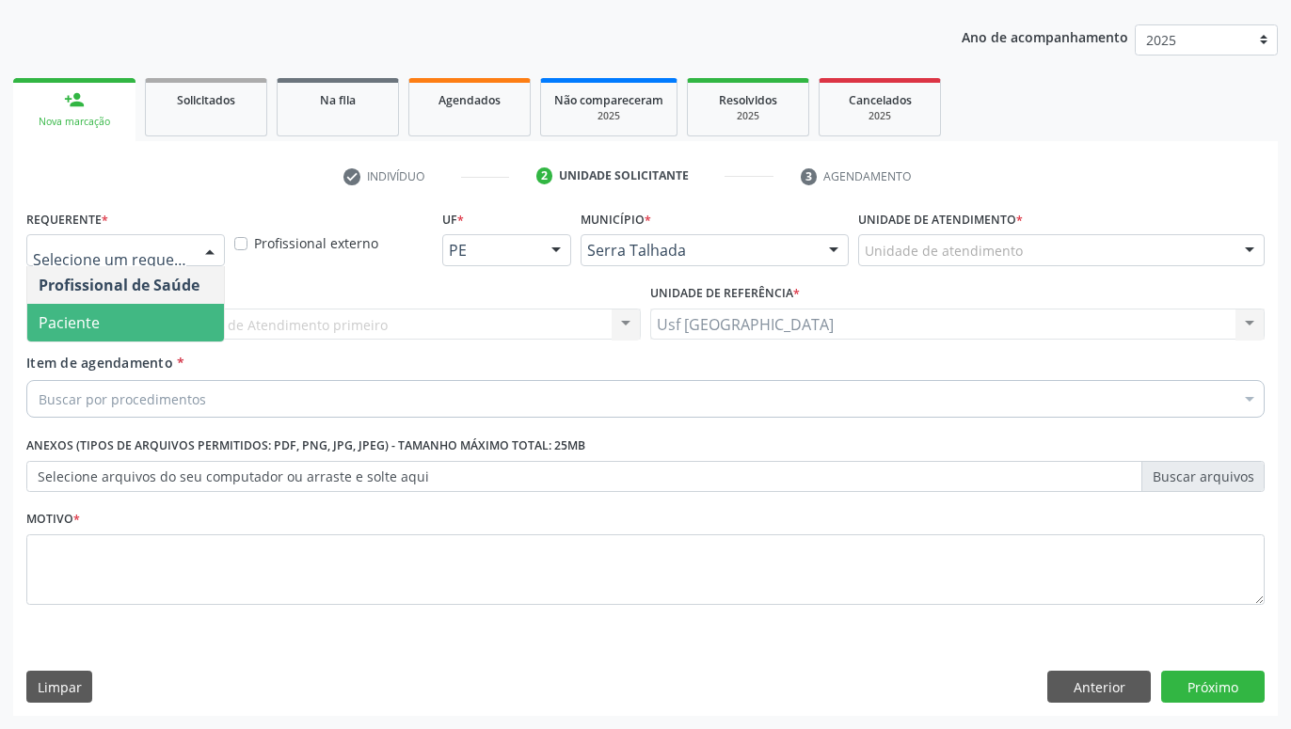
click at [135, 332] on span "Paciente" at bounding box center [125, 323] width 197 height 38
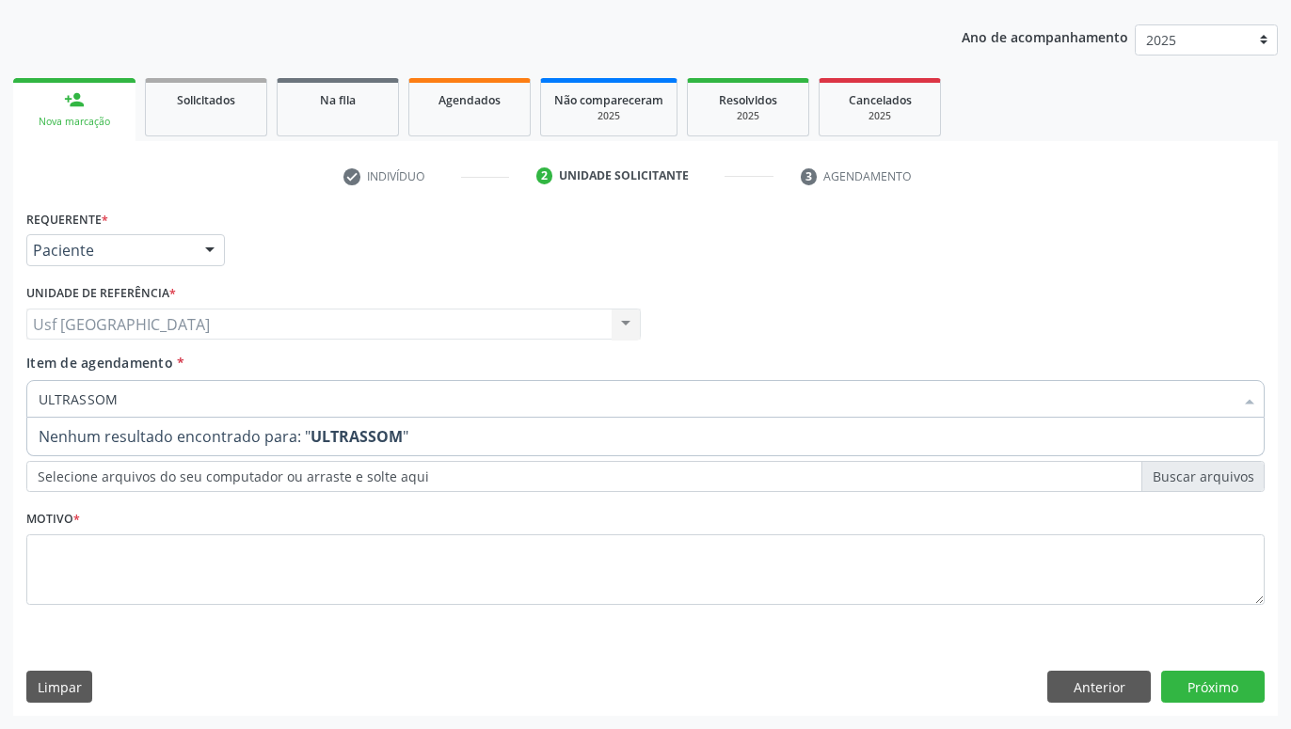
type input "ULTRASSO"
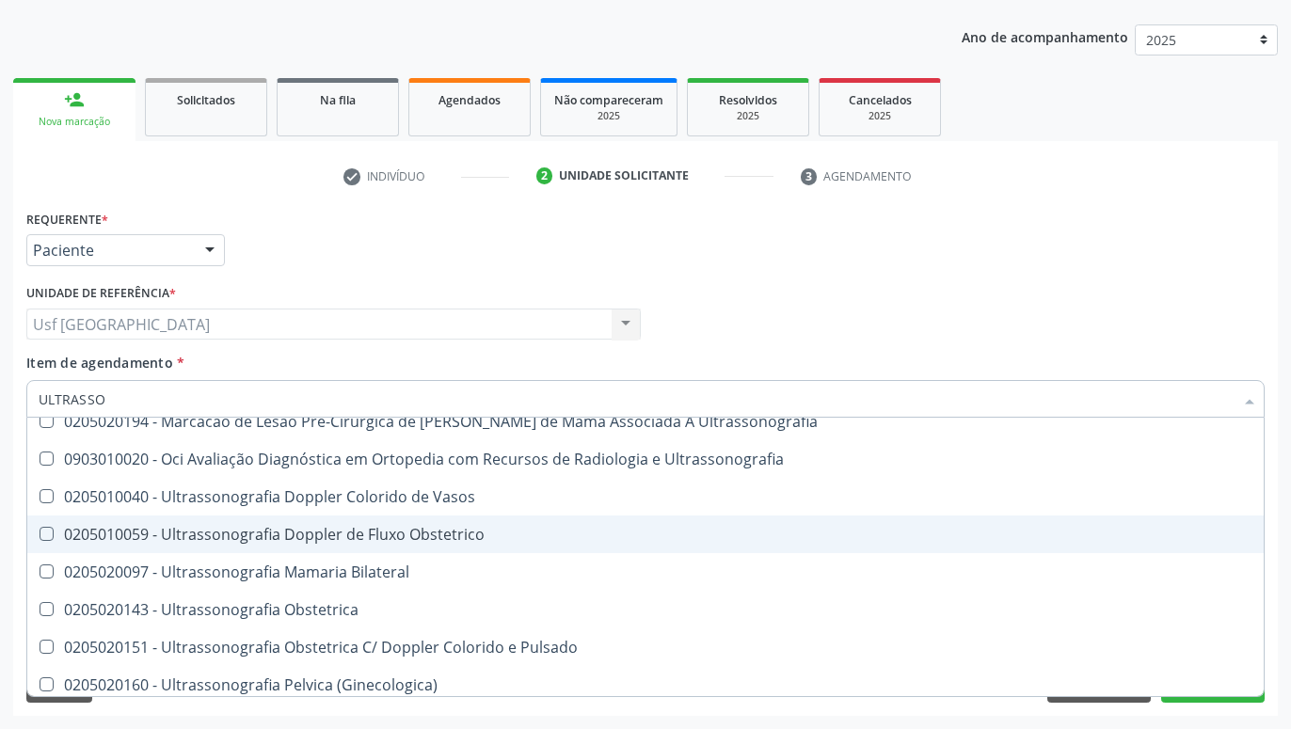
scroll to position [124, 0]
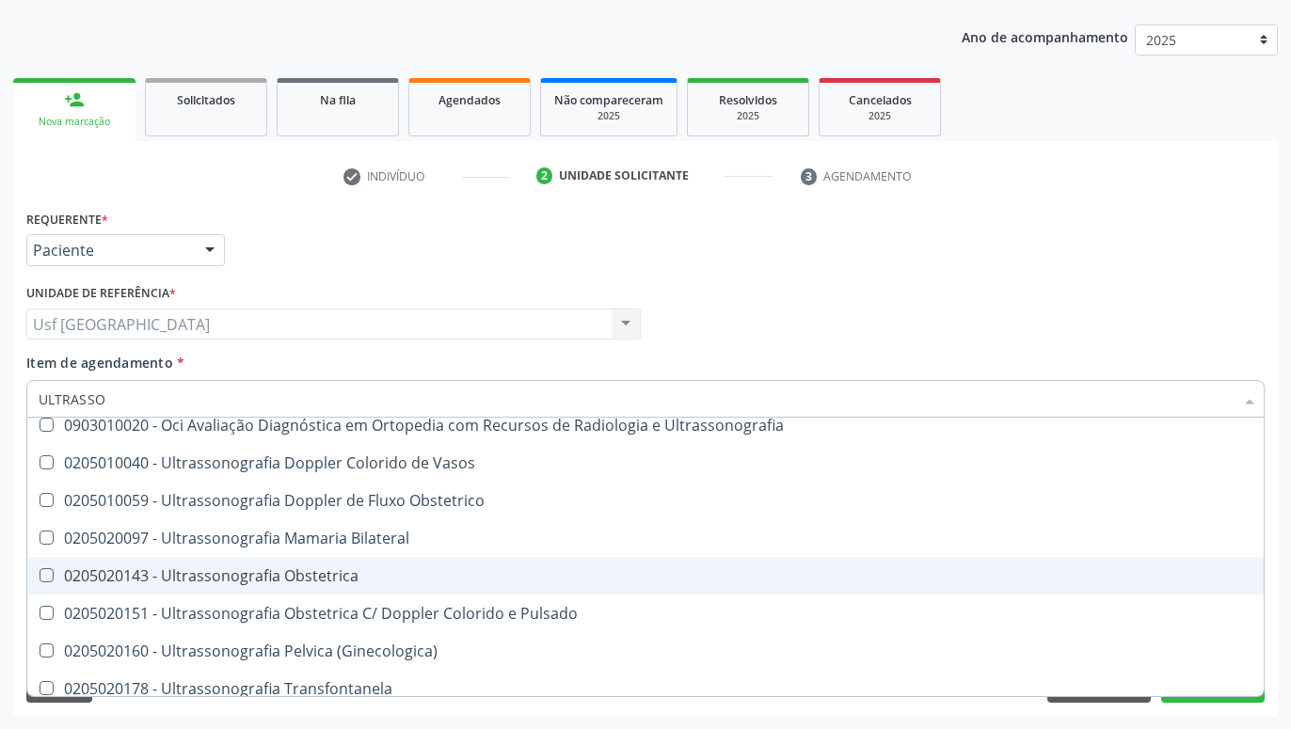
click at [376, 570] on div "0205020143 - Ultrassonografia Obstetrica" at bounding box center [646, 575] width 1214 height 15
checkbox Obstetrica "true"
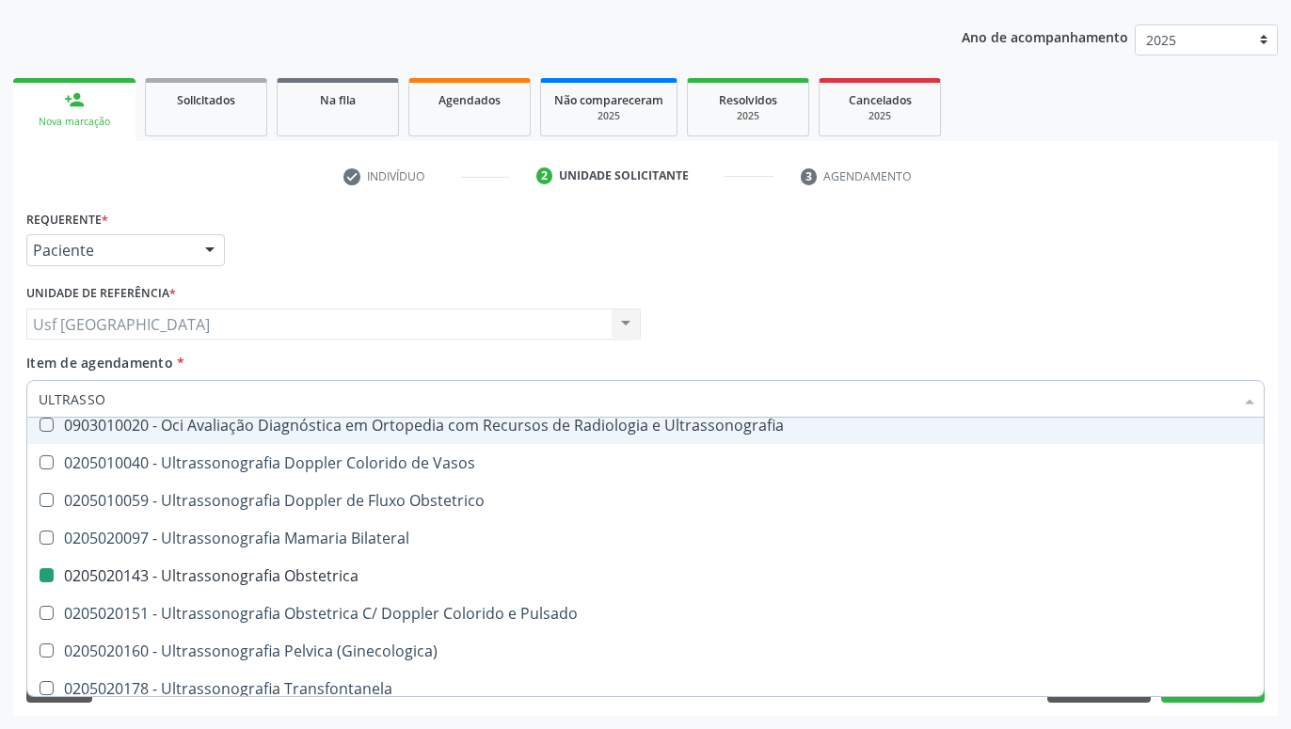
click at [770, 337] on div "Profissional Solicitante Por favor, selecione a Unidade de Atendimento primeiro…" at bounding box center [646, 315] width 1248 height 73
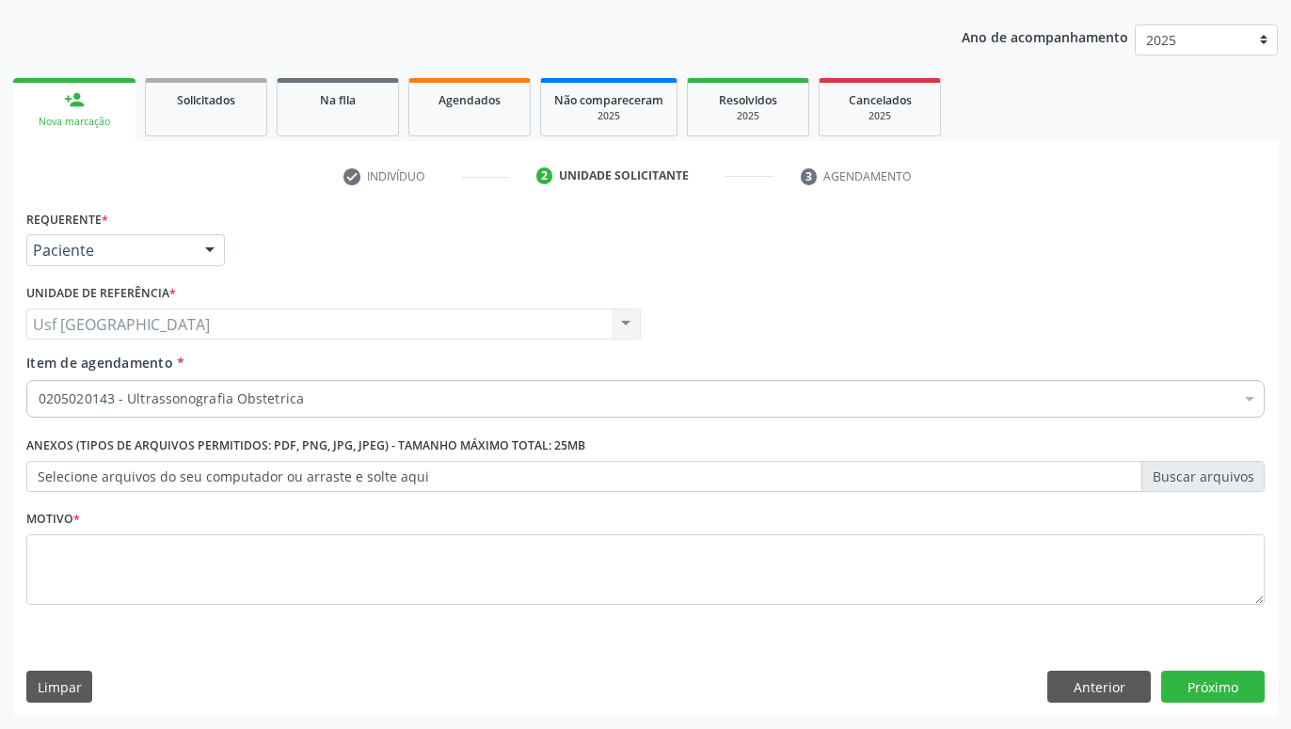
scroll to position [0, 0]
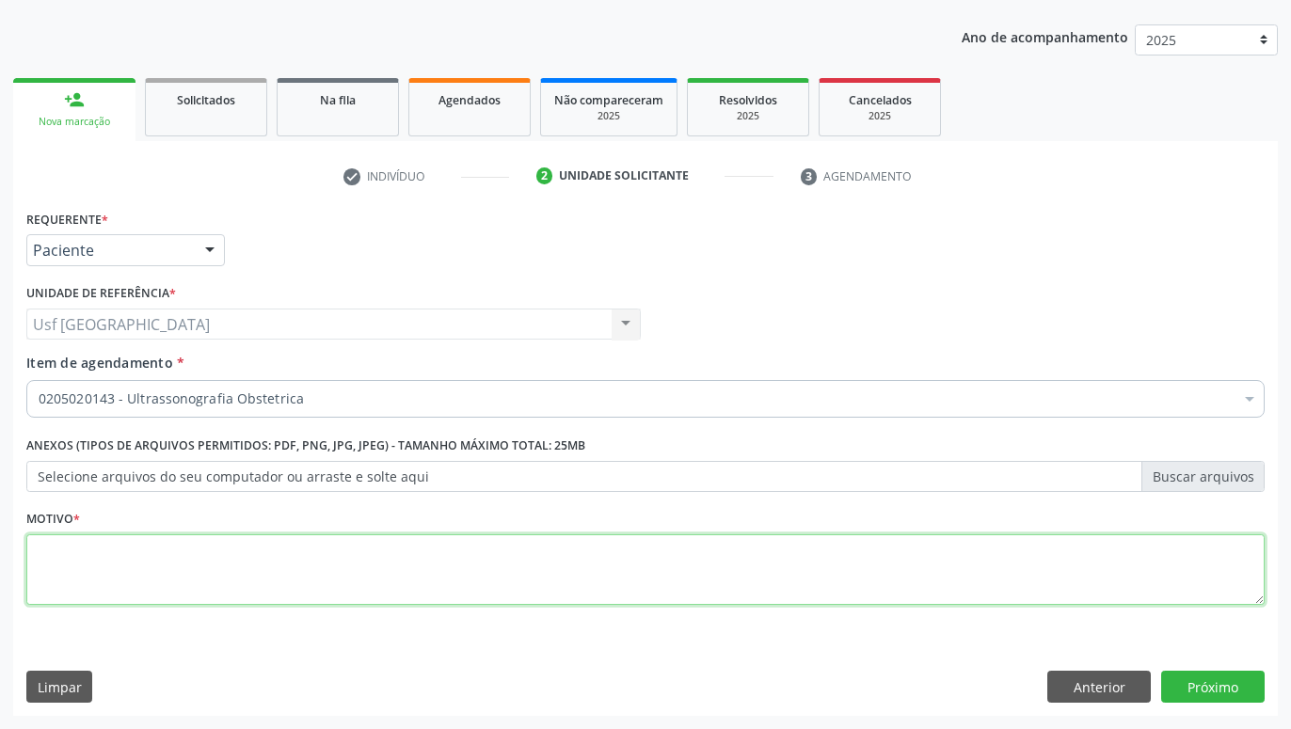
click at [213, 551] on textarea at bounding box center [645, 570] width 1238 height 72
type textarea "GESTANTE"
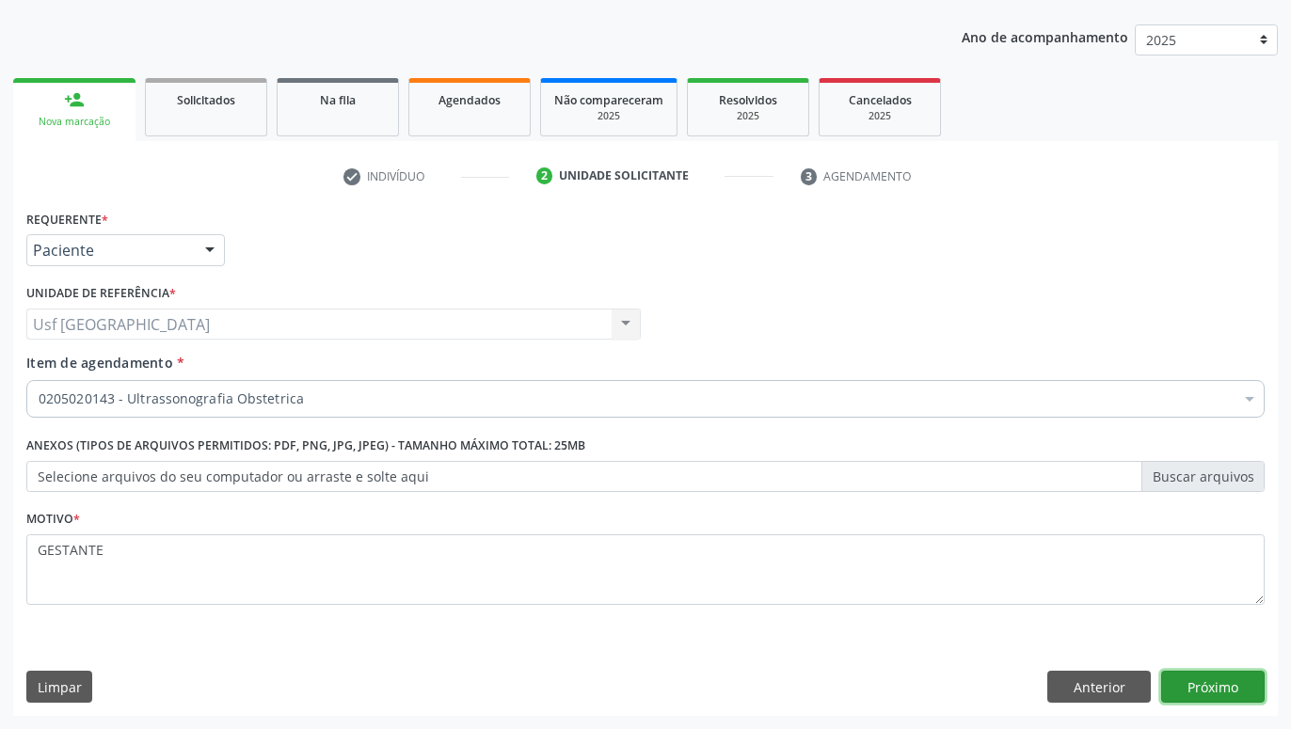
click at [1186, 678] on button "Próximo" at bounding box center [1212, 687] width 103 height 32
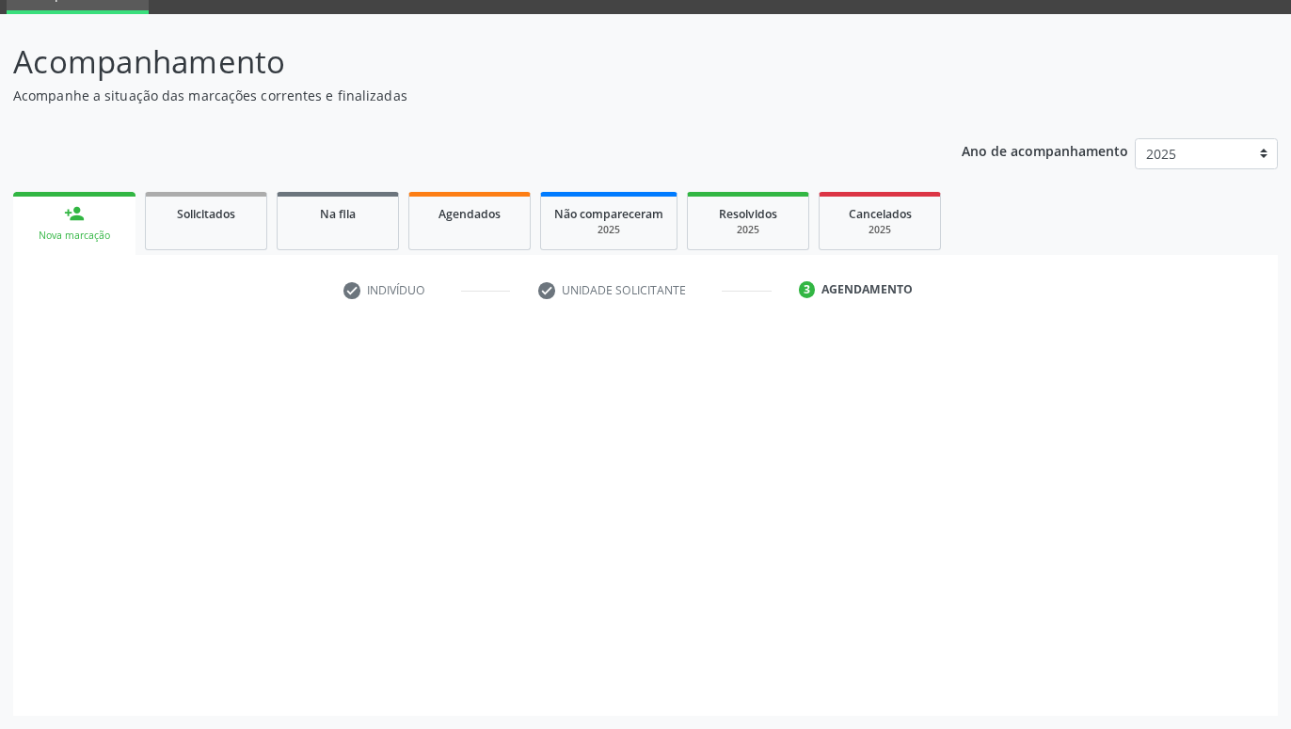
scroll to position [89, 0]
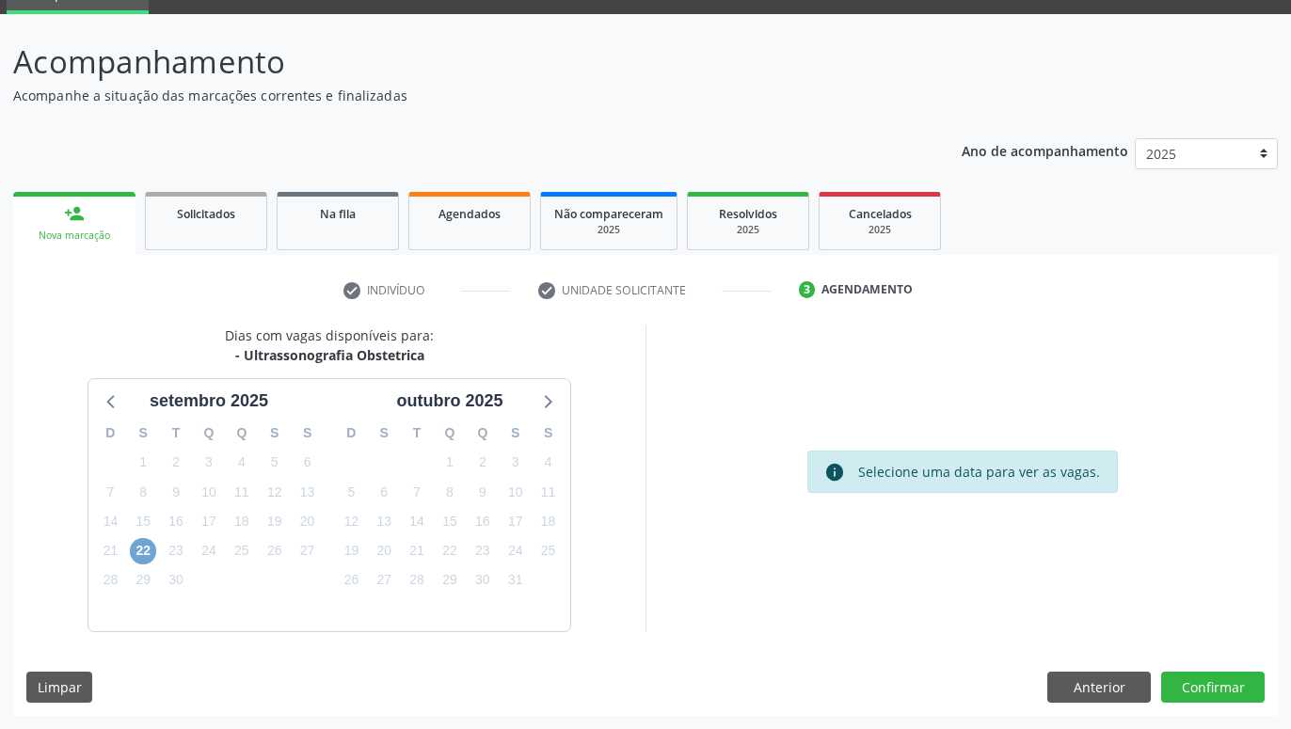
click at [150, 548] on span "22" at bounding box center [143, 551] width 26 height 26
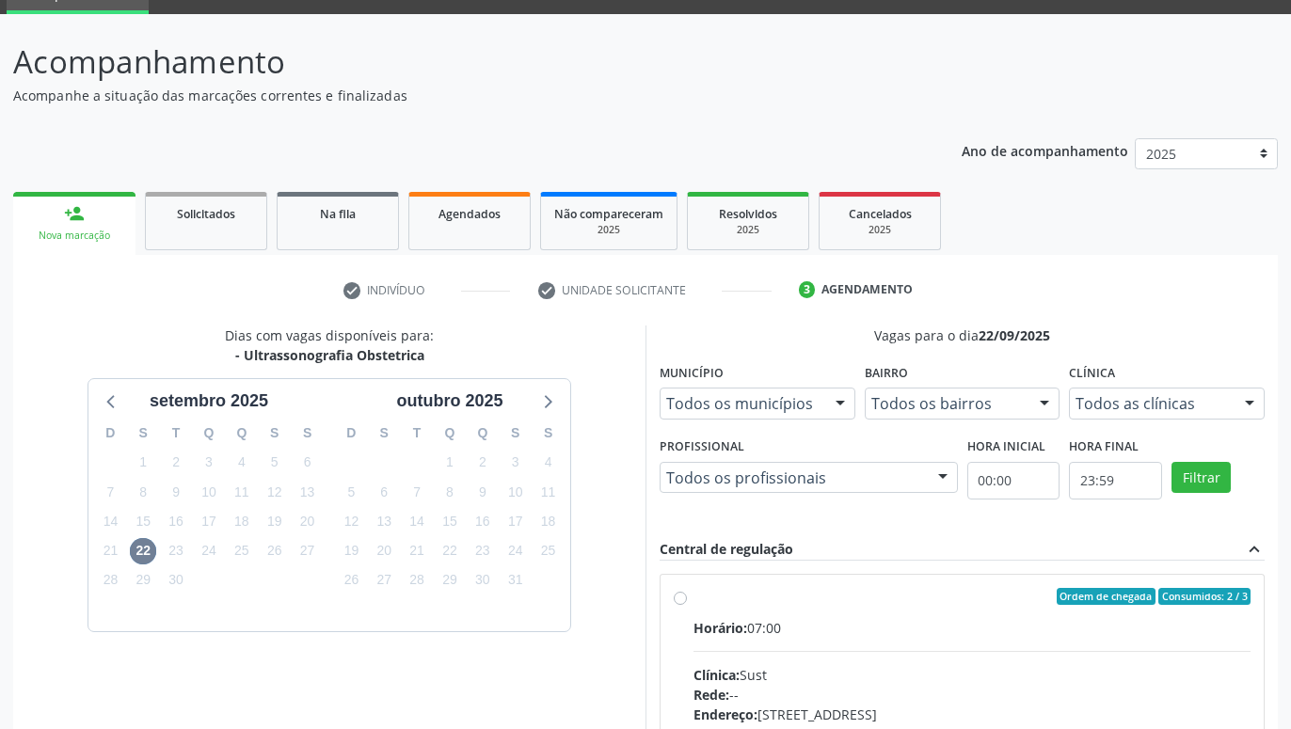
click at [671, 591] on div "Ordem de chegada Consumidos: 2 / 3 Horário: 07:00 Clínica: Sust Rede: -- Endere…" at bounding box center [961, 732] width 603 height 315
radio input "true"
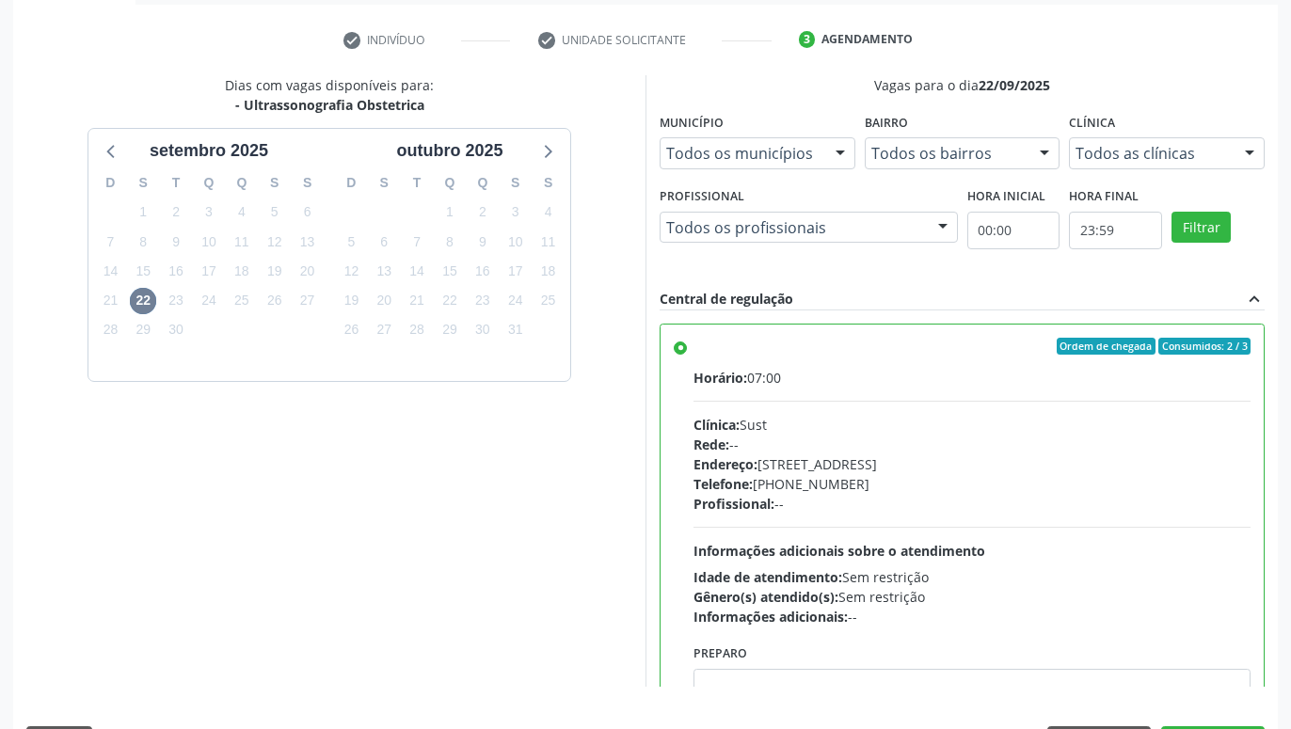
scroll to position [395, 0]
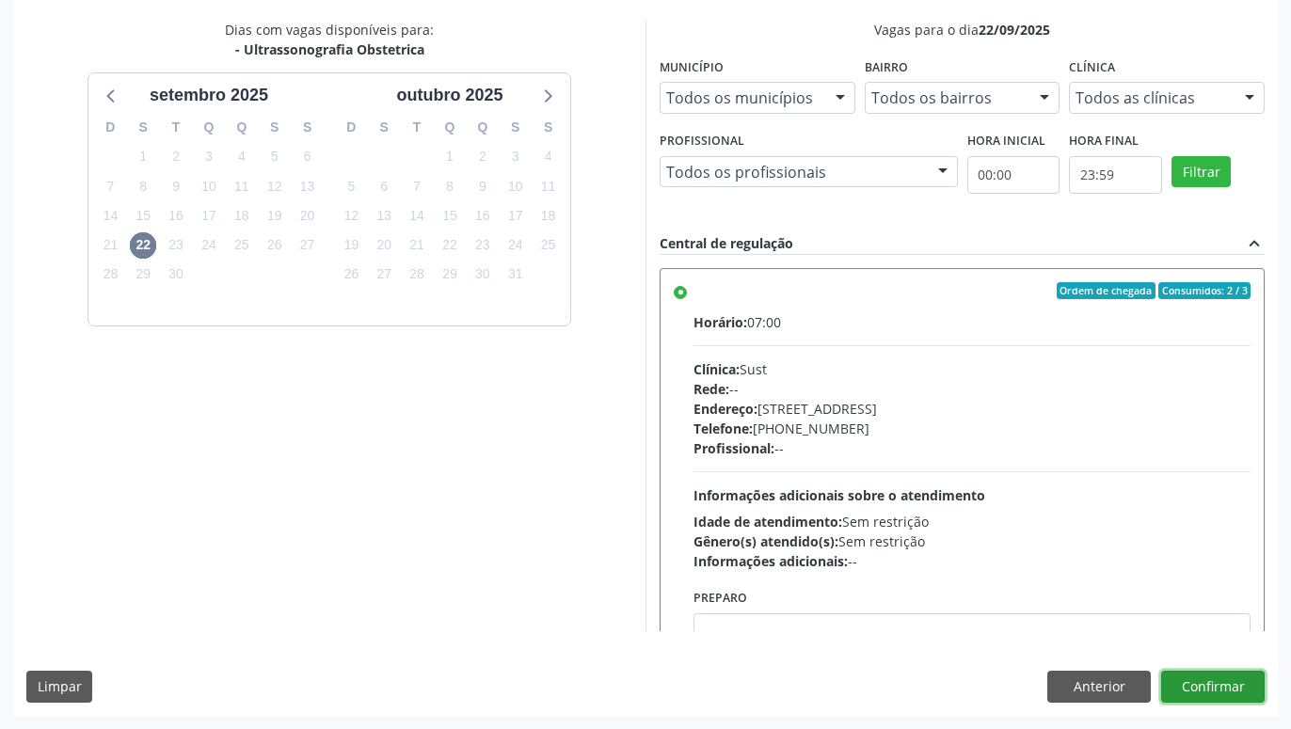
click at [1226, 696] on button "Confirmar" at bounding box center [1212, 687] width 103 height 32
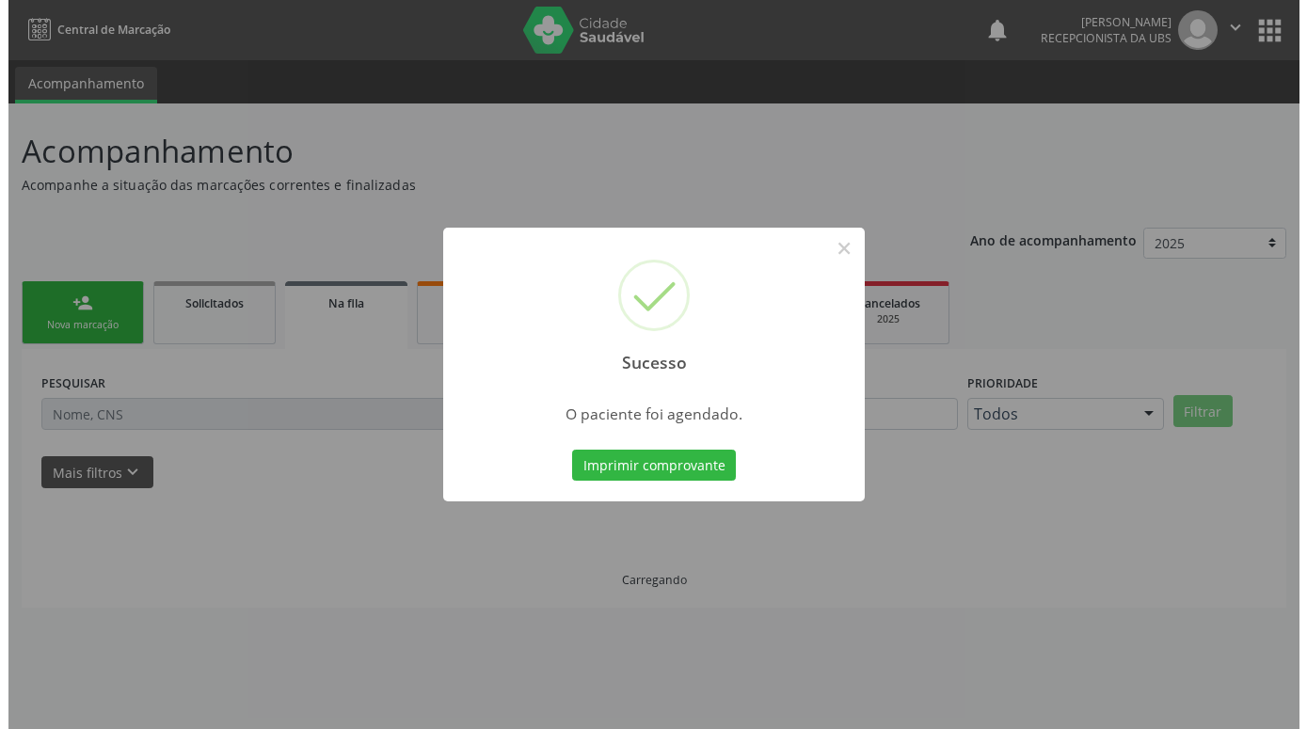
scroll to position [0, 0]
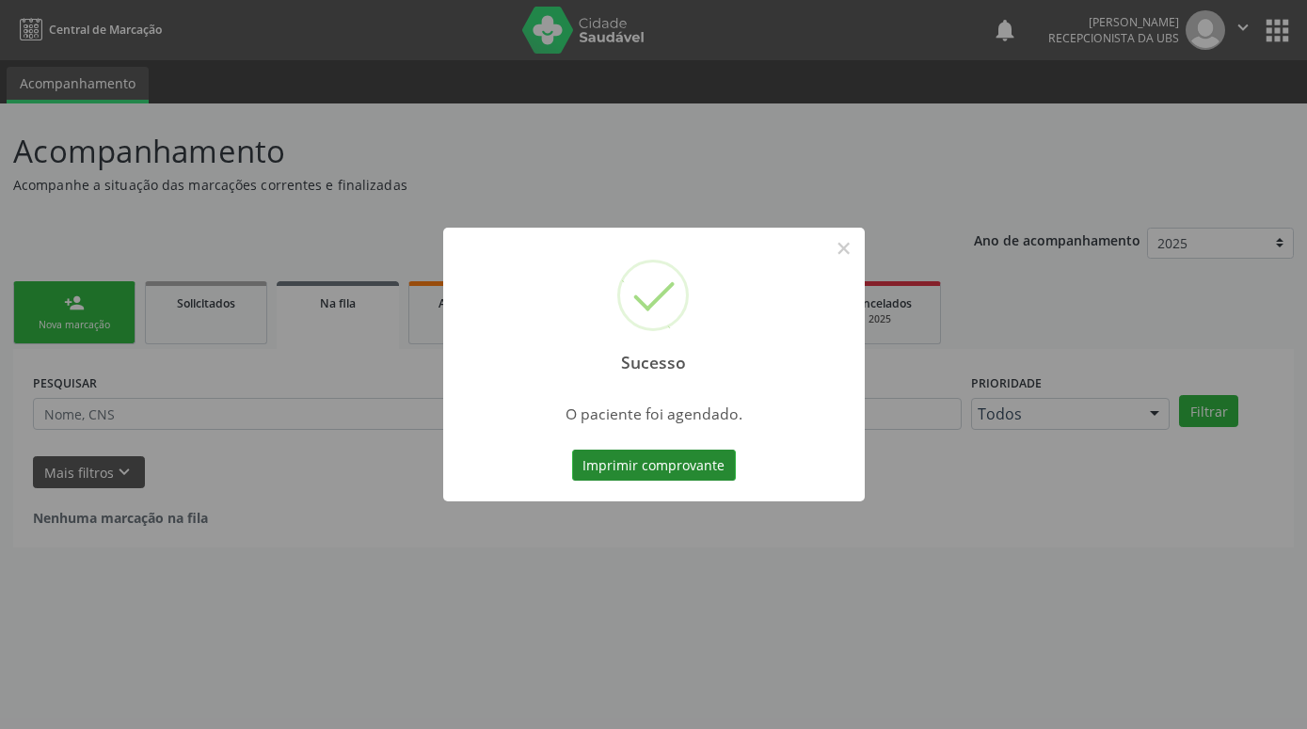
click at [666, 463] on button "Imprimir comprovante" at bounding box center [654, 466] width 164 height 32
